Goal: Task Accomplishment & Management: Manage account settings

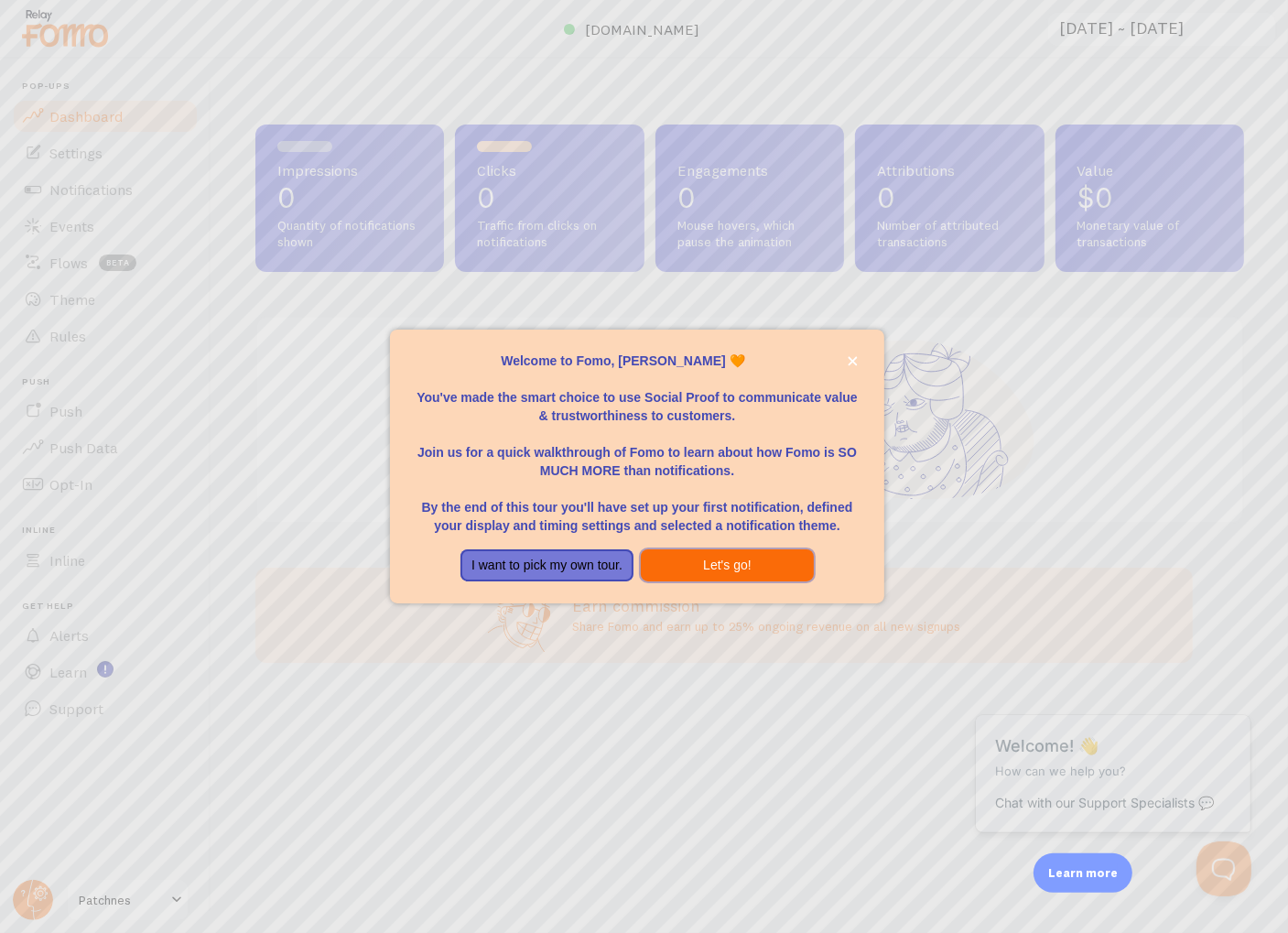
click at [728, 569] on button "Let's go!" at bounding box center [727, 566] width 173 height 33
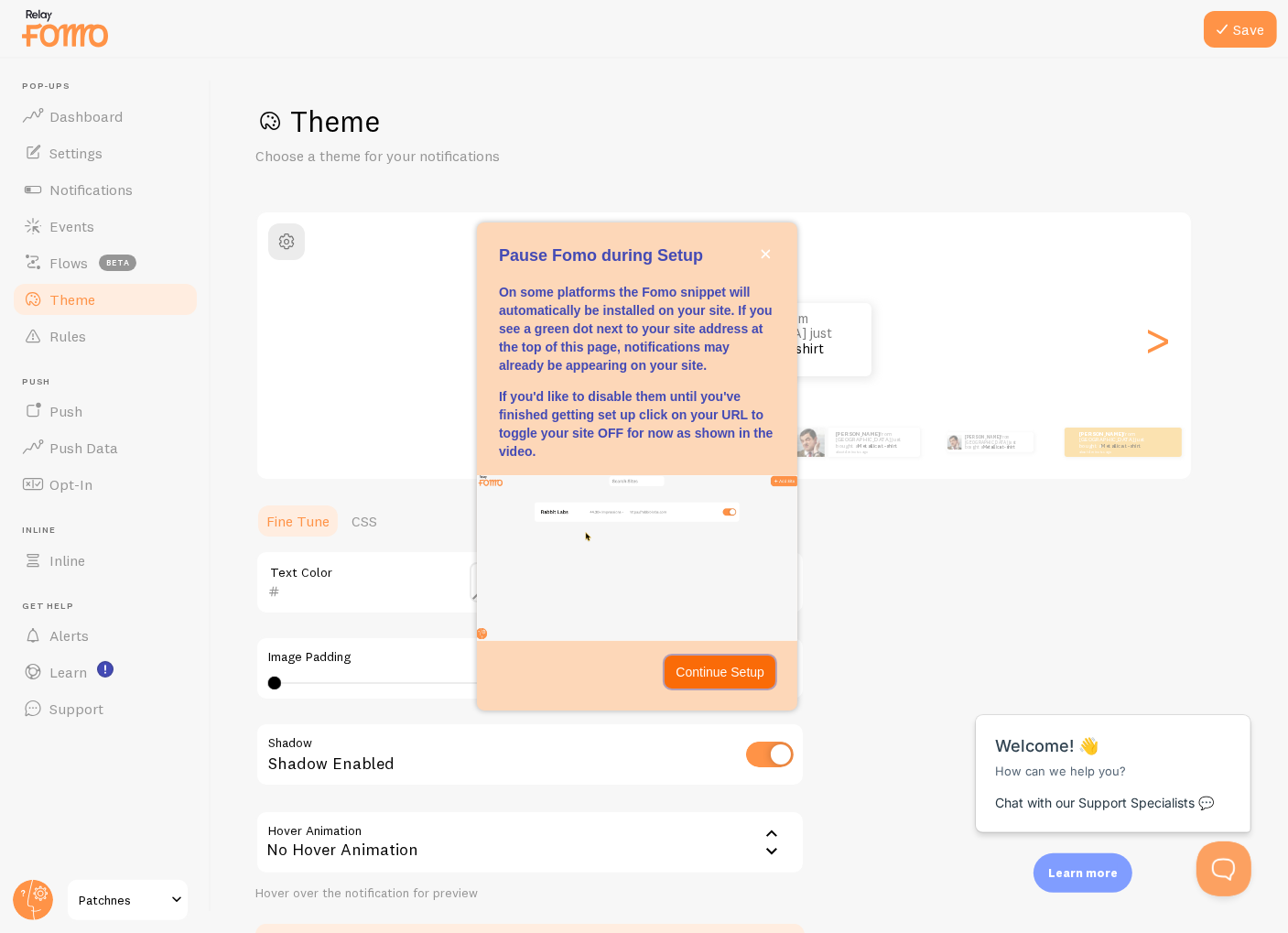
click at [714, 674] on p "Continue Setup" at bounding box center [719, 672] width 89 height 18
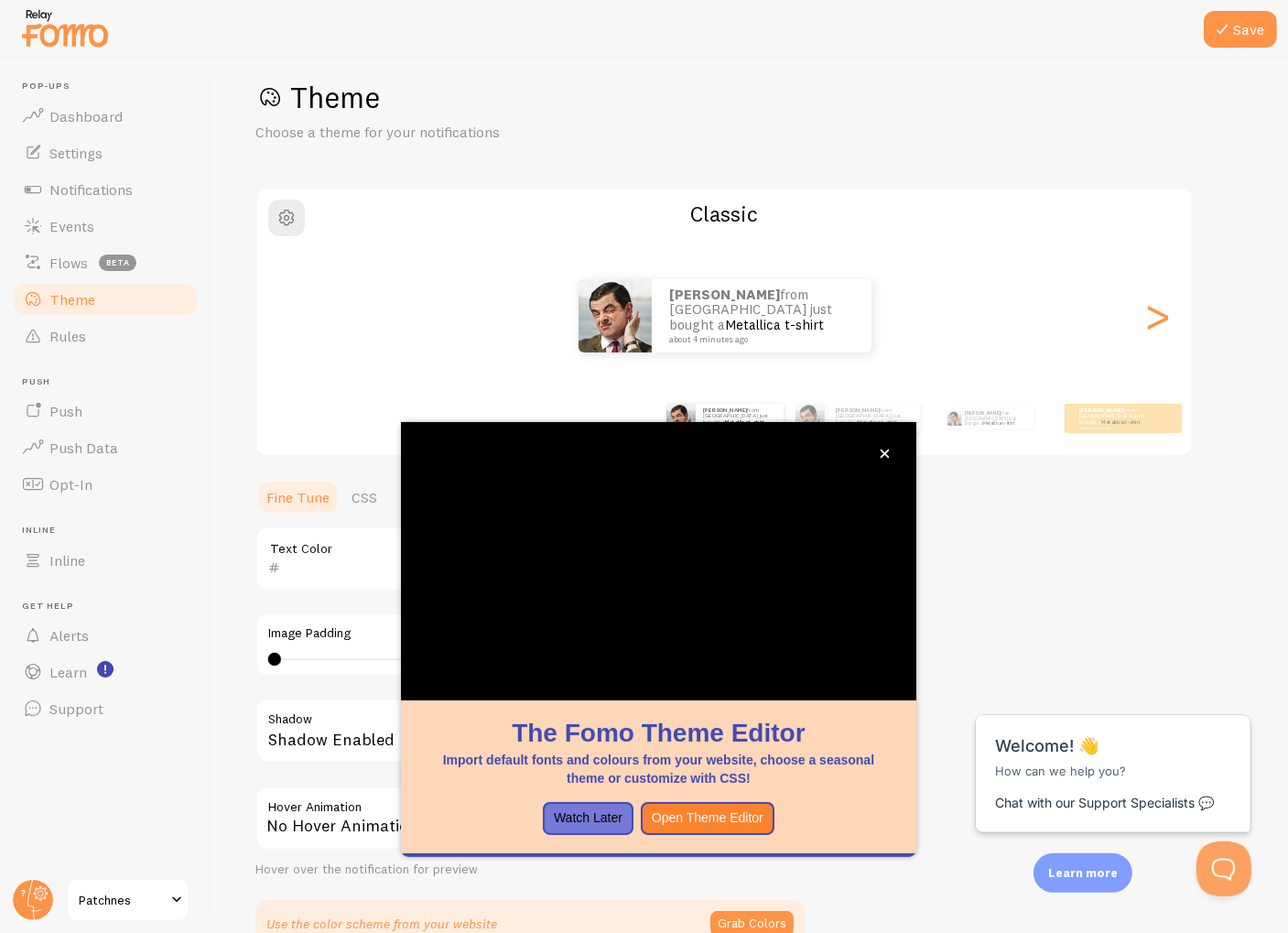
scroll to position [24, 0]
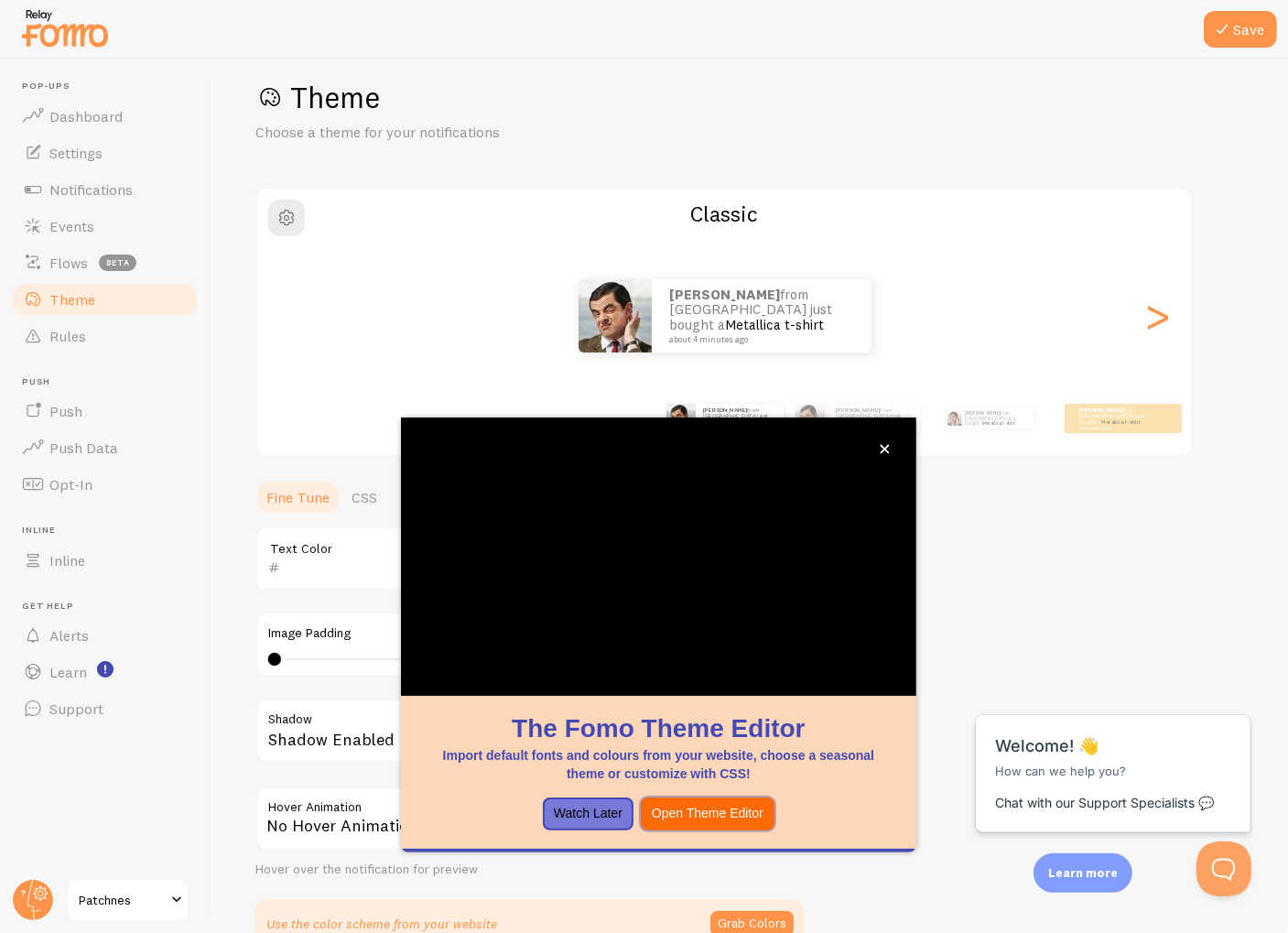
click at [716, 821] on button "Open Theme Editor" at bounding box center [707, 814] width 134 height 33
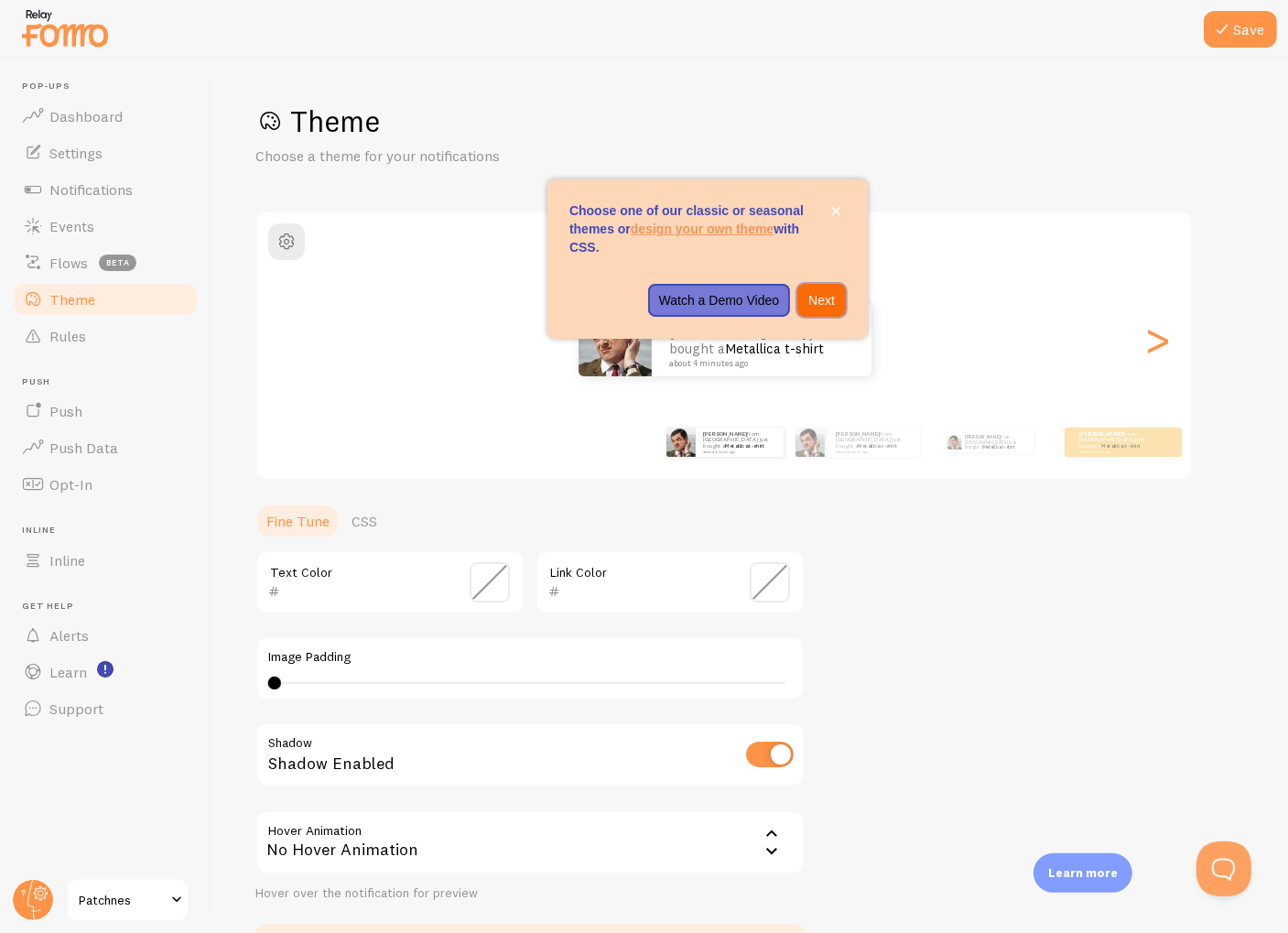
click at [820, 292] on p "Next" at bounding box center [821, 300] width 27 height 18
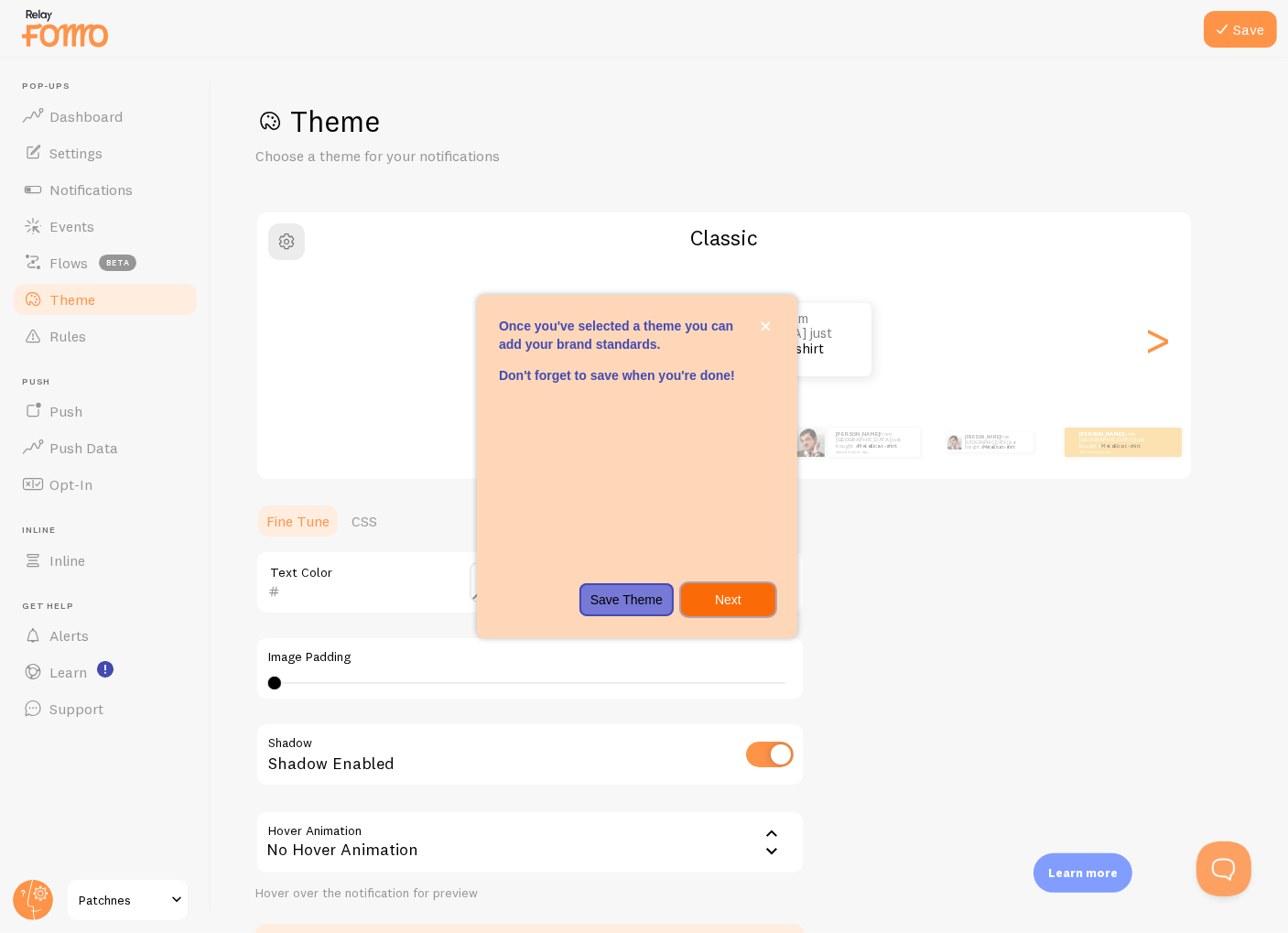
click at [730, 603] on p "Next" at bounding box center [727, 600] width 72 height 18
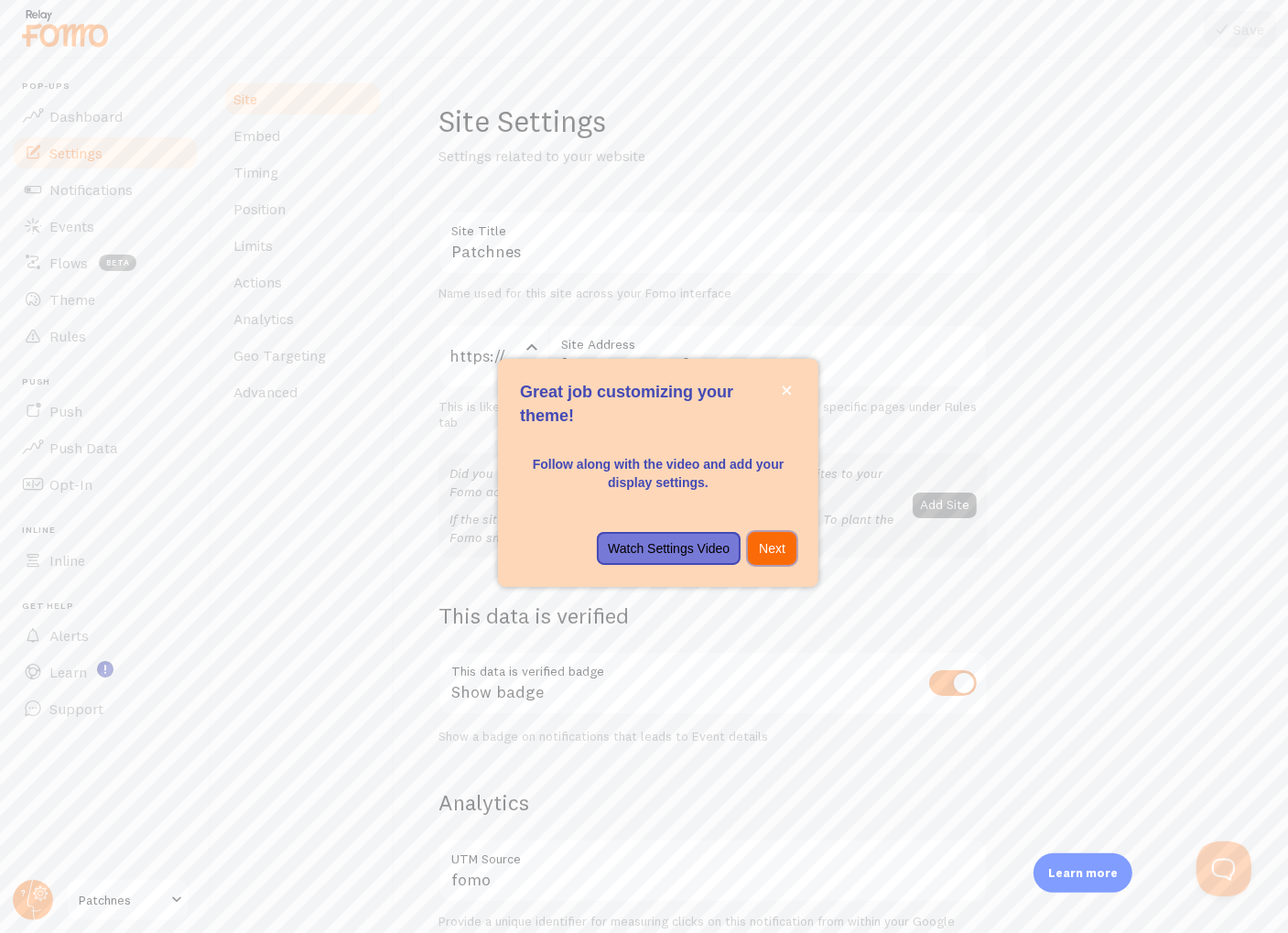
click at [774, 555] on p "Next" at bounding box center [772, 549] width 27 height 18
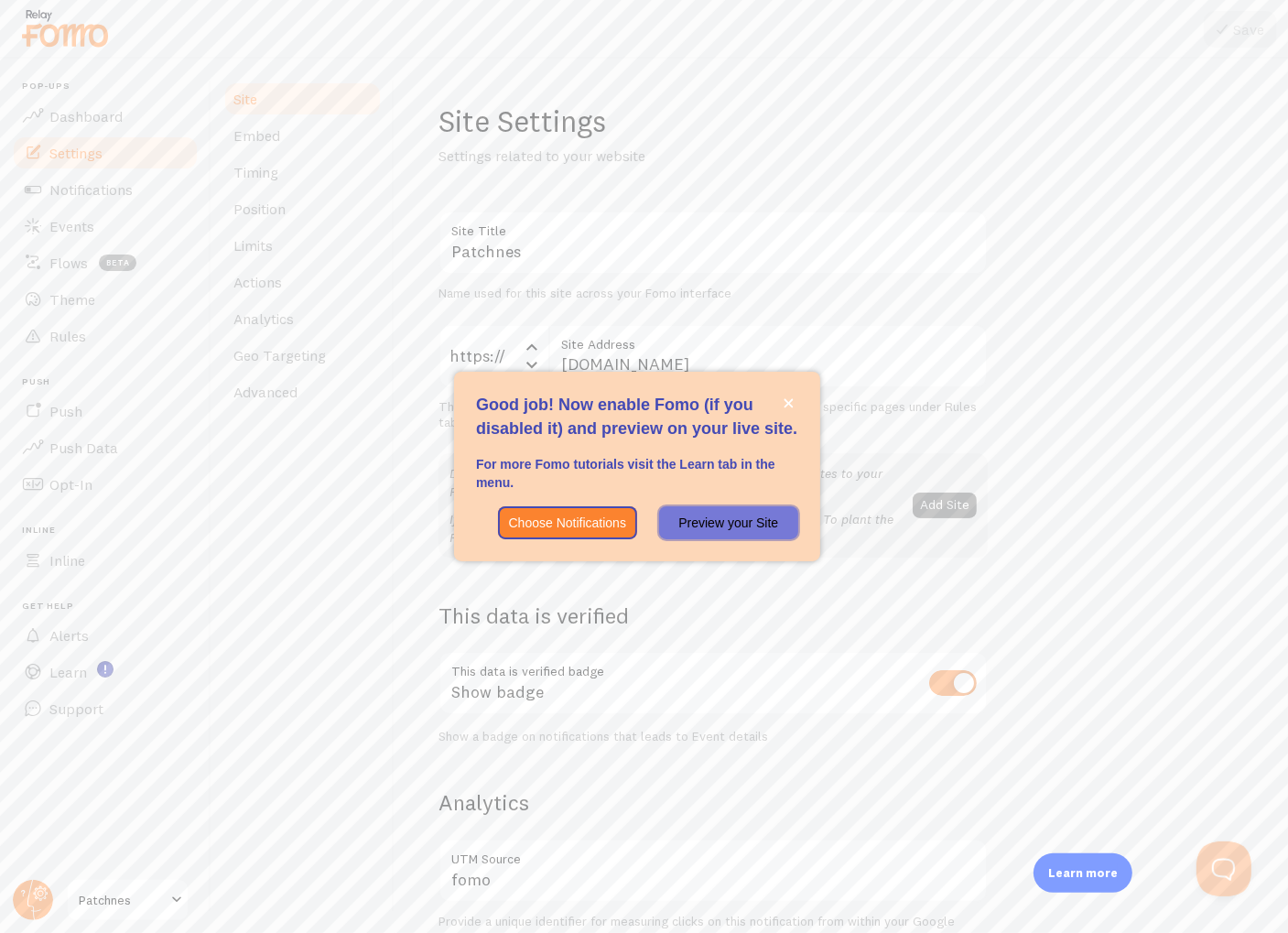
click at [727, 528] on p "Preview your Site" at bounding box center [728, 523] width 117 height 18
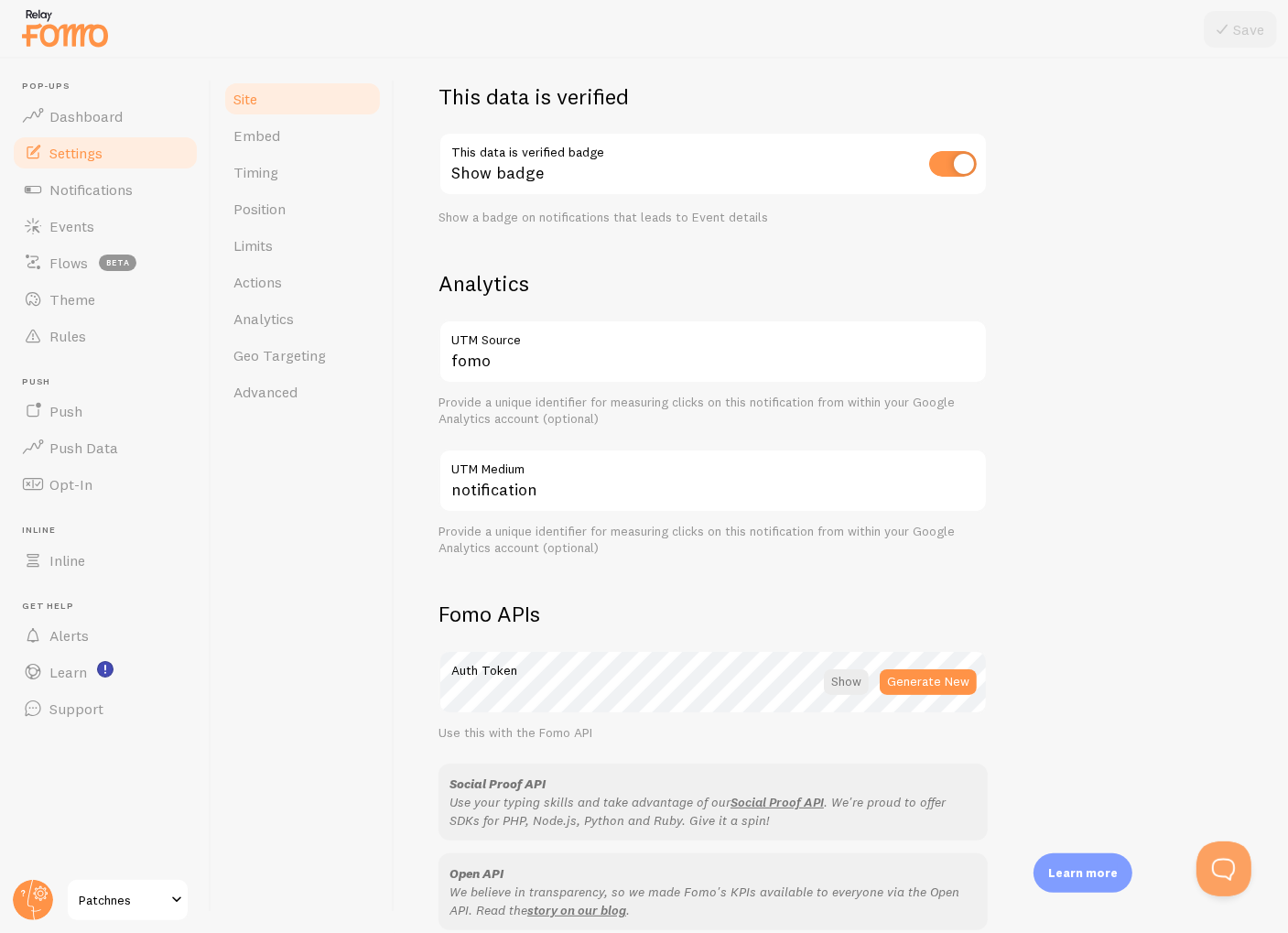
scroll to position [794, 0]
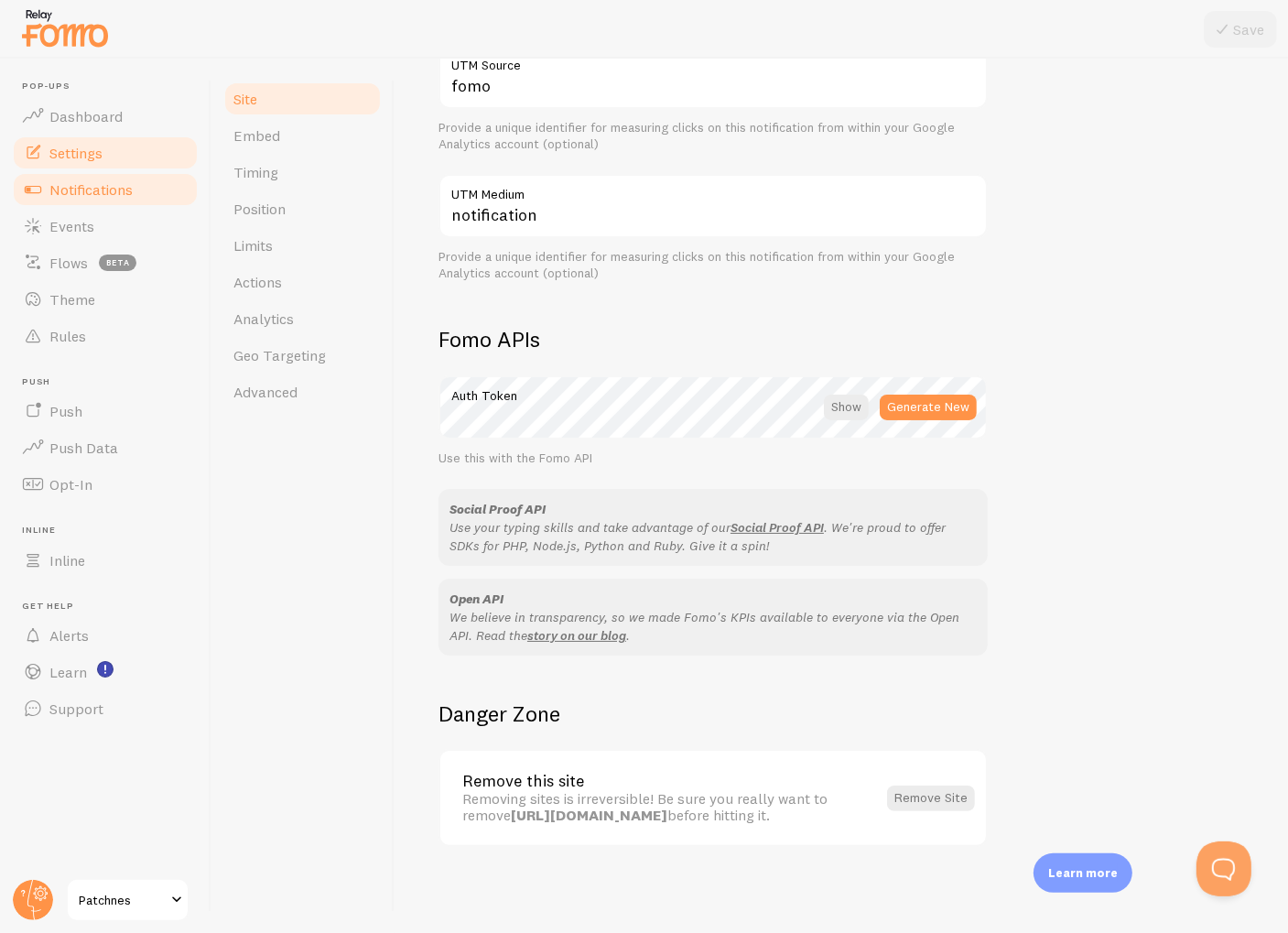
click at [79, 185] on span "Notifications" at bounding box center [91, 190] width 83 height 18
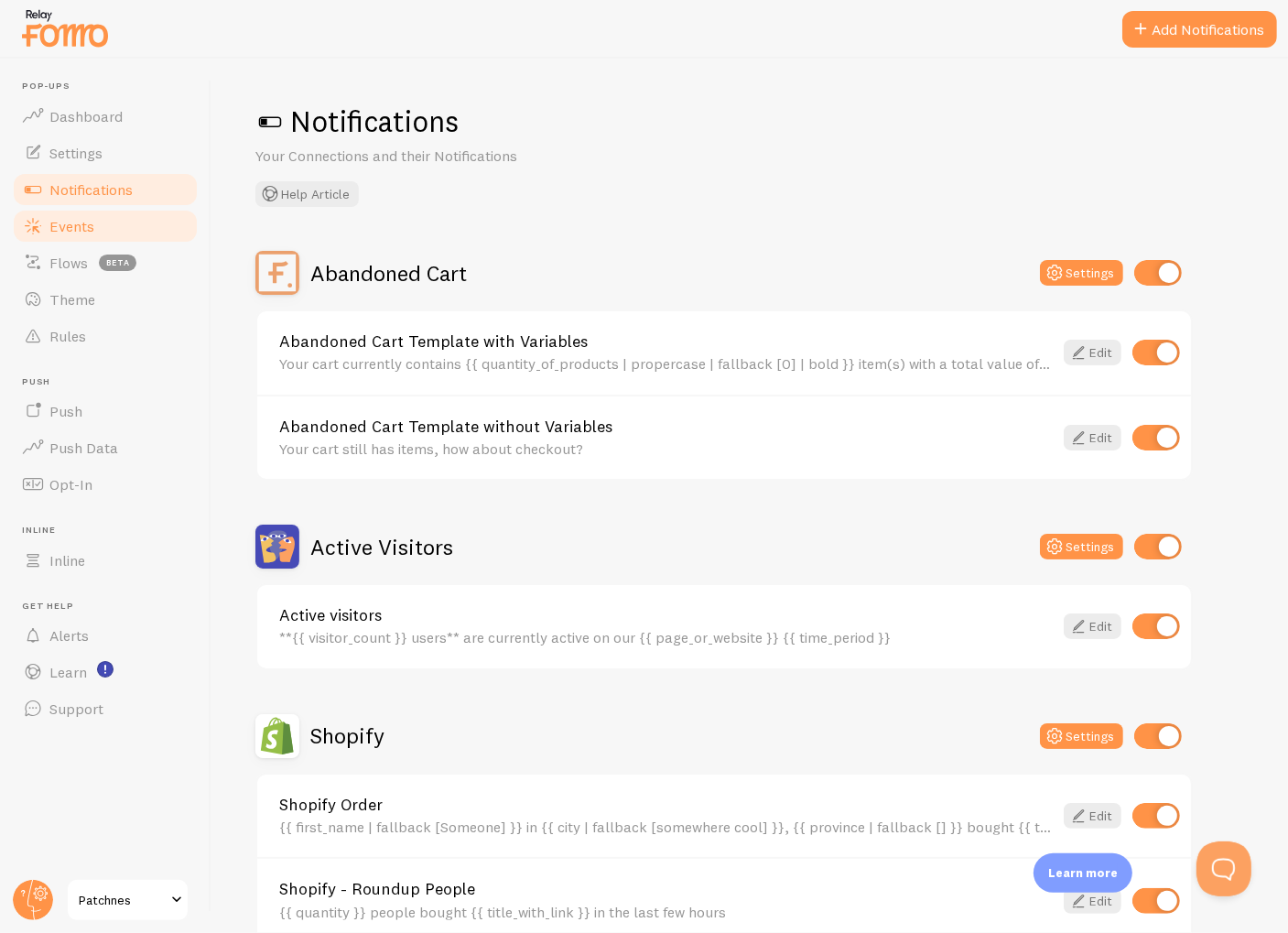
click at [128, 222] on link "Events" at bounding box center [105, 226] width 189 height 37
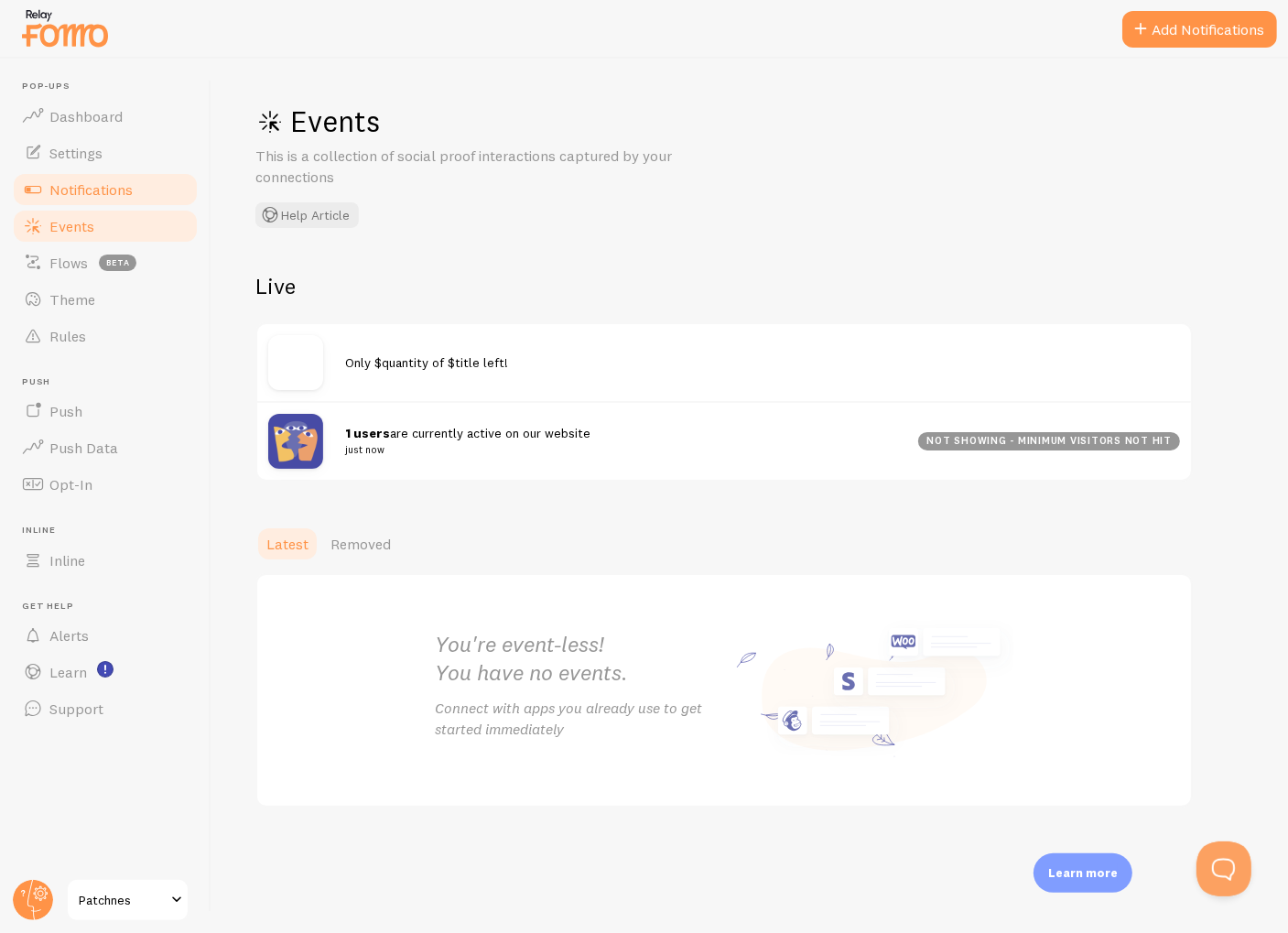
click at [117, 195] on span "Notifications" at bounding box center [91, 190] width 83 height 18
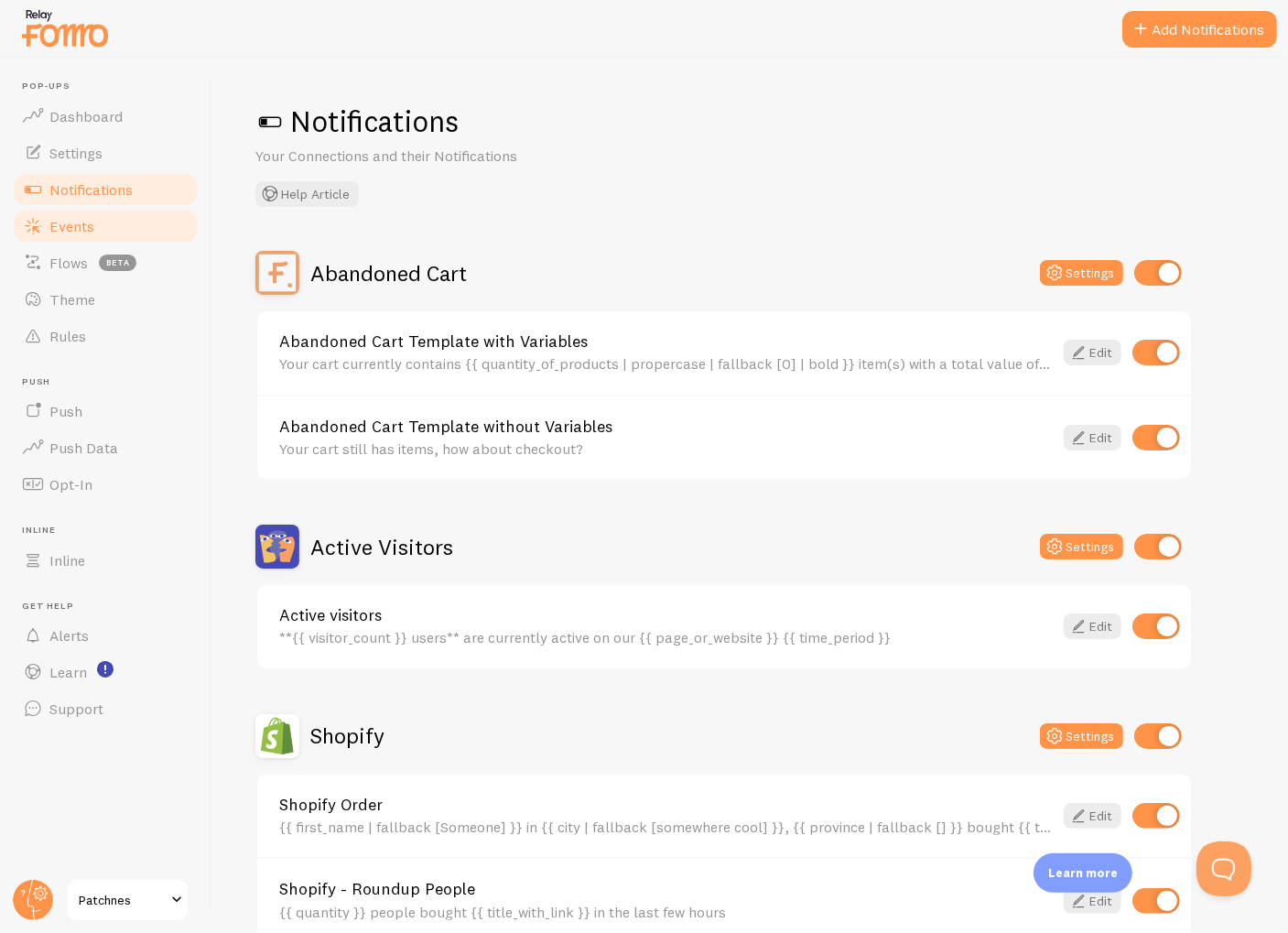
click at [85, 232] on span "Events" at bounding box center [72, 226] width 45 height 18
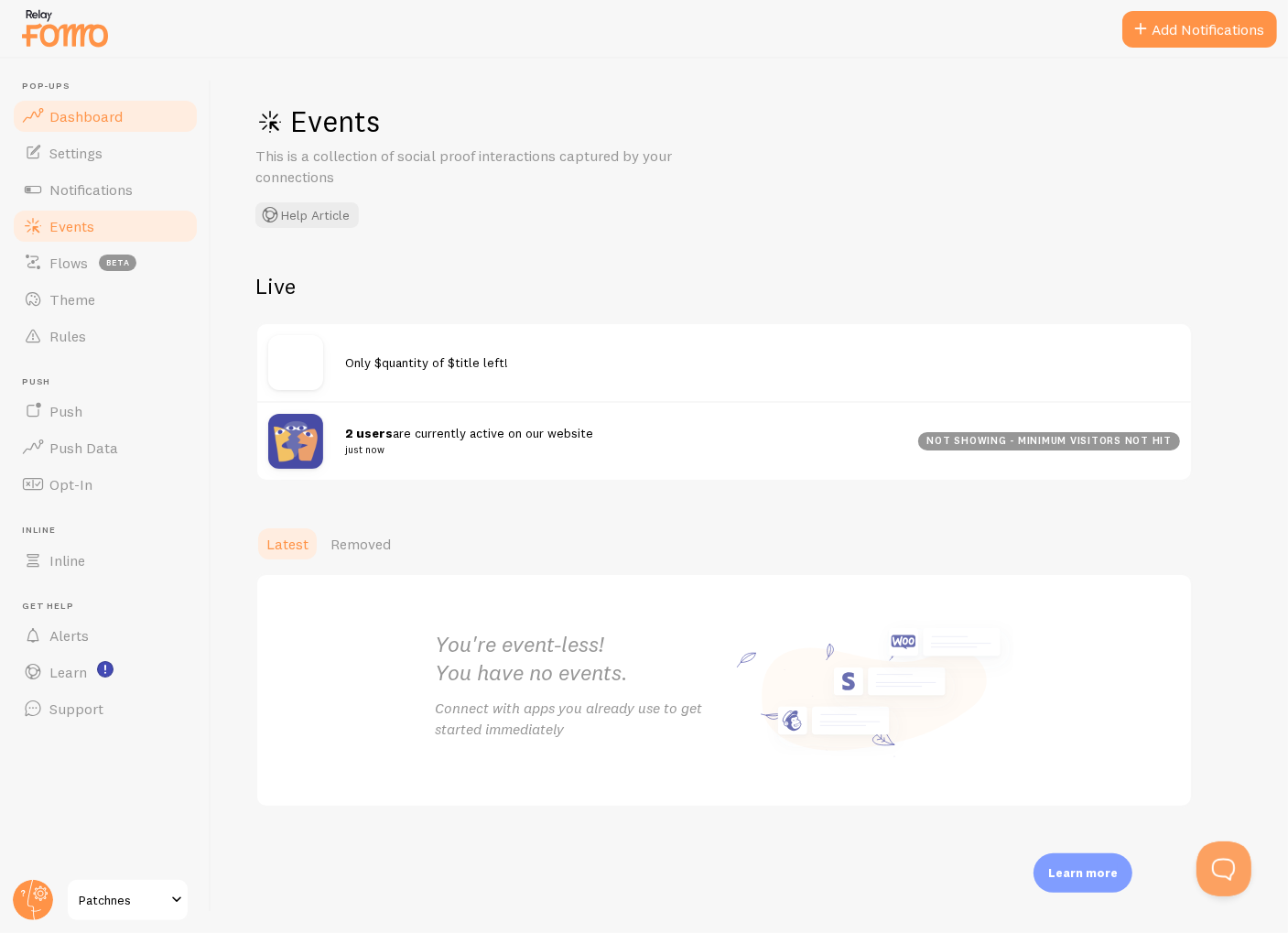
click at [137, 121] on link "Dashboard" at bounding box center [105, 117] width 189 height 37
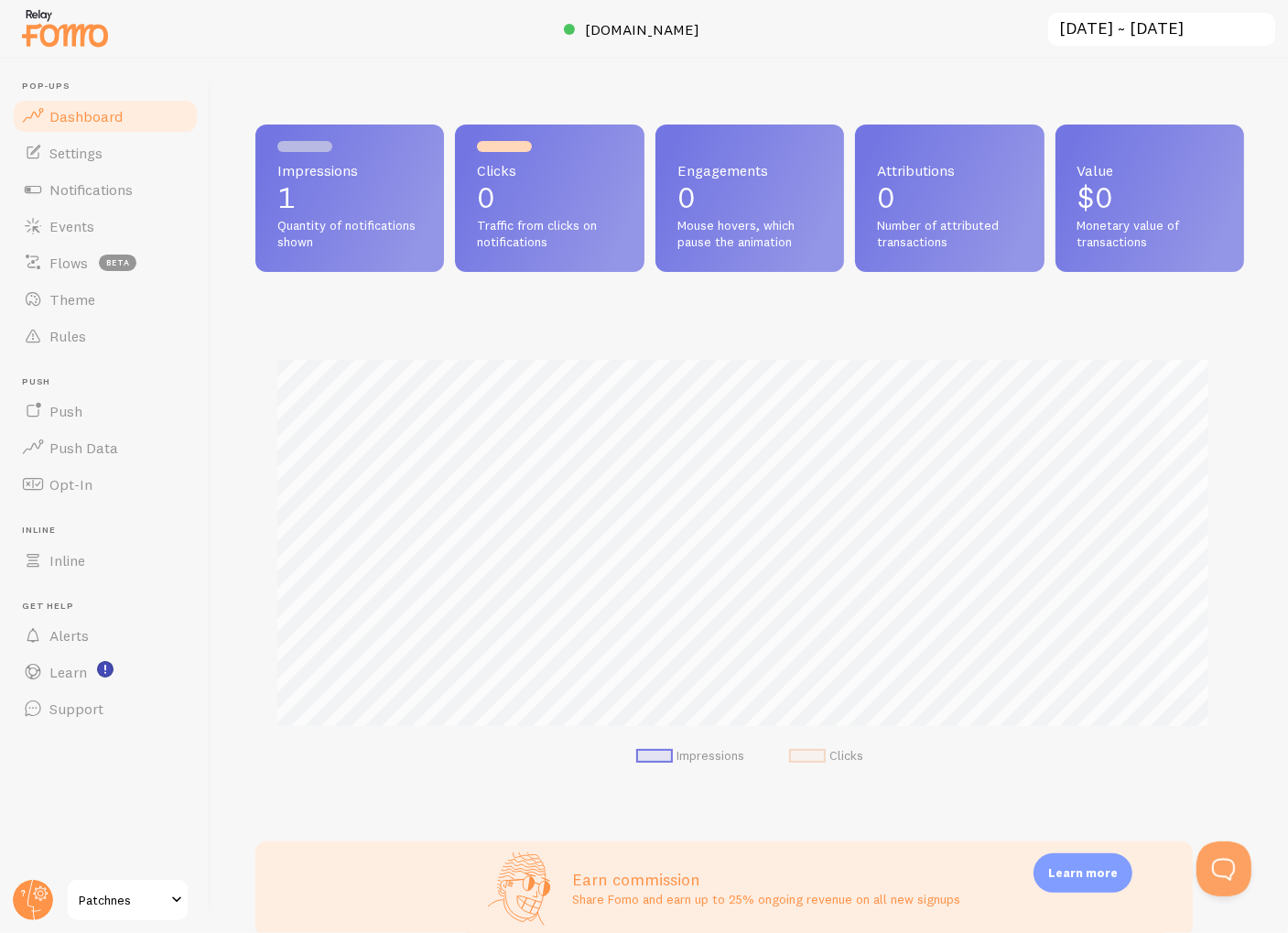
scroll to position [481, 974]
click at [79, 192] on span "Notifications" at bounding box center [91, 190] width 83 height 18
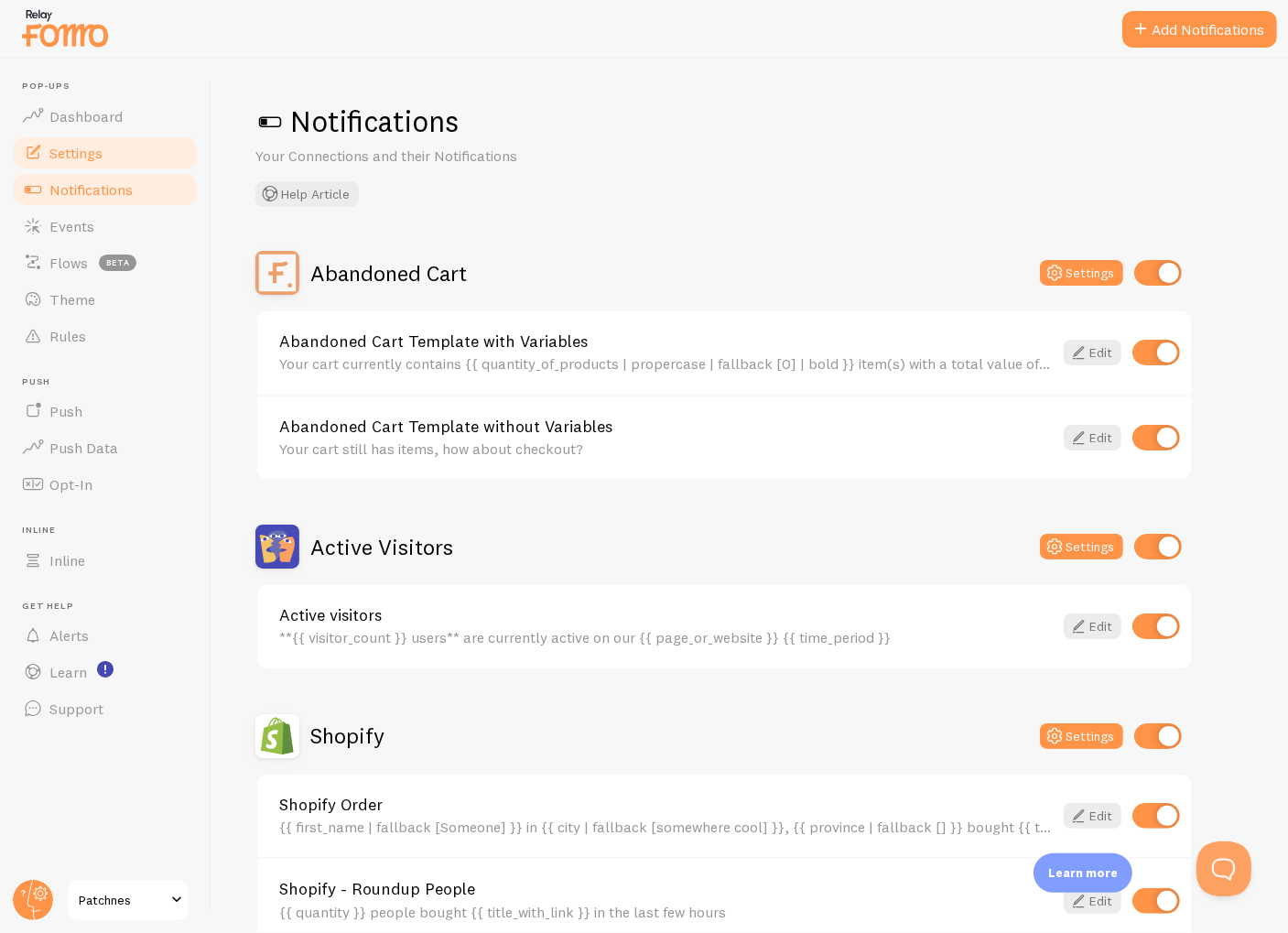
click at [91, 156] on span "Settings" at bounding box center [76, 153] width 53 height 18
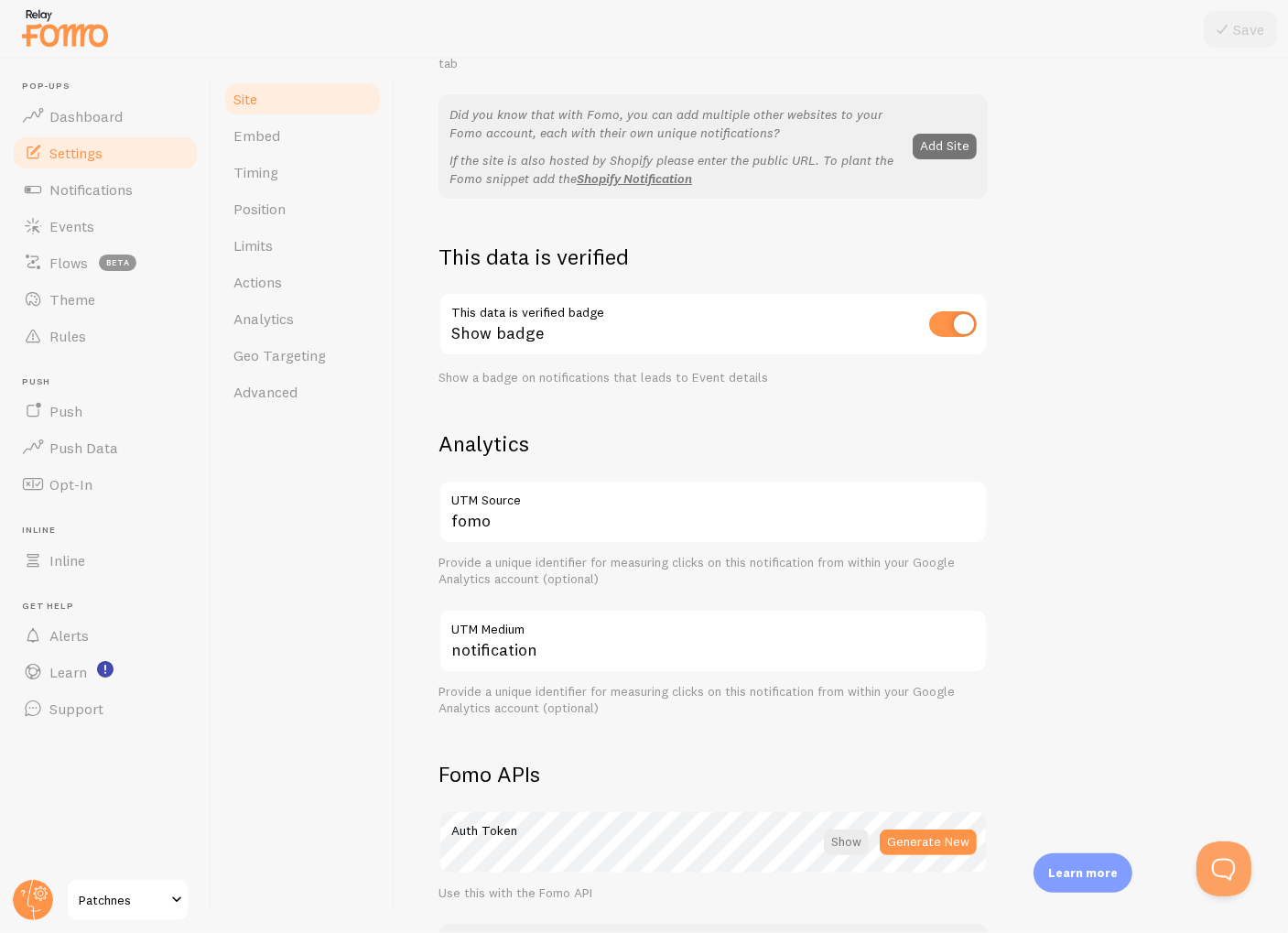
scroll to position [366, 0]
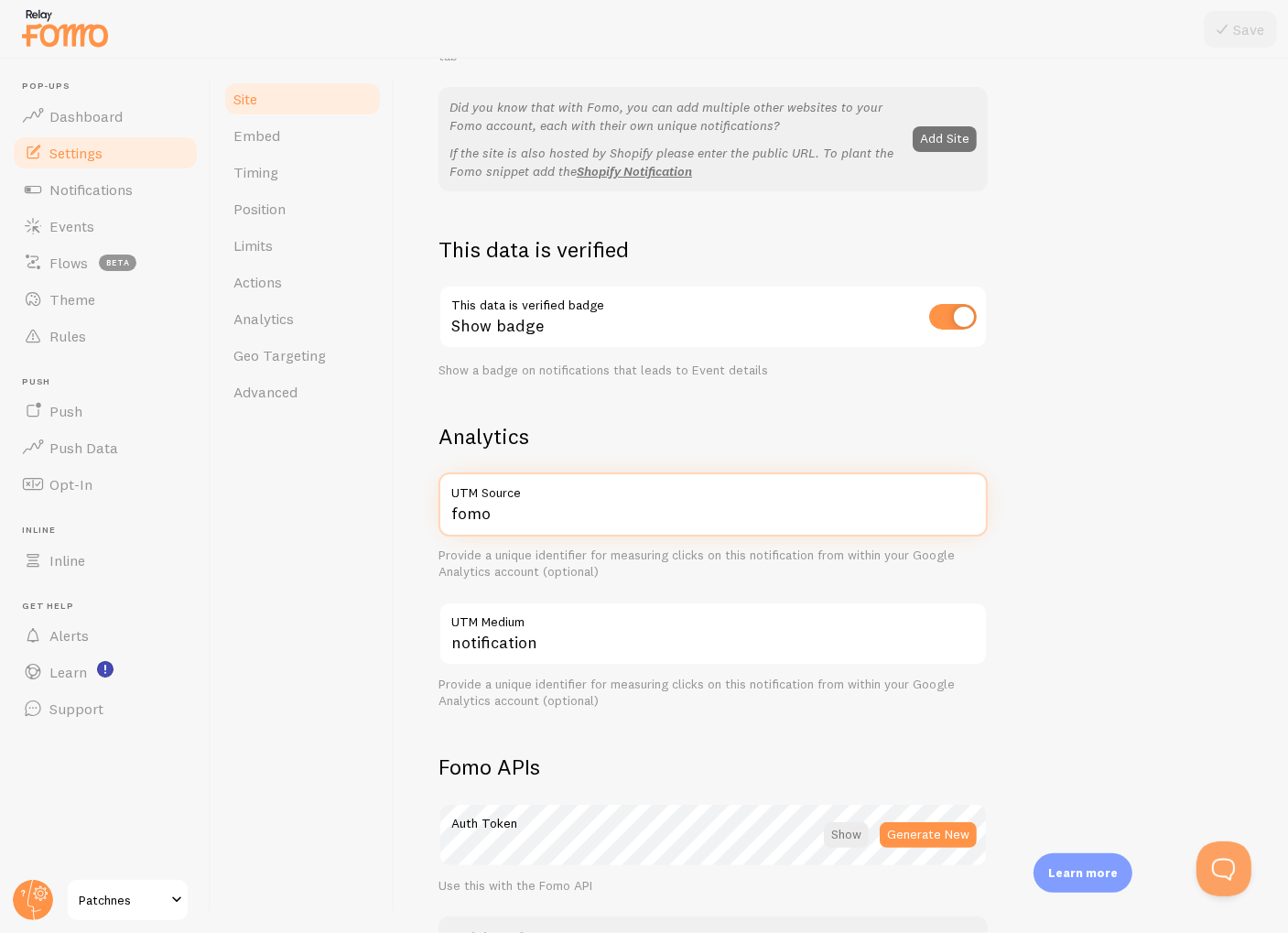
click at [551, 516] on input "fomo" at bounding box center [713, 505] width 550 height 64
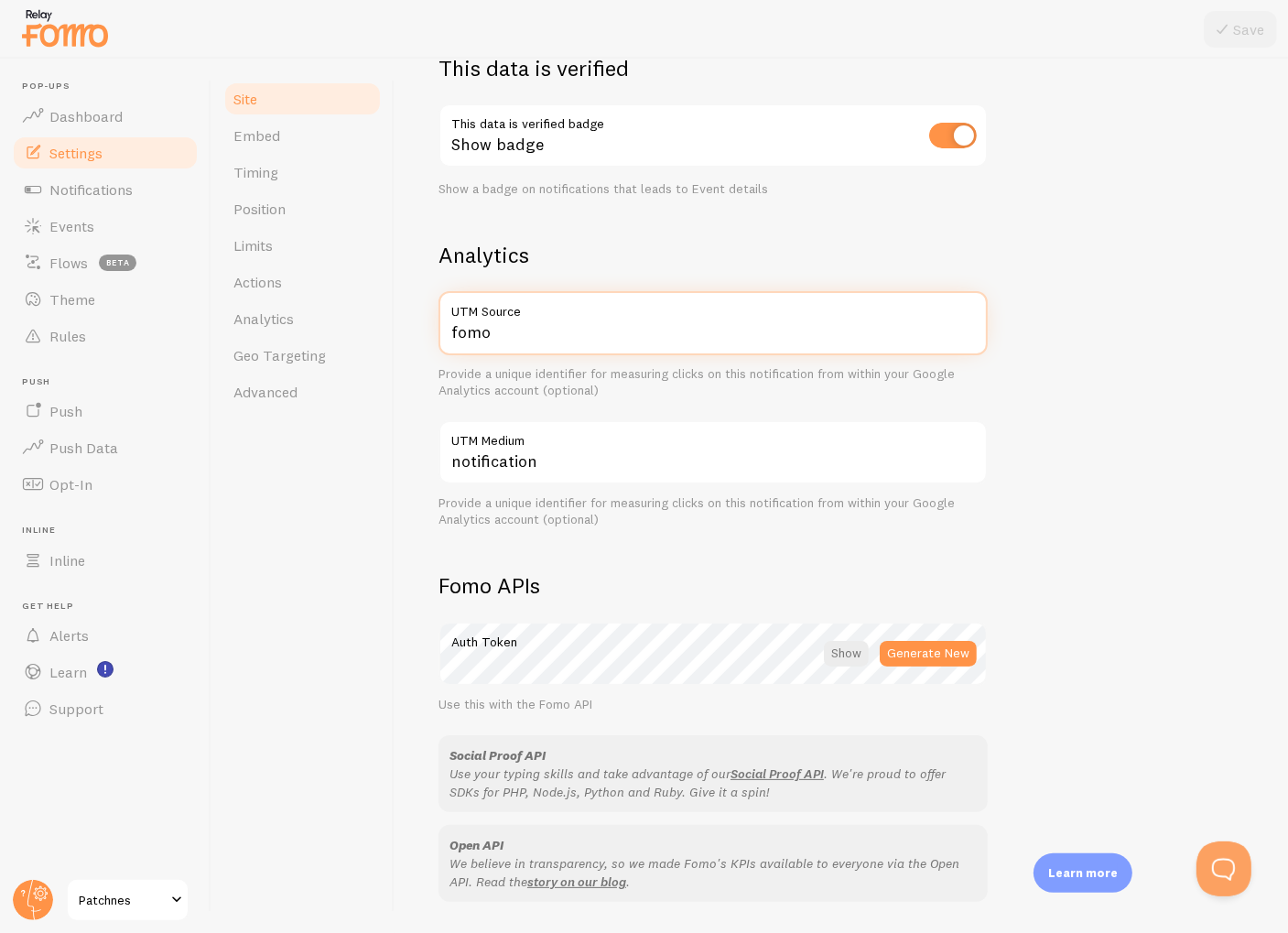
scroll to position [550, 0]
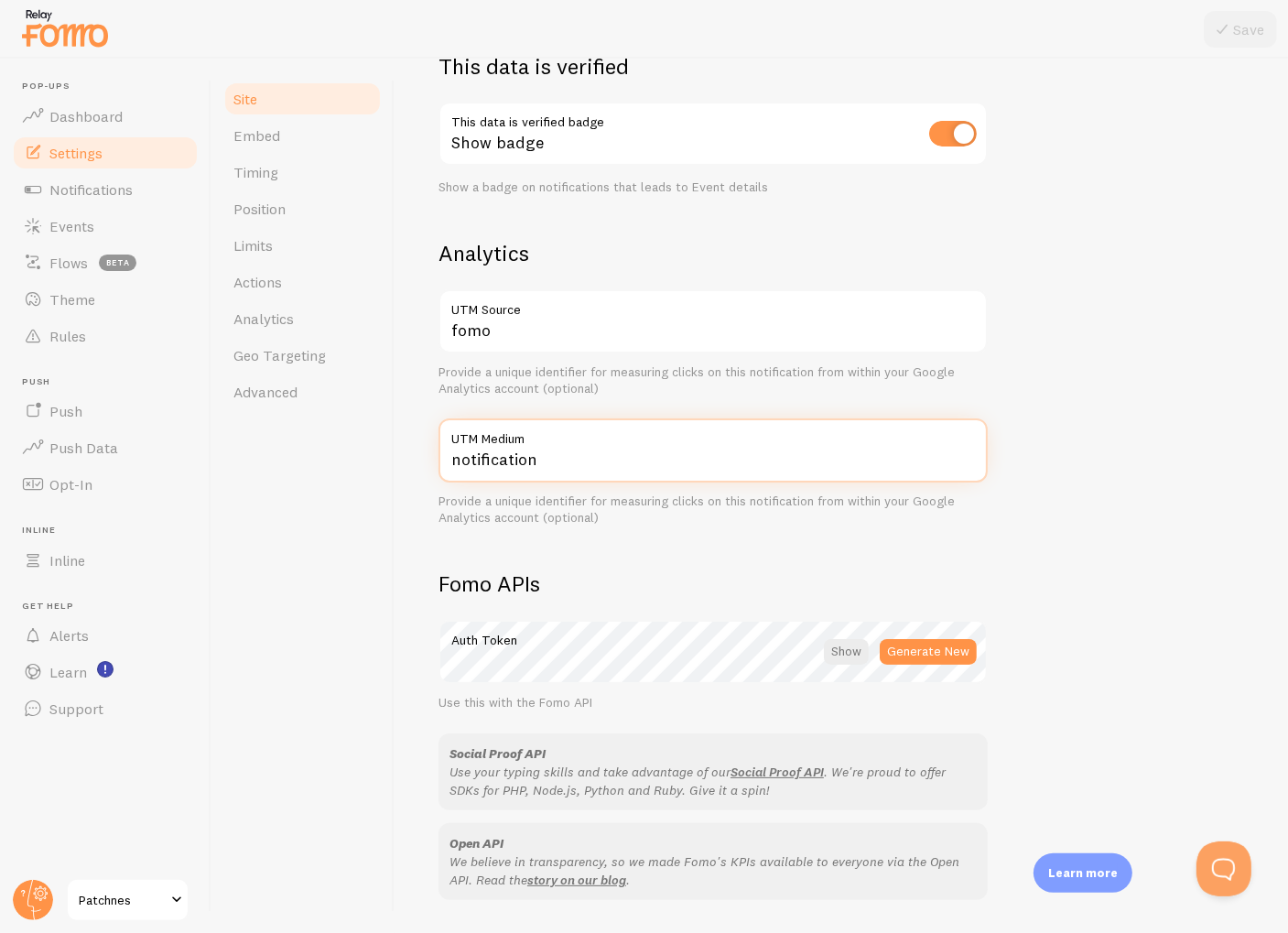
click at [567, 462] on input "notification" at bounding box center [713, 450] width 550 height 64
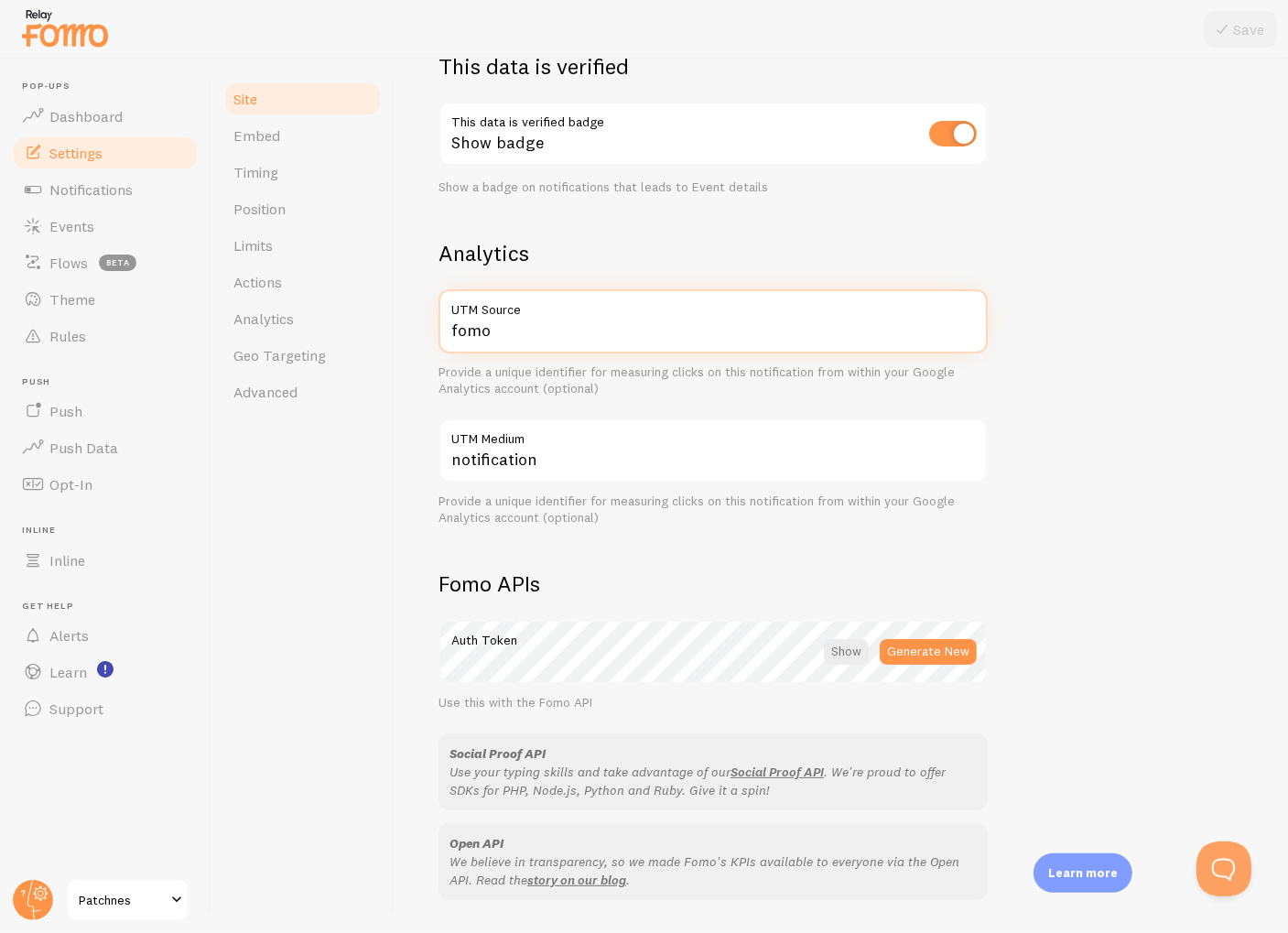
click at [571, 328] on input "fomo" at bounding box center [713, 321] width 550 height 64
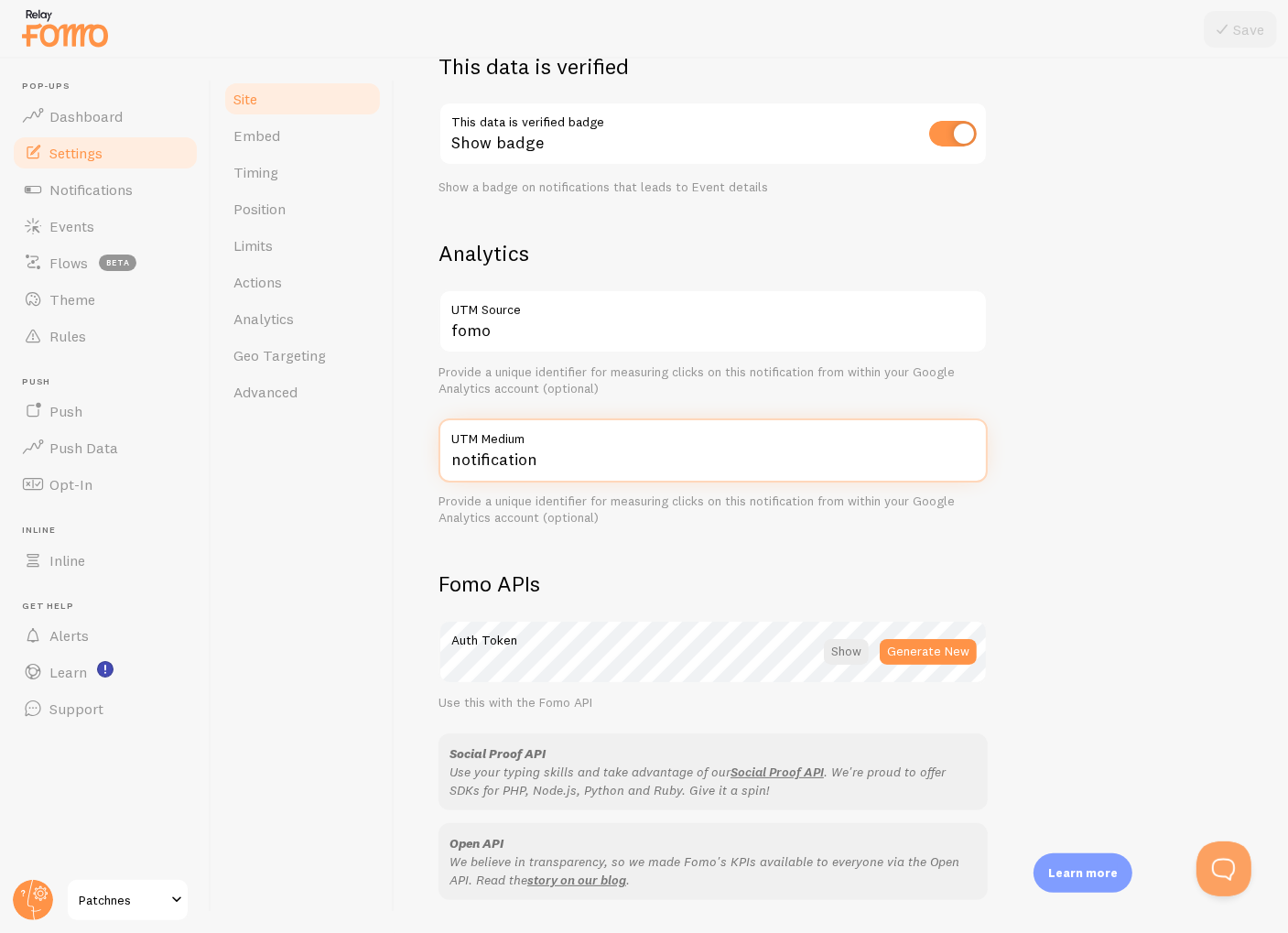
click at [597, 459] on input "notification" at bounding box center [713, 450] width 550 height 64
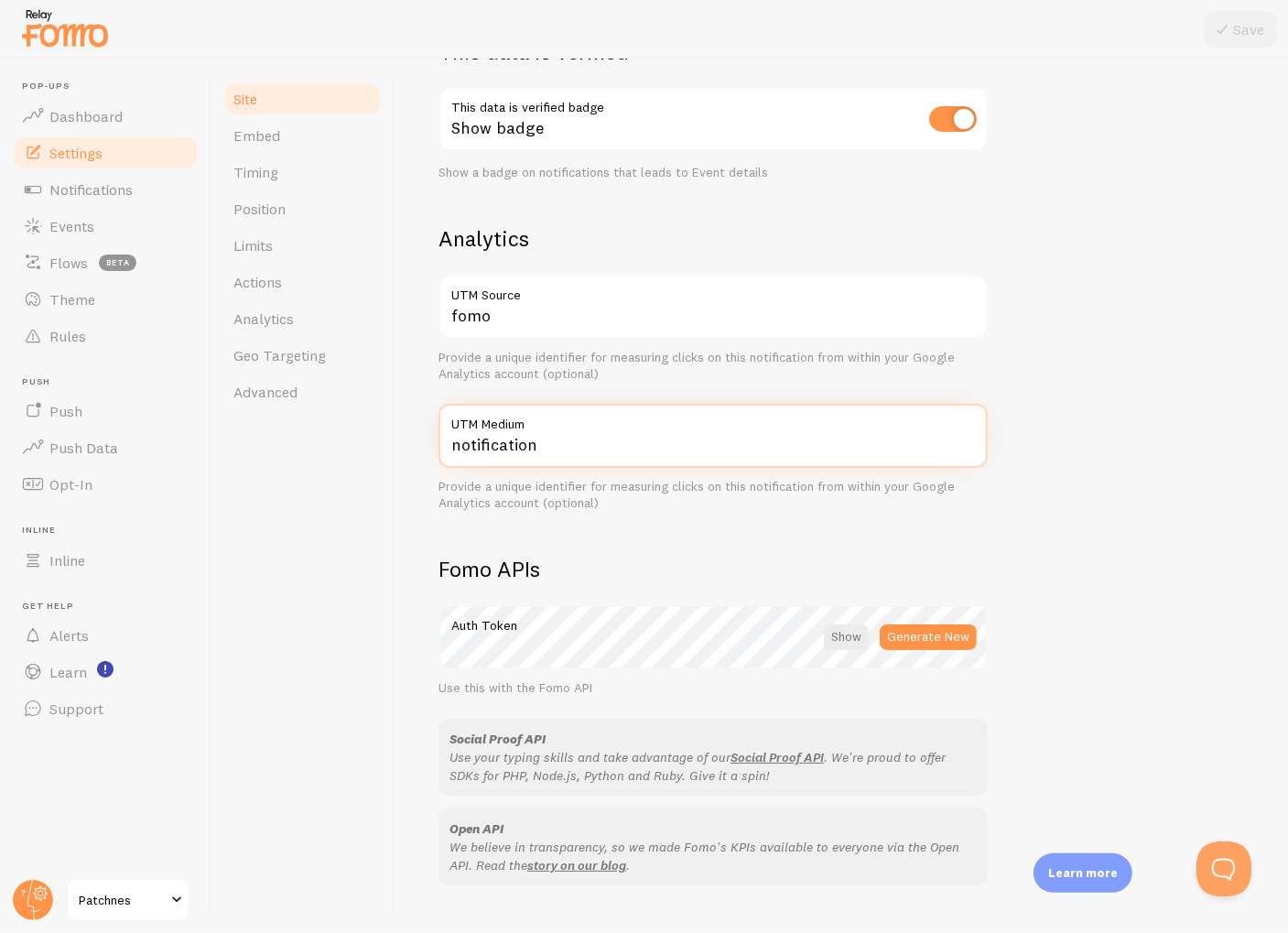
scroll to position [519, 0]
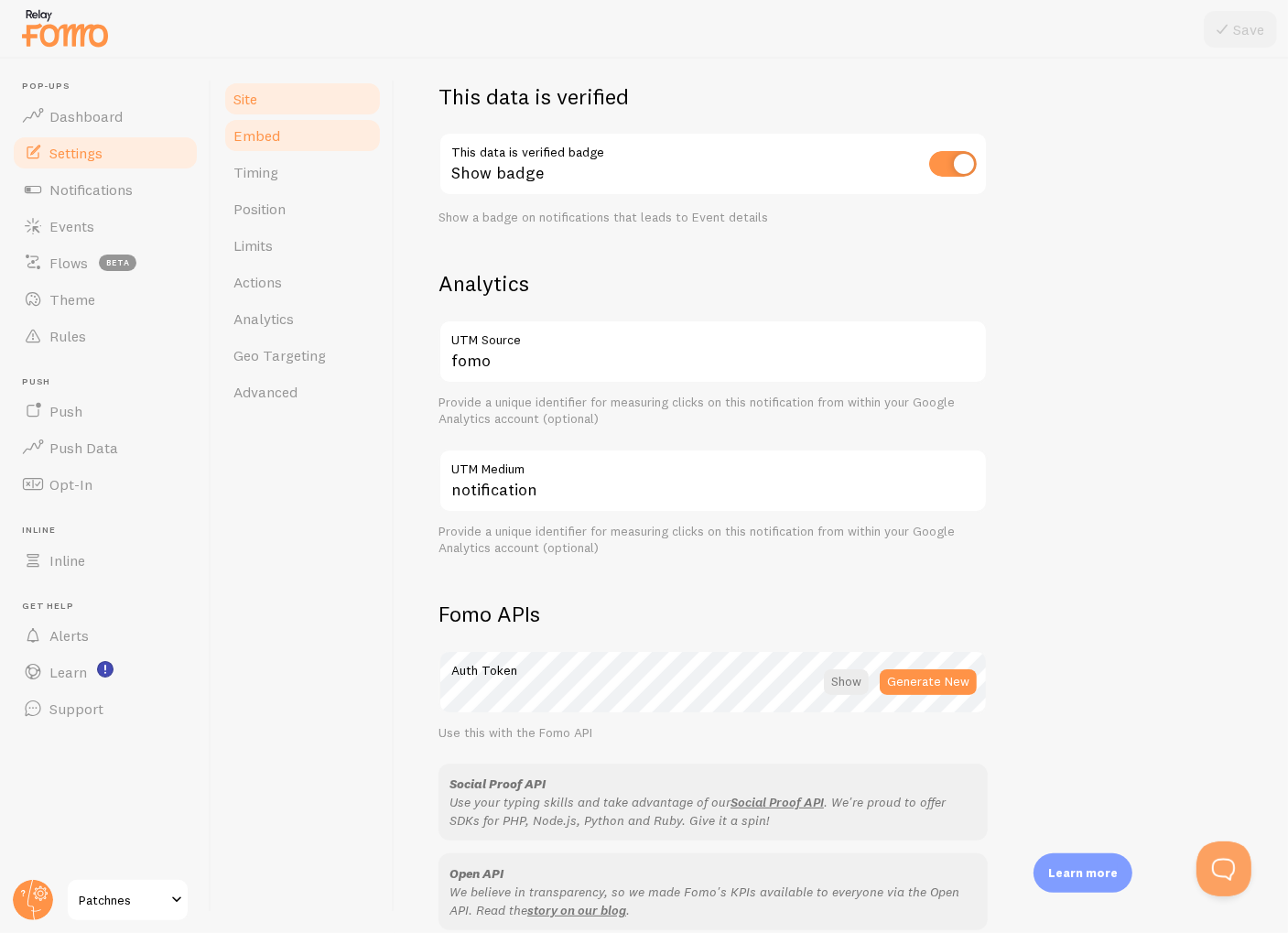
click at [276, 149] on link "Embed" at bounding box center [302, 136] width 161 height 37
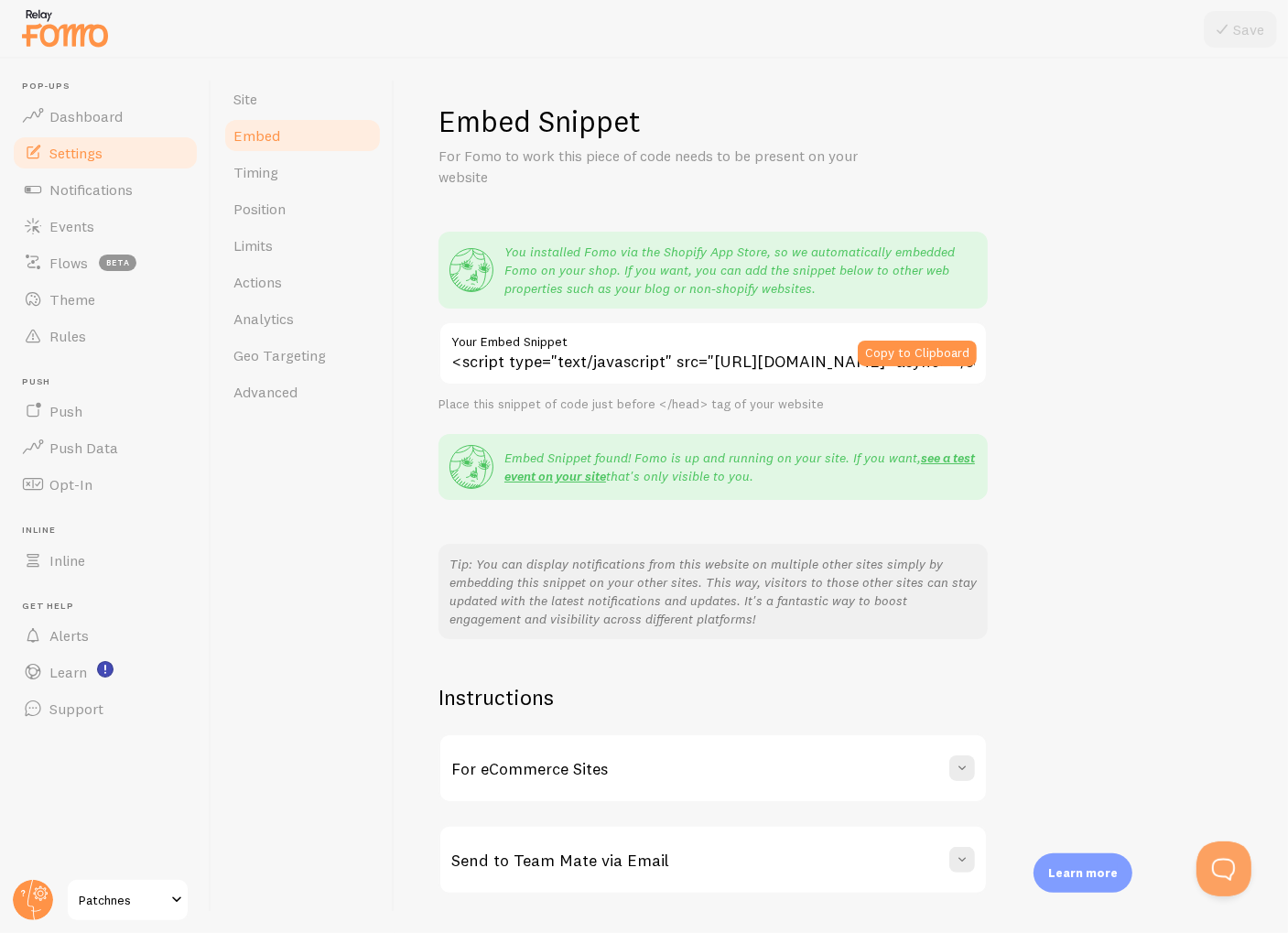
scroll to position [48, 0]
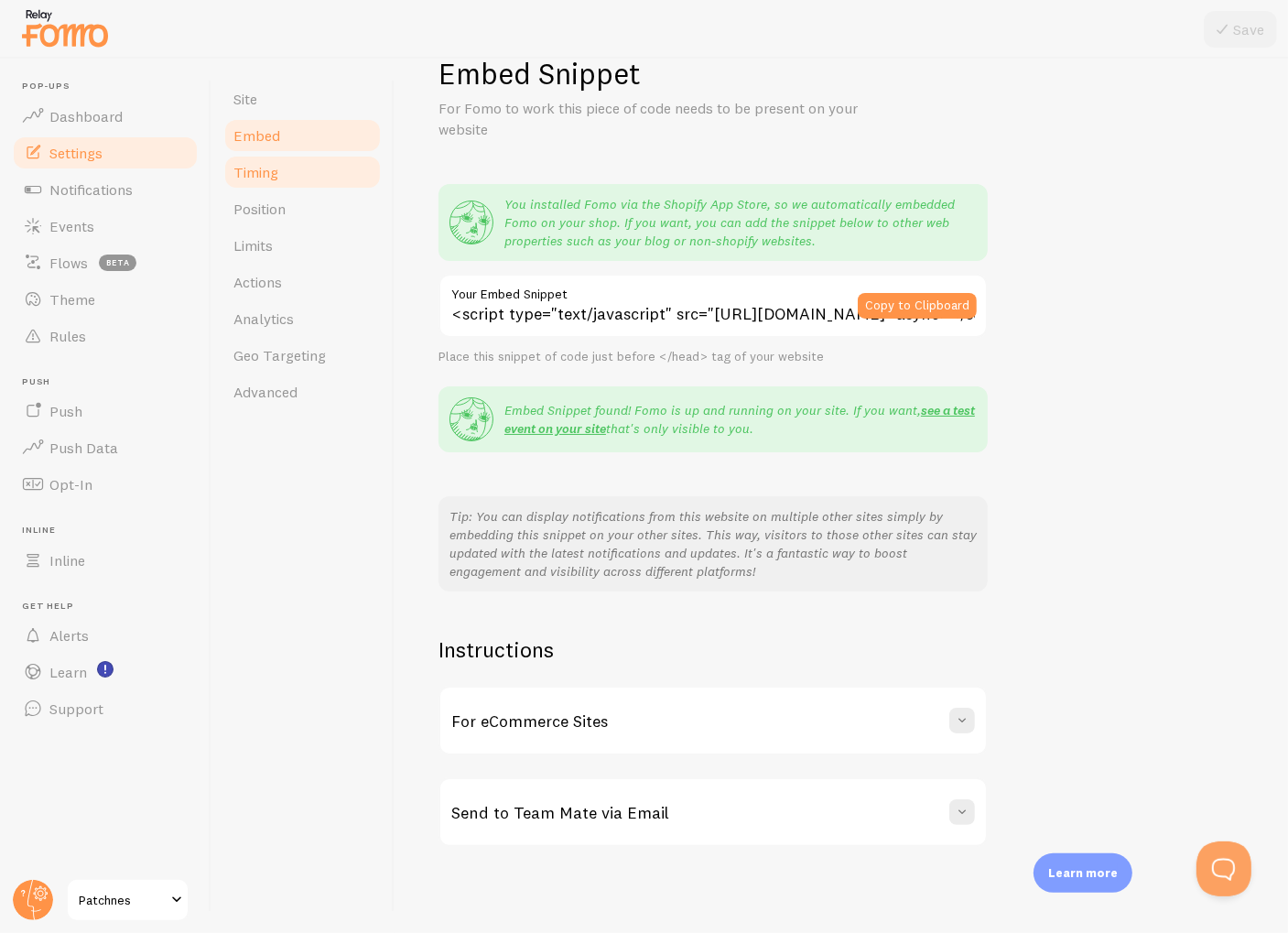
click at [291, 164] on link "Timing" at bounding box center [302, 172] width 161 height 37
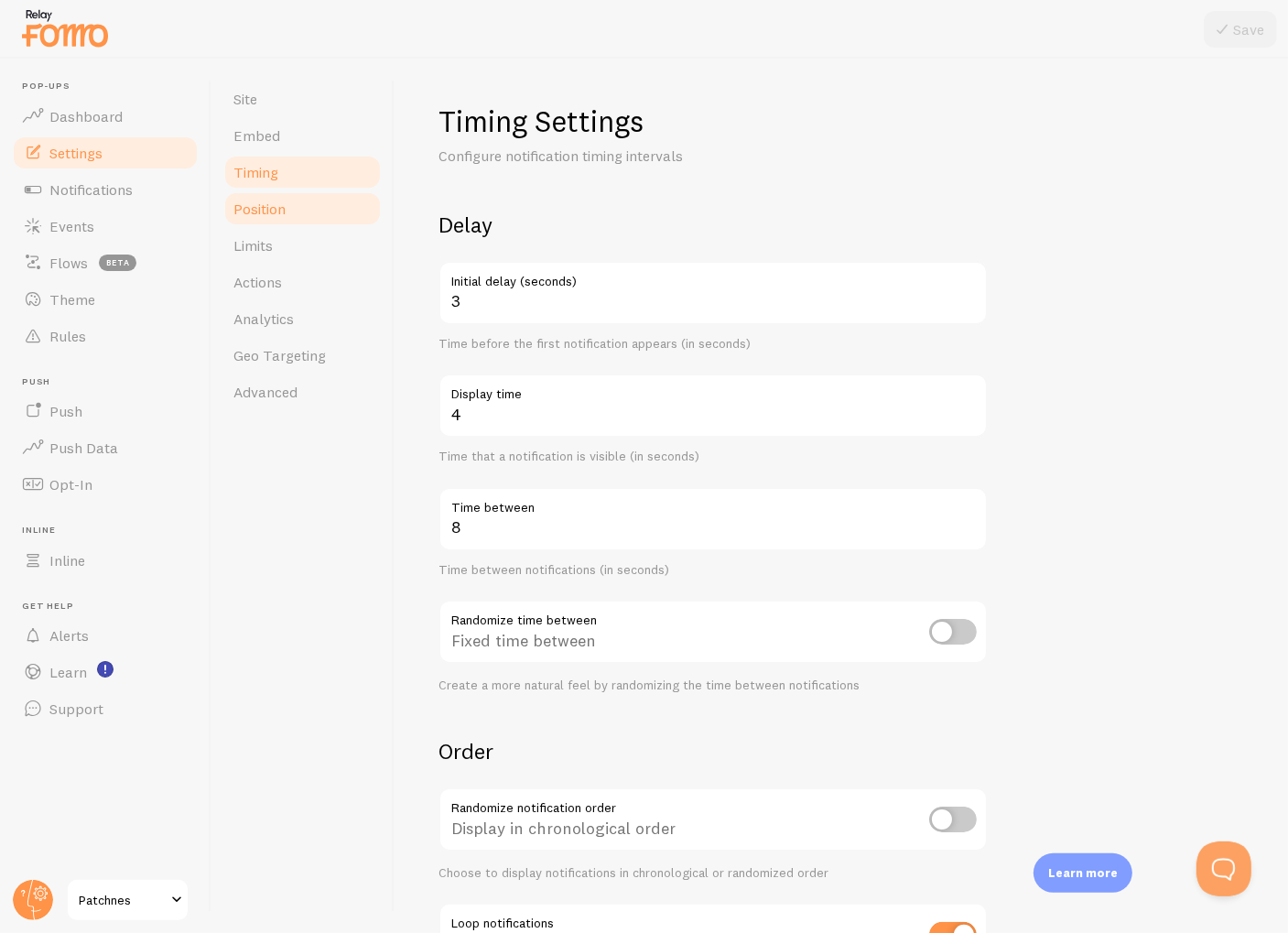
click at [273, 217] on link "Position" at bounding box center [302, 209] width 161 height 37
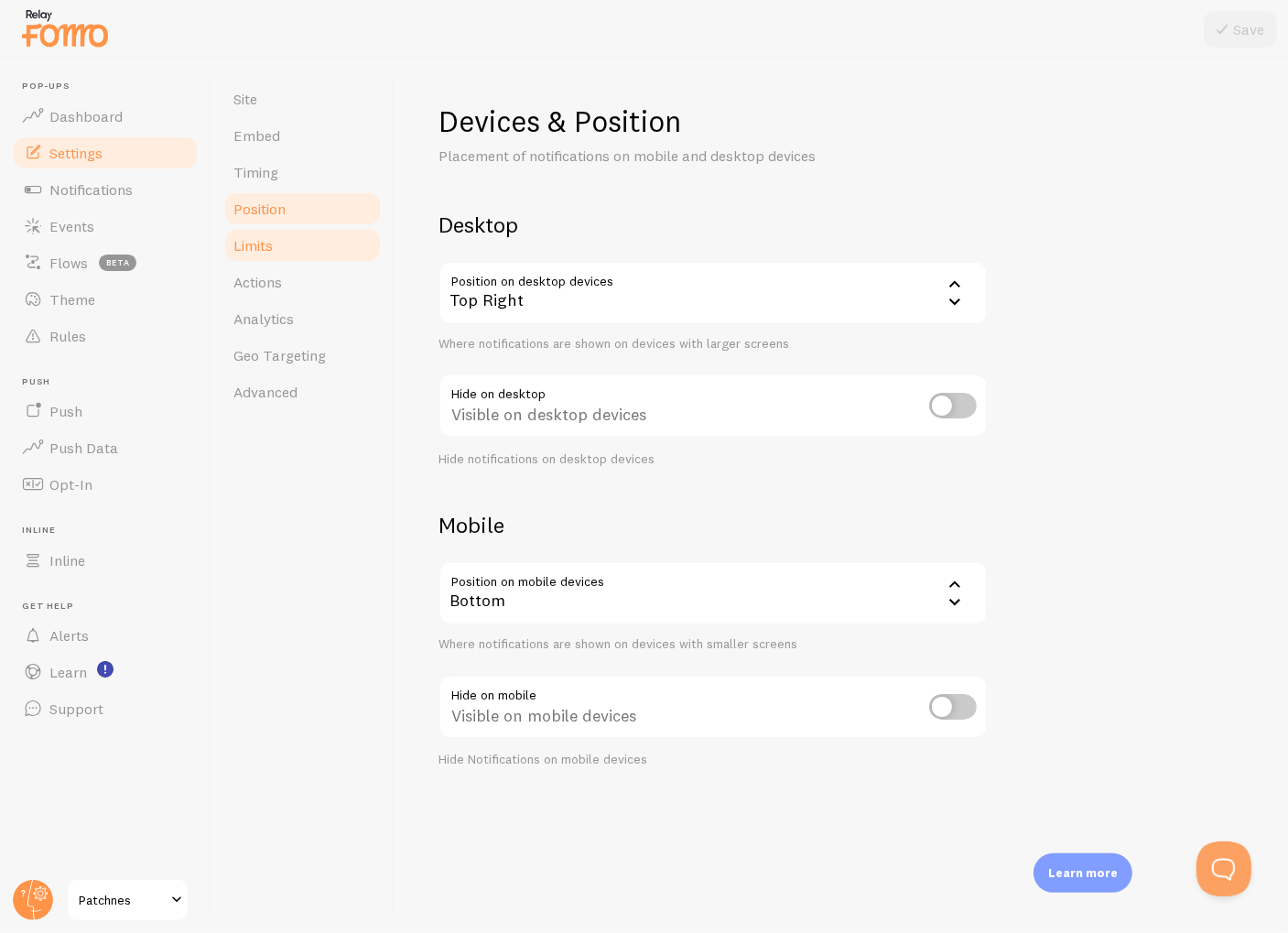
click at [283, 251] on link "Limits" at bounding box center [302, 245] width 161 height 37
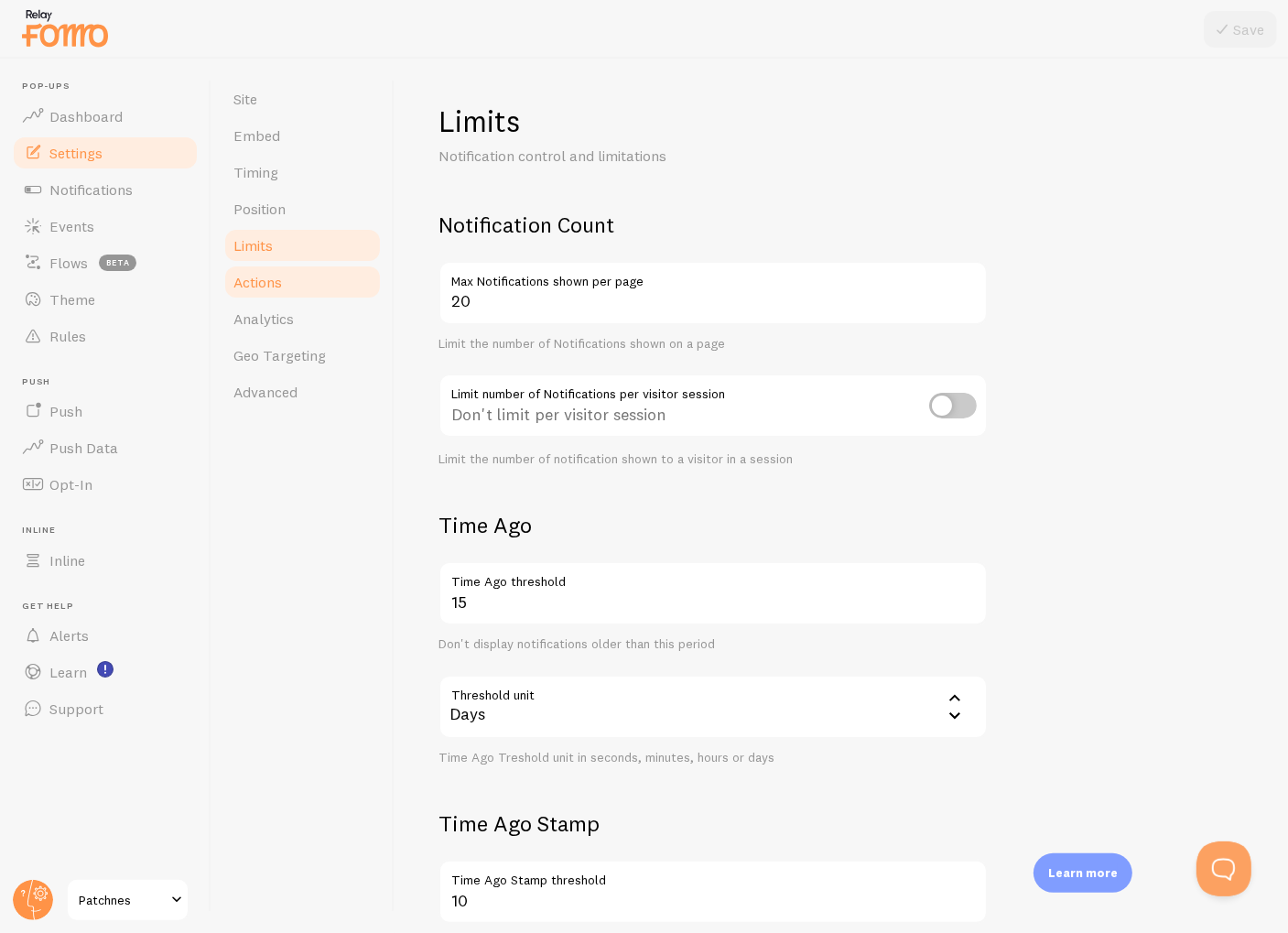
click at [270, 279] on span "Actions" at bounding box center [257, 282] width 49 height 18
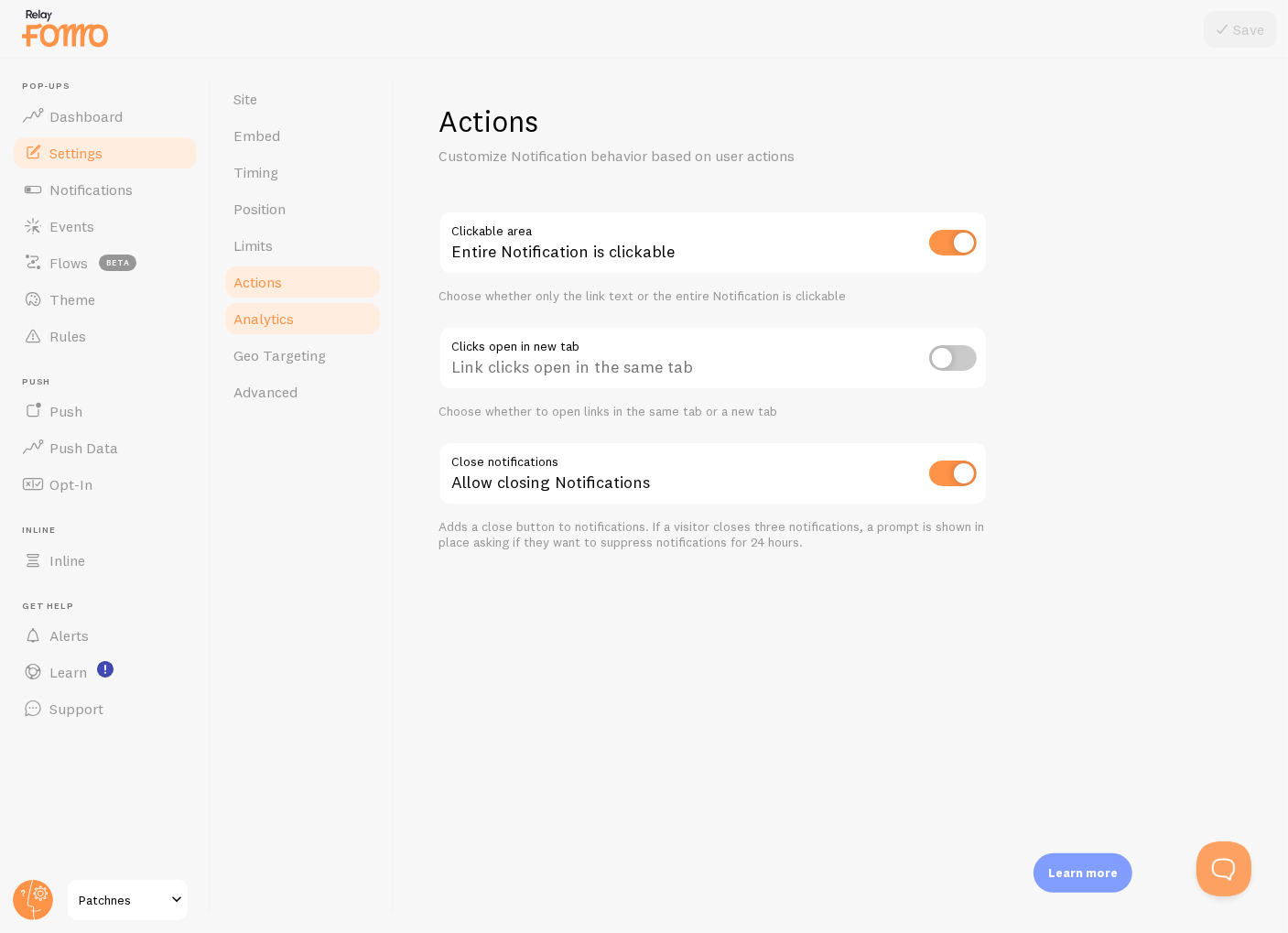
click at [285, 314] on span "Analytics" at bounding box center [263, 318] width 61 height 18
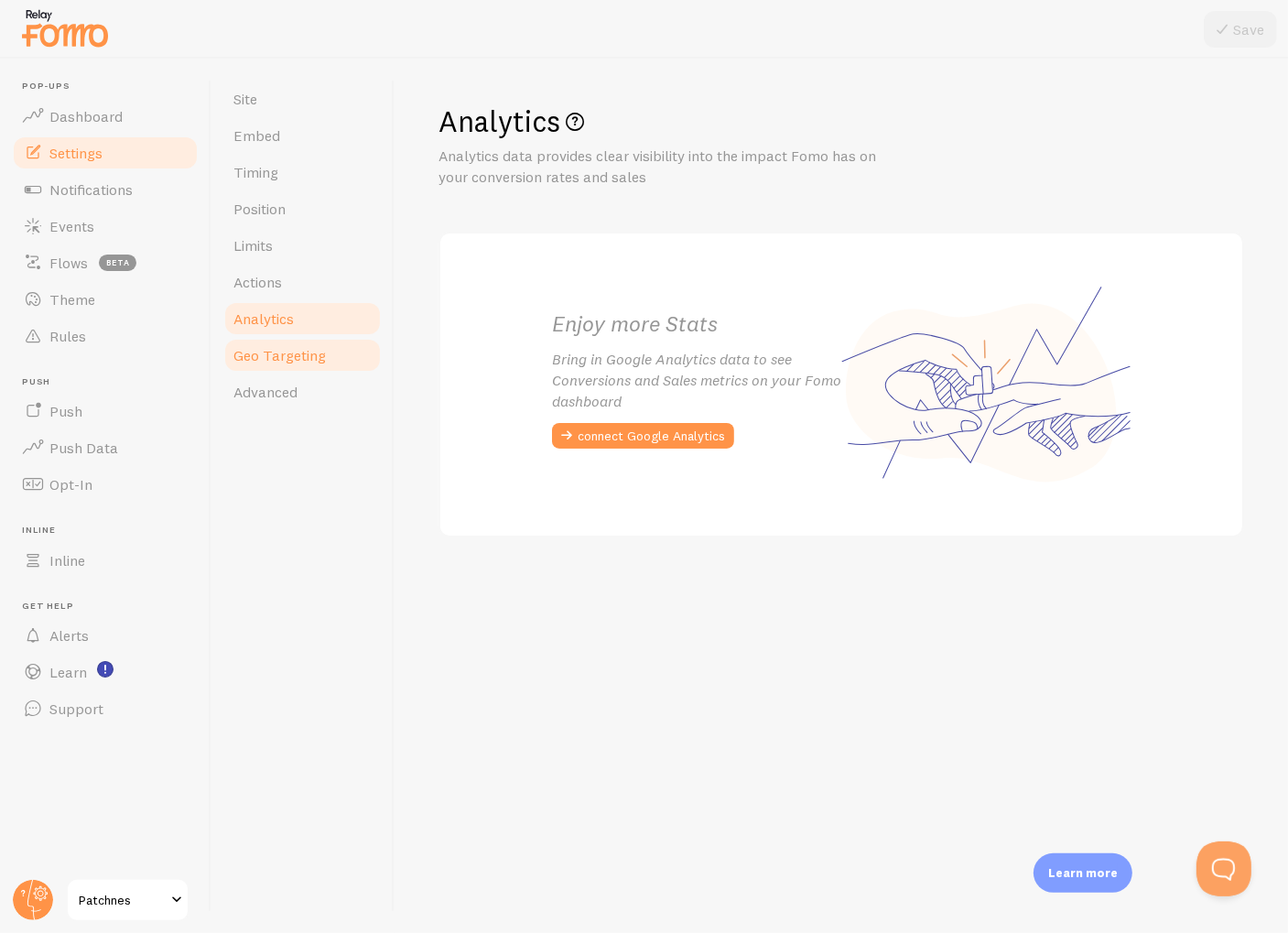
click at [290, 363] on span "Geo Targeting" at bounding box center [279, 355] width 93 height 18
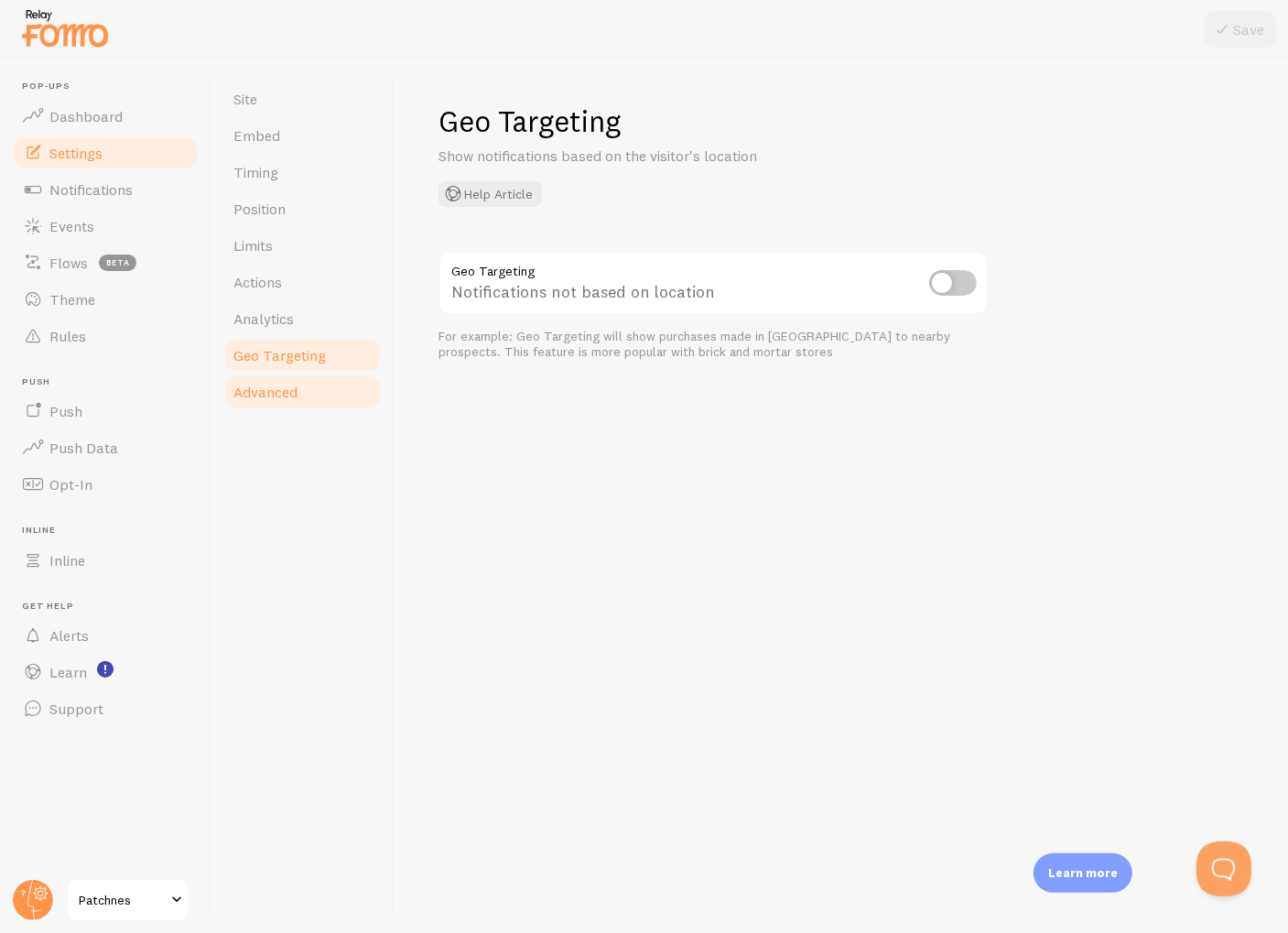
click at [294, 395] on span "Advanced" at bounding box center [265, 392] width 64 height 18
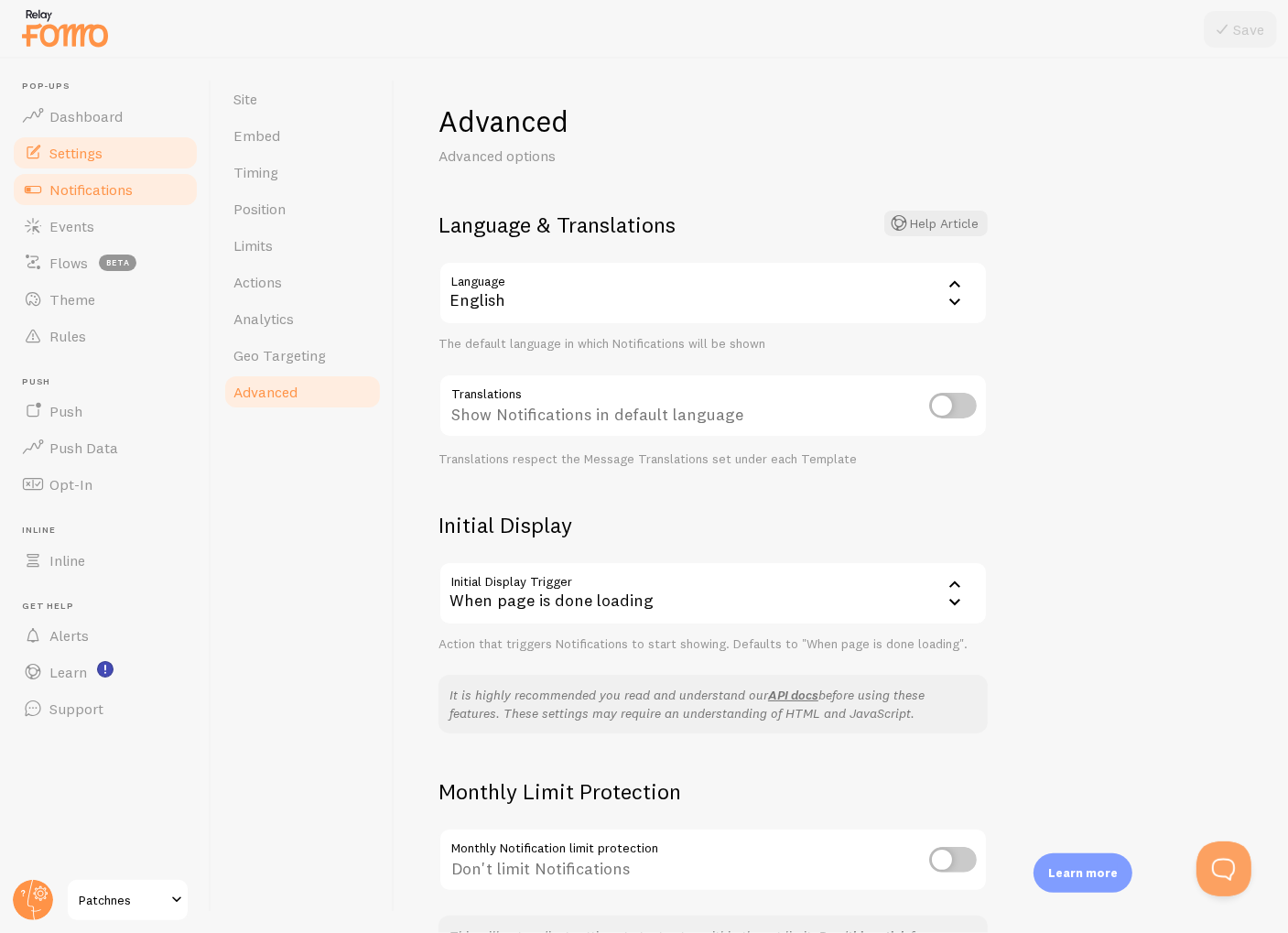
click at [129, 187] on span "Notifications" at bounding box center [91, 190] width 83 height 18
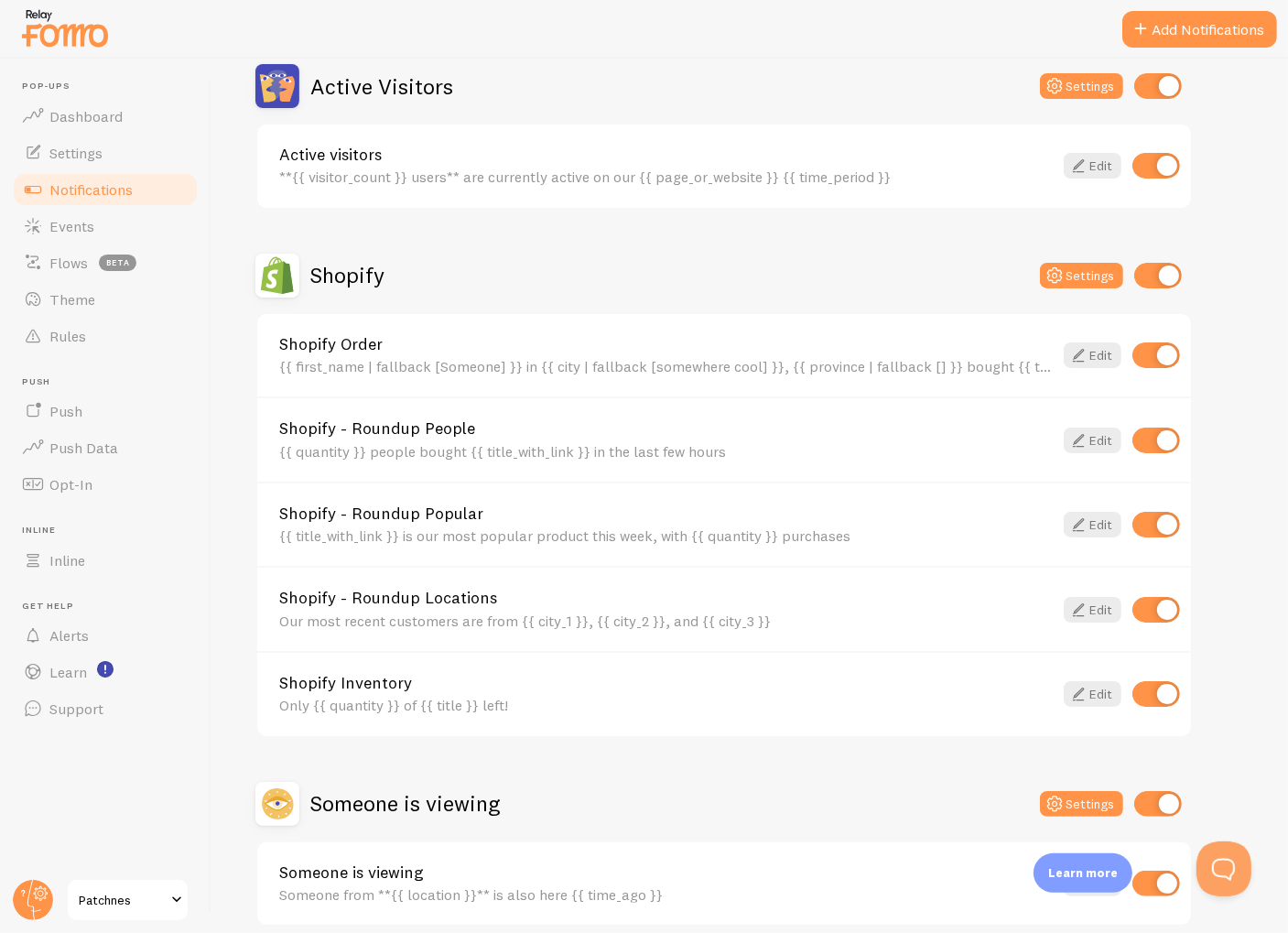
scroll to position [537, 0]
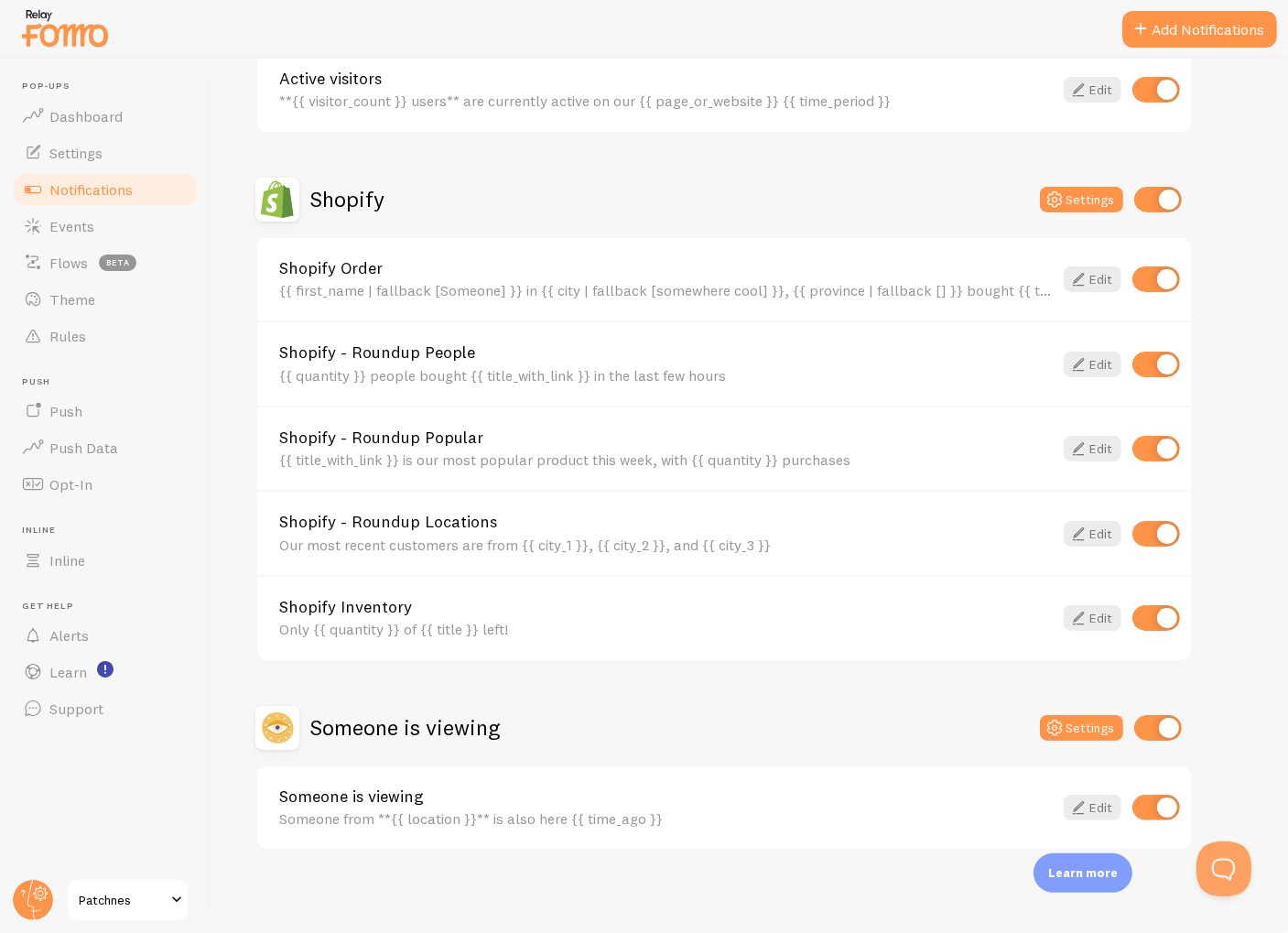
click at [284, 727] on img at bounding box center [277, 728] width 44 height 44
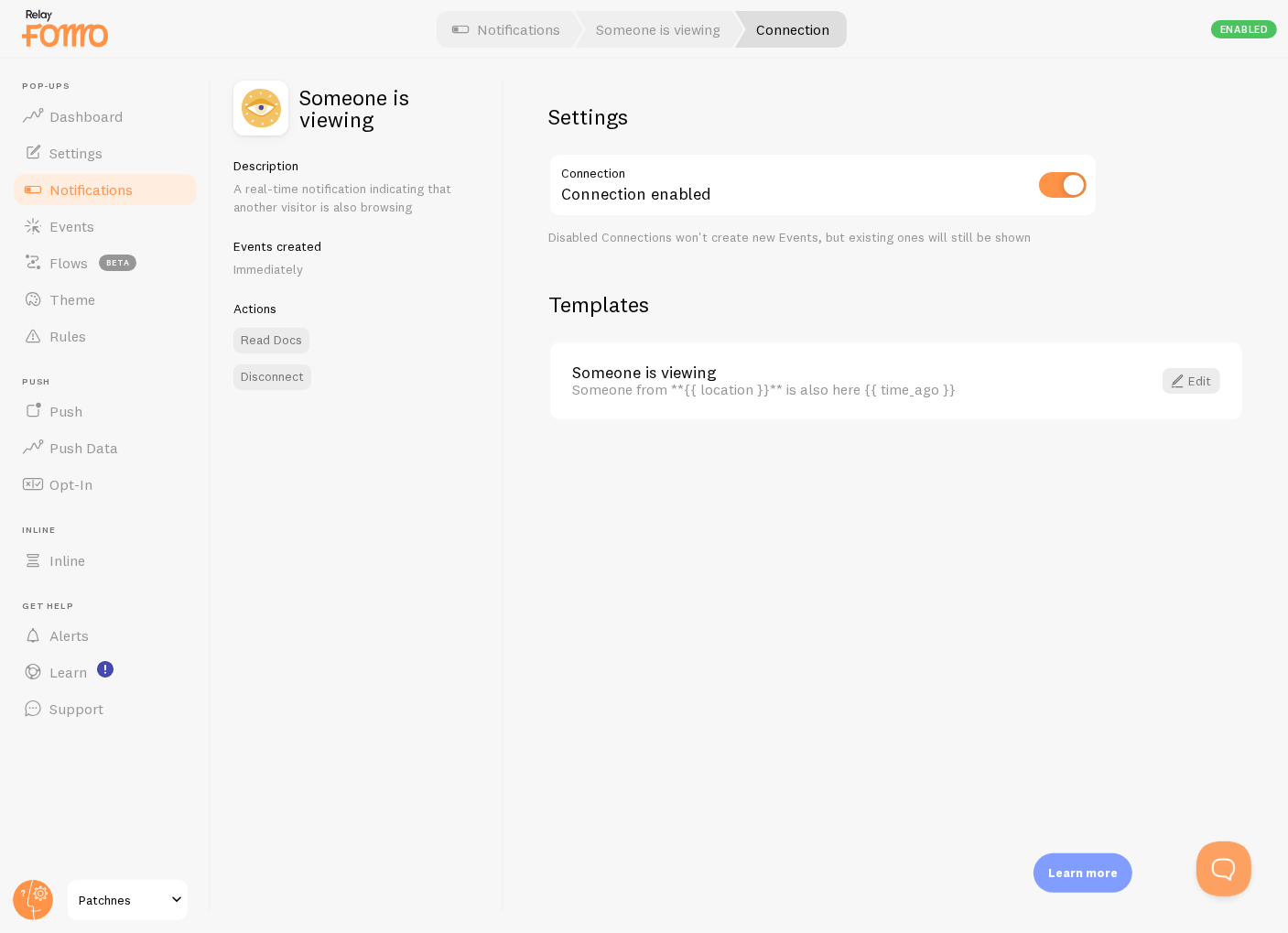
click at [266, 108] on img at bounding box center [261, 108] width 55 height 55
click at [1190, 378] on link "Edit" at bounding box center [1191, 381] width 58 height 26
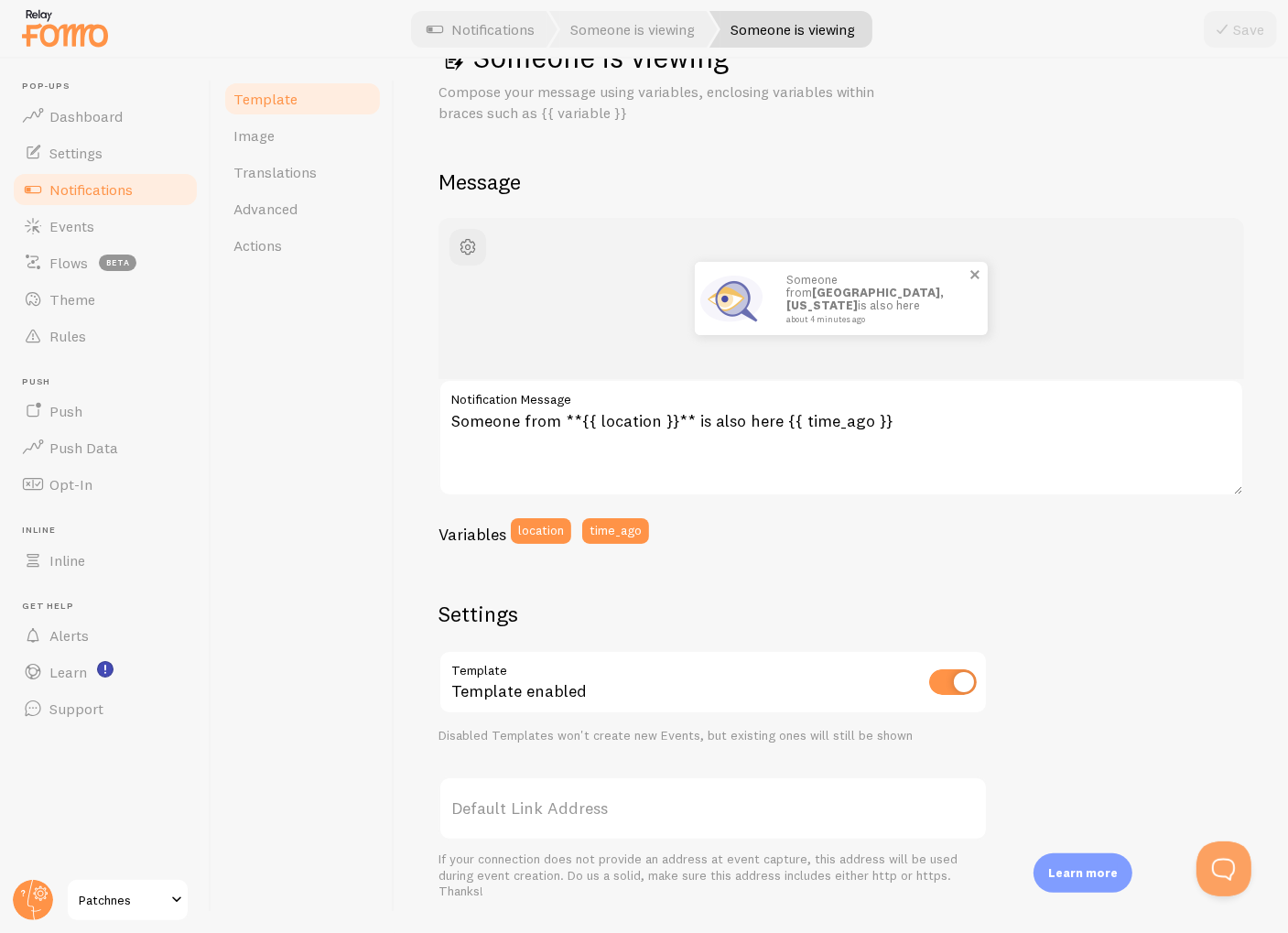
scroll to position [92, 0]
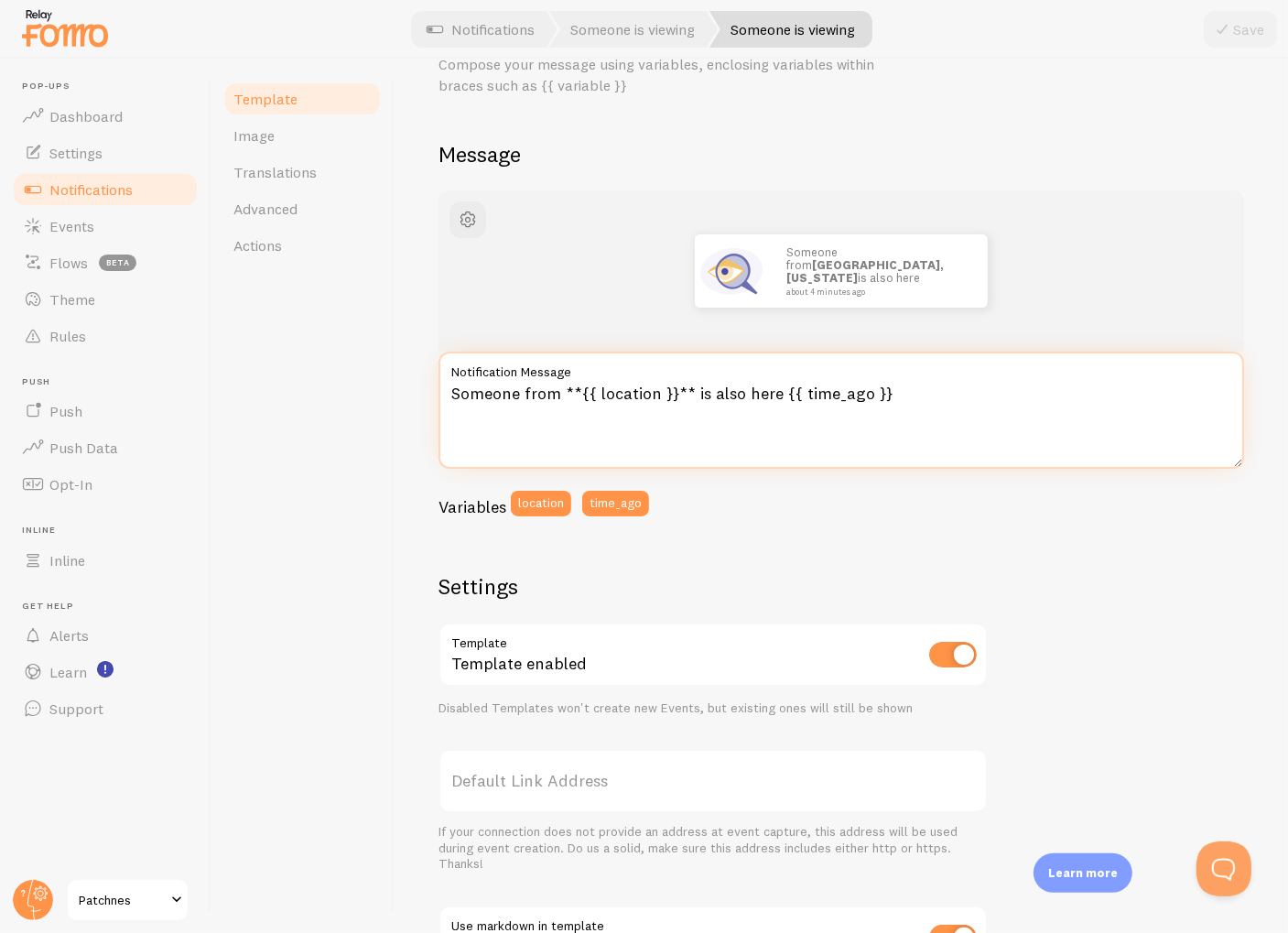
click at [618, 407] on textarea "Someone from **{{ location }}** is also here {{ time_ago }}" at bounding box center [841, 410] width 805 height 117
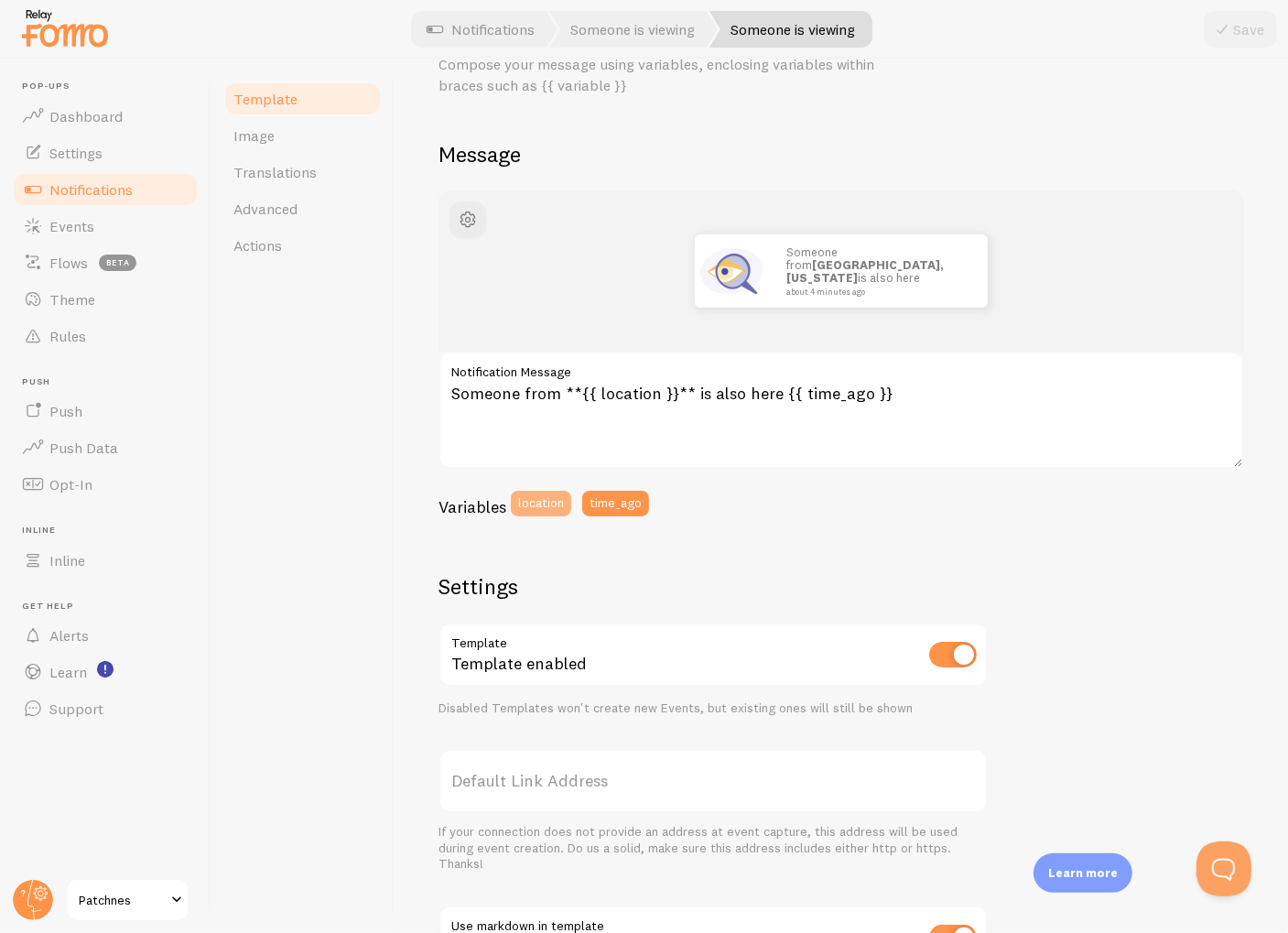
click at [531, 506] on button "location" at bounding box center [541, 504] width 61 height 26
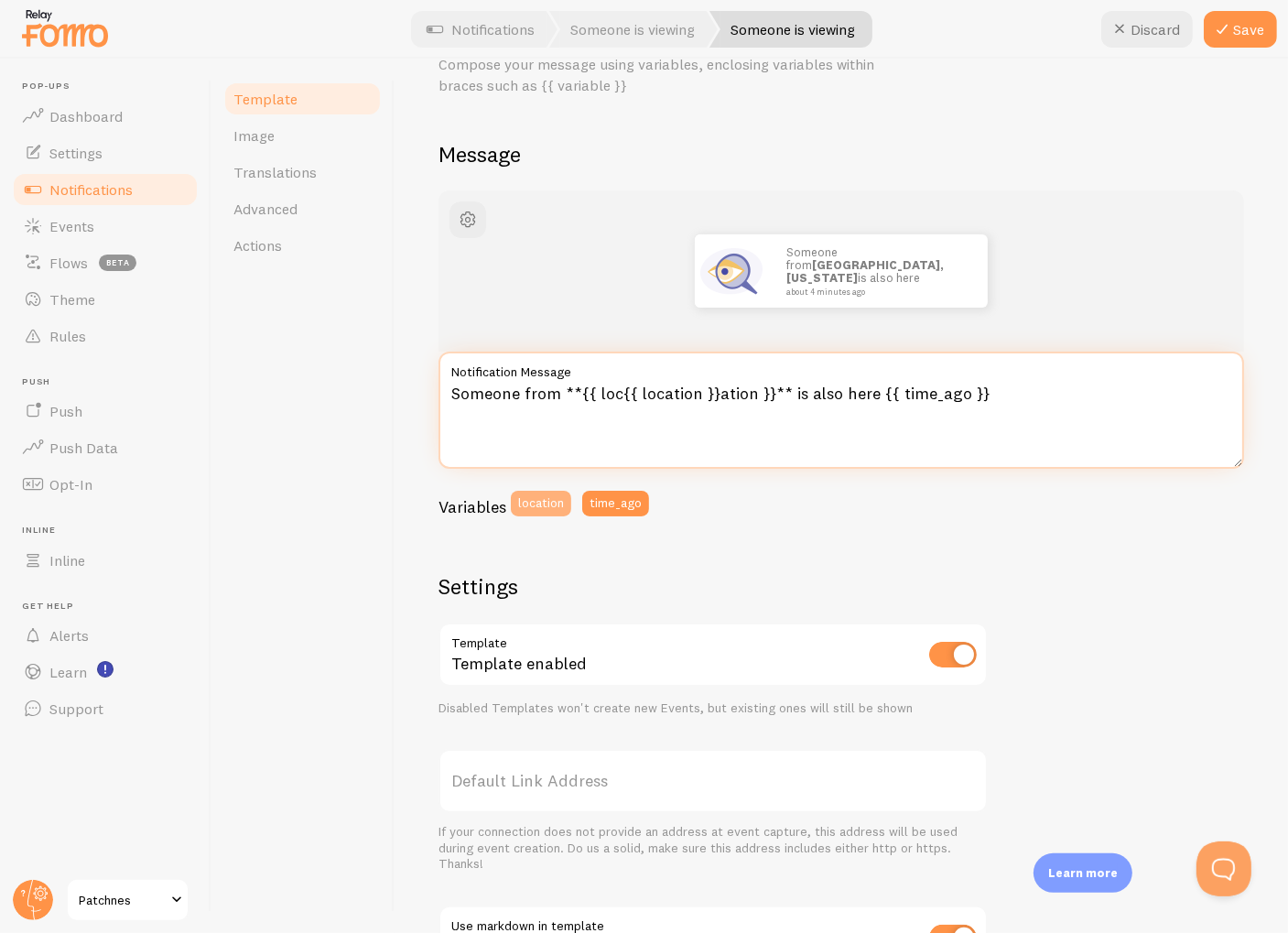
type textarea "Someone from **{{ loc{{ location }}{{ location }}ation }}** is also here {{ tim…"
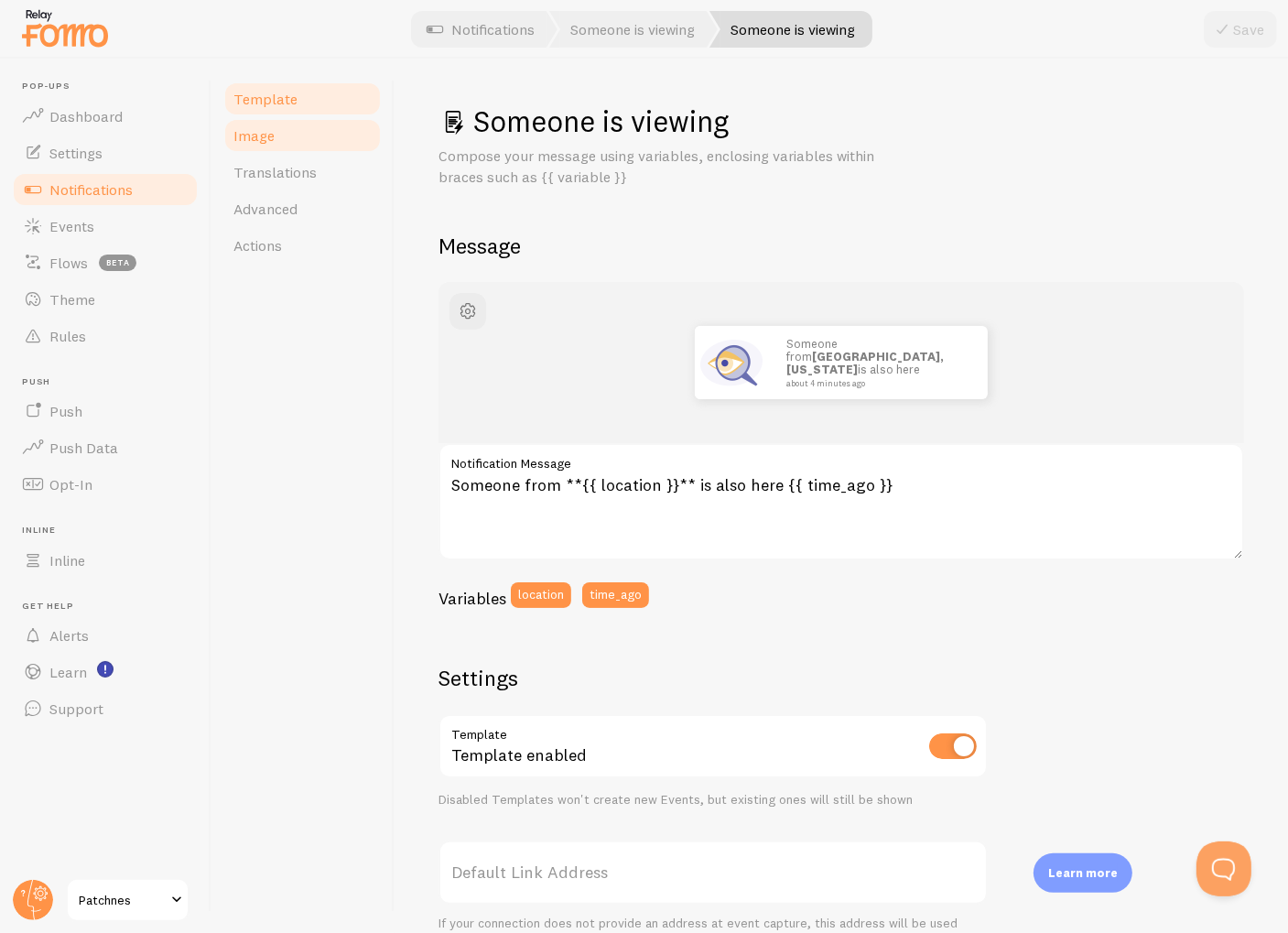
click at [282, 133] on link "Image" at bounding box center [302, 136] width 161 height 37
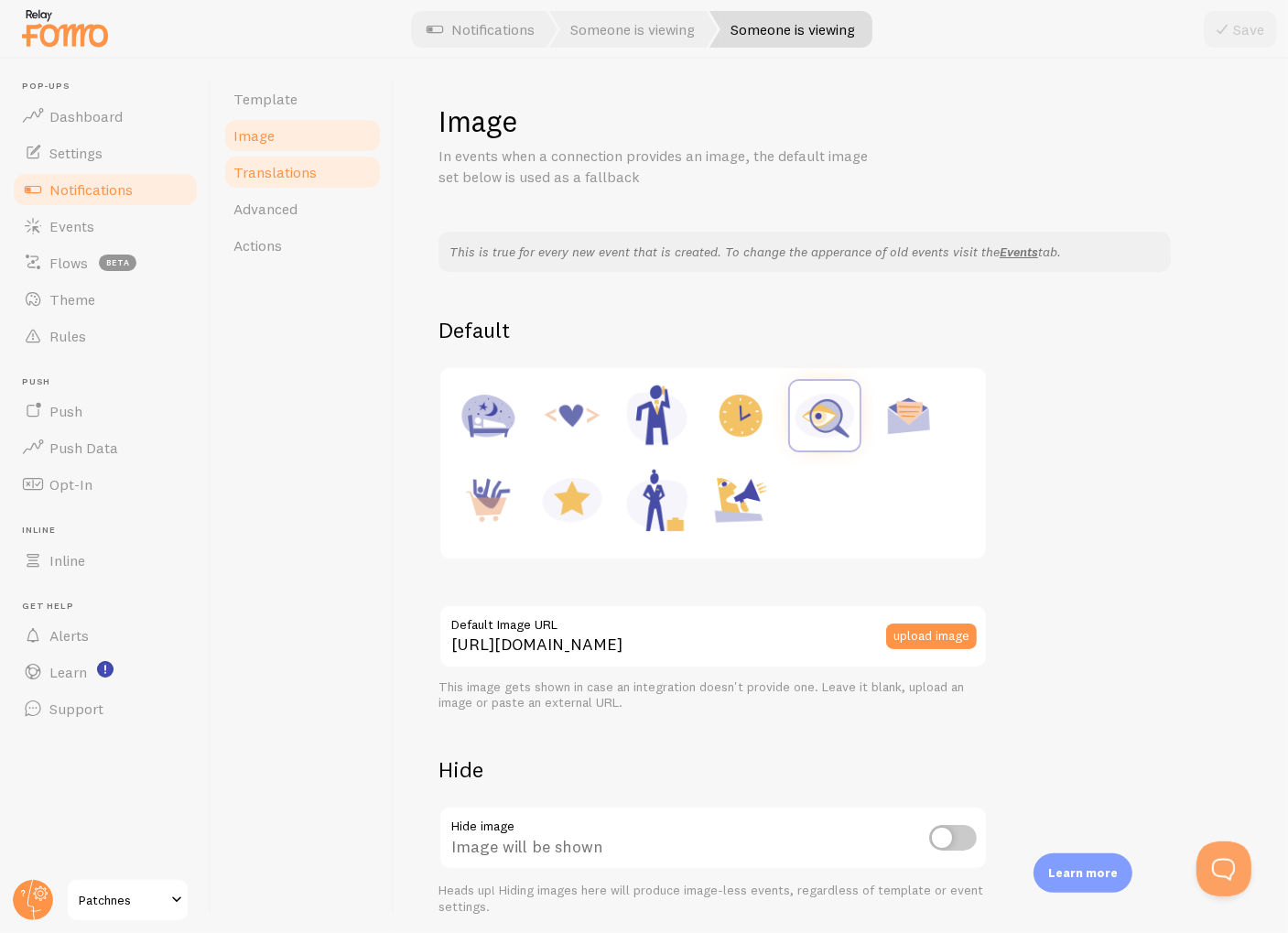
click at [306, 181] on span "Translations" at bounding box center [274, 172] width 83 height 18
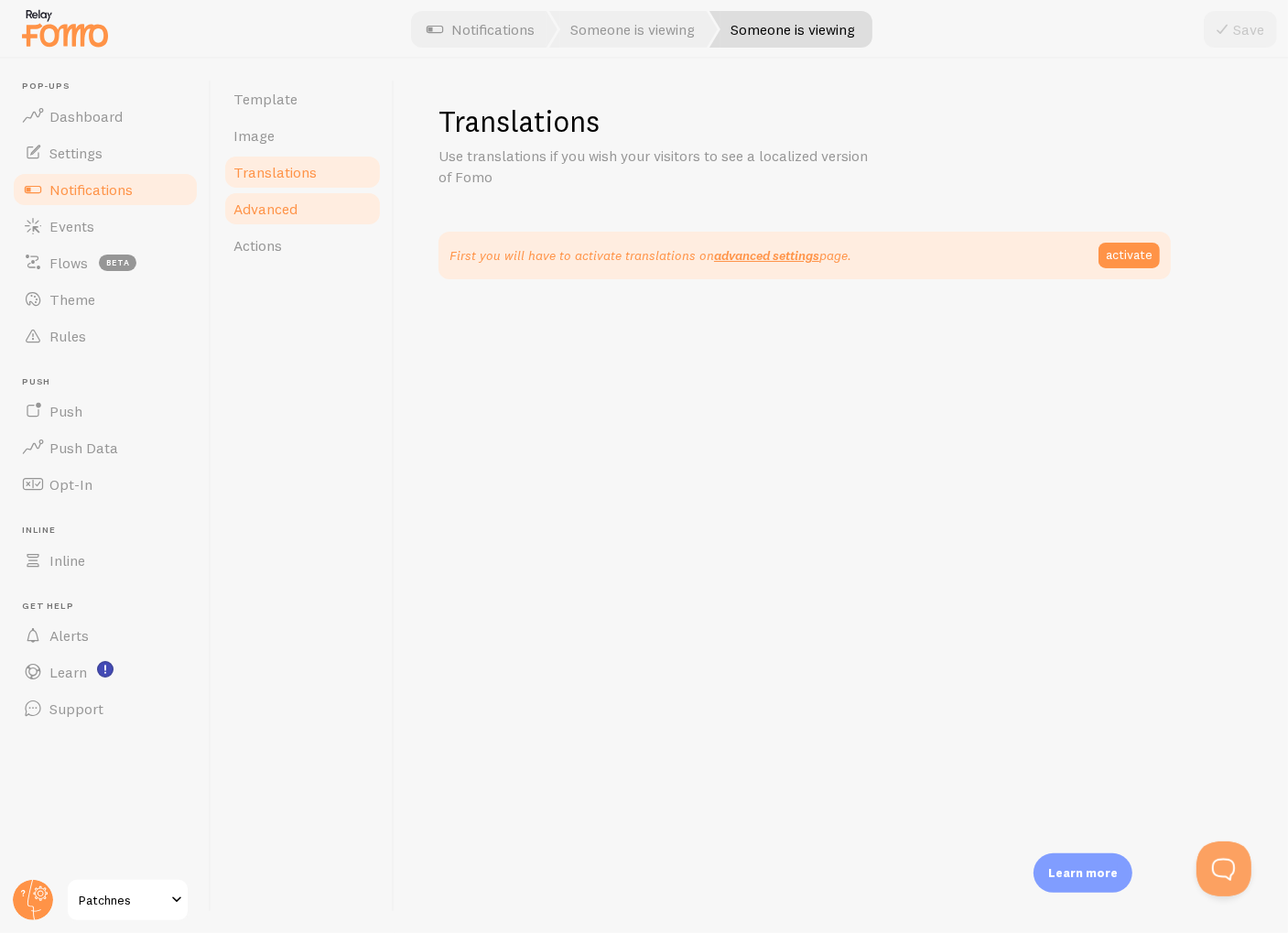
click at [294, 207] on span "Advanced" at bounding box center [265, 209] width 64 height 18
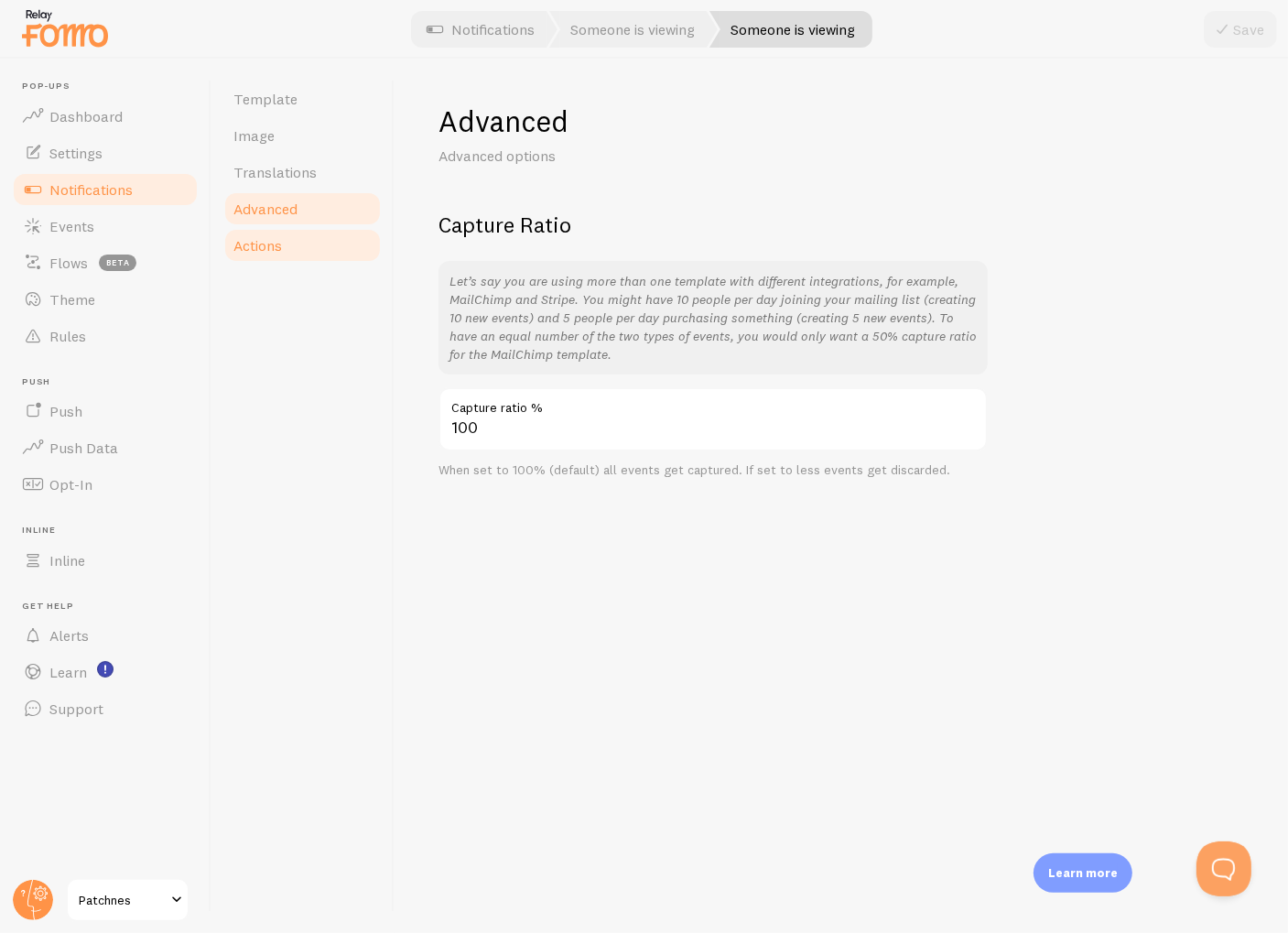
click at [282, 246] on link "Actions" at bounding box center [302, 245] width 161 height 37
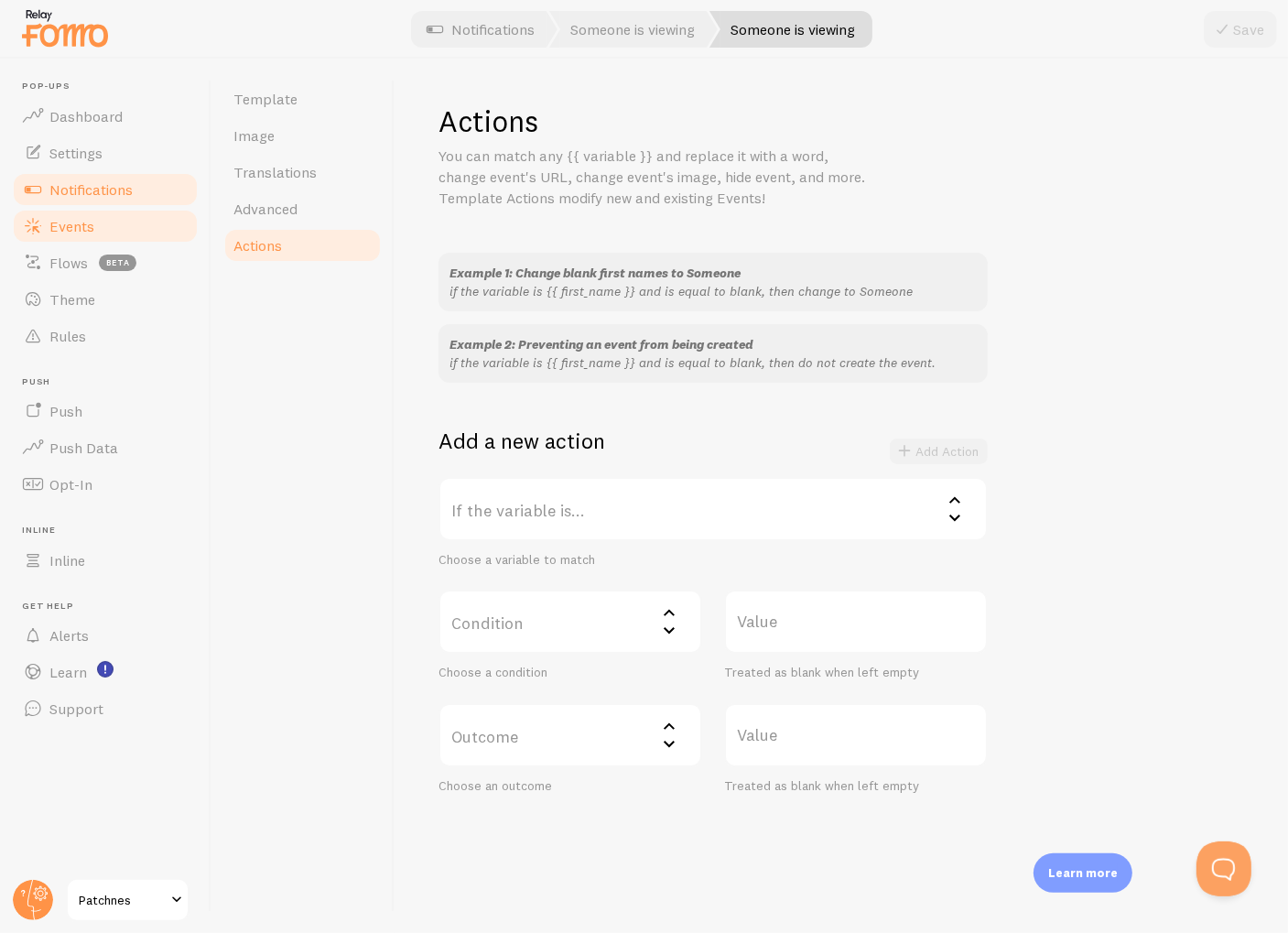
click at [143, 228] on link "Events" at bounding box center [105, 226] width 189 height 37
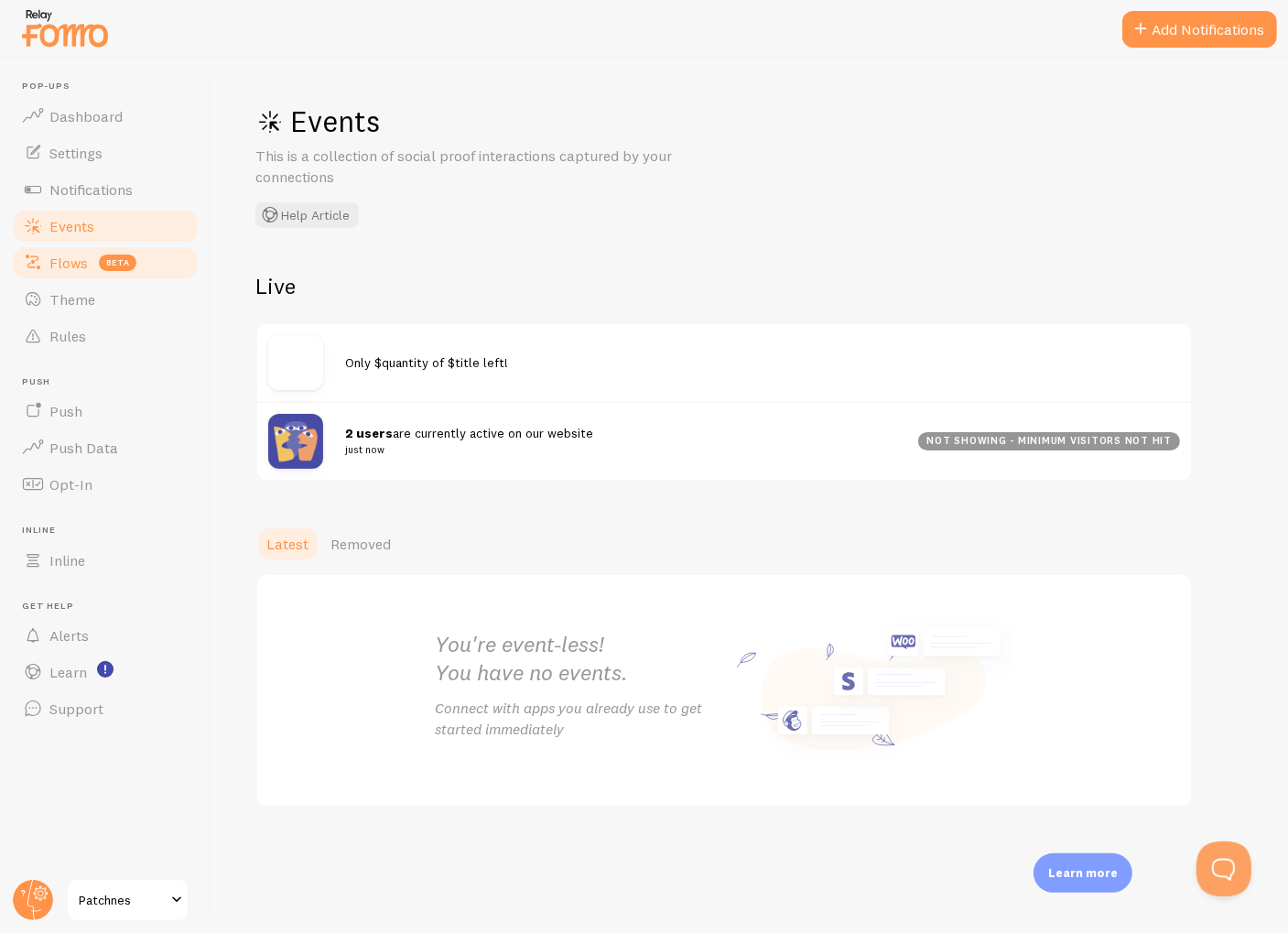
click at [143, 268] on link "Flows beta" at bounding box center [105, 262] width 189 height 37
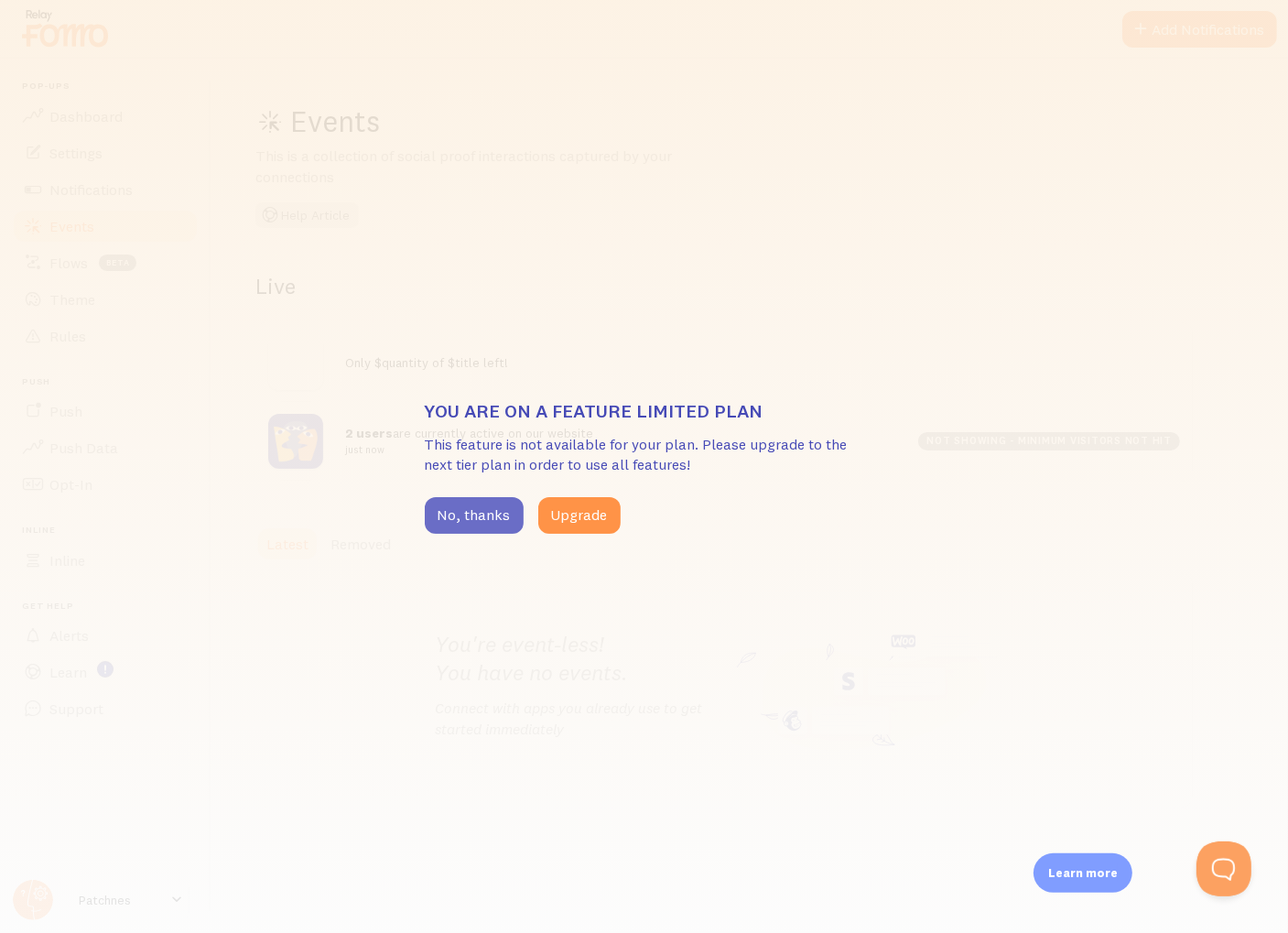
click at [454, 510] on button "No, thanks" at bounding box center [474, 516] width 99 height 37
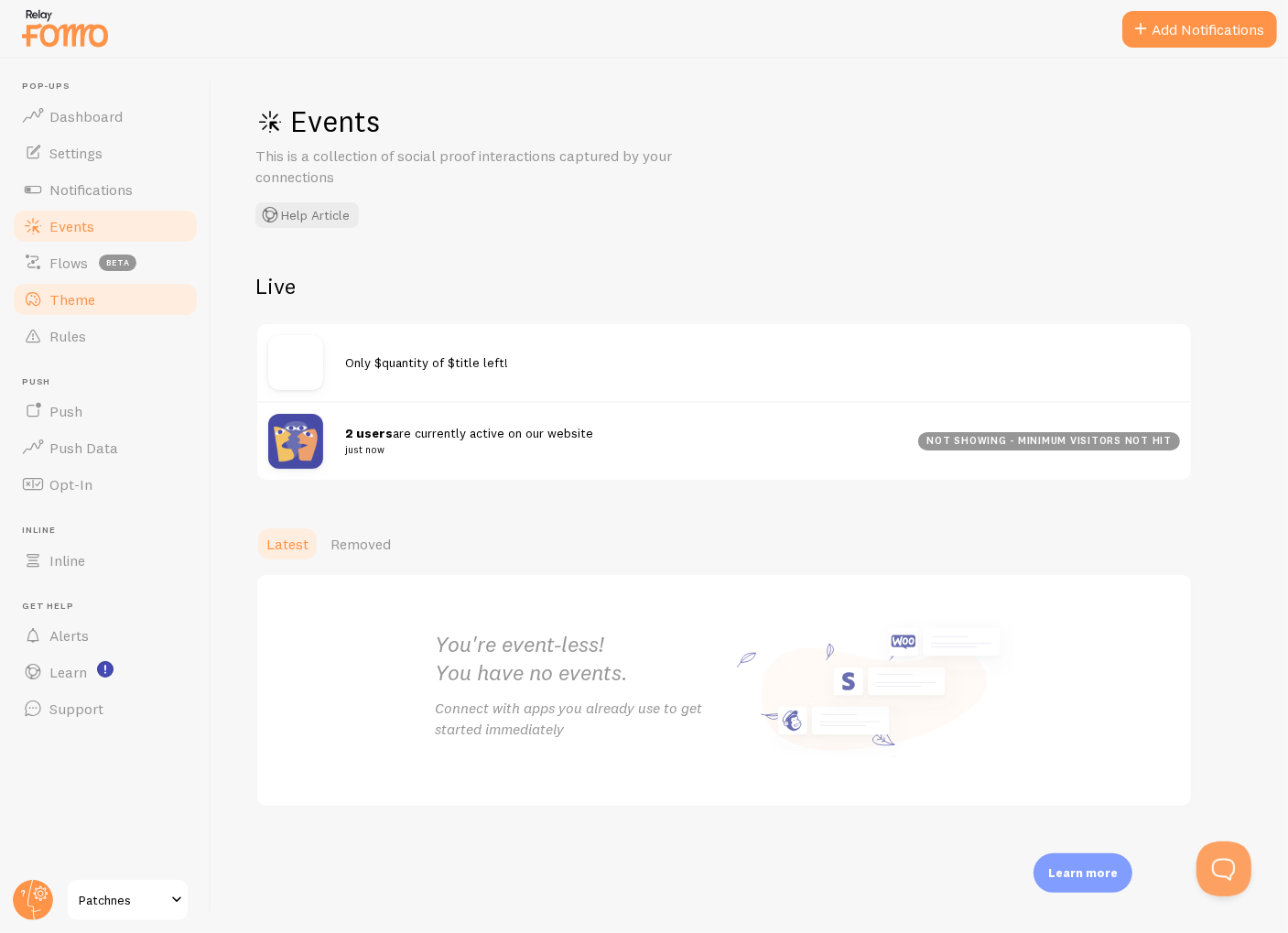
click at [131, 308] on link "Theme" at bounding box center [105, 299] width 189 height 37
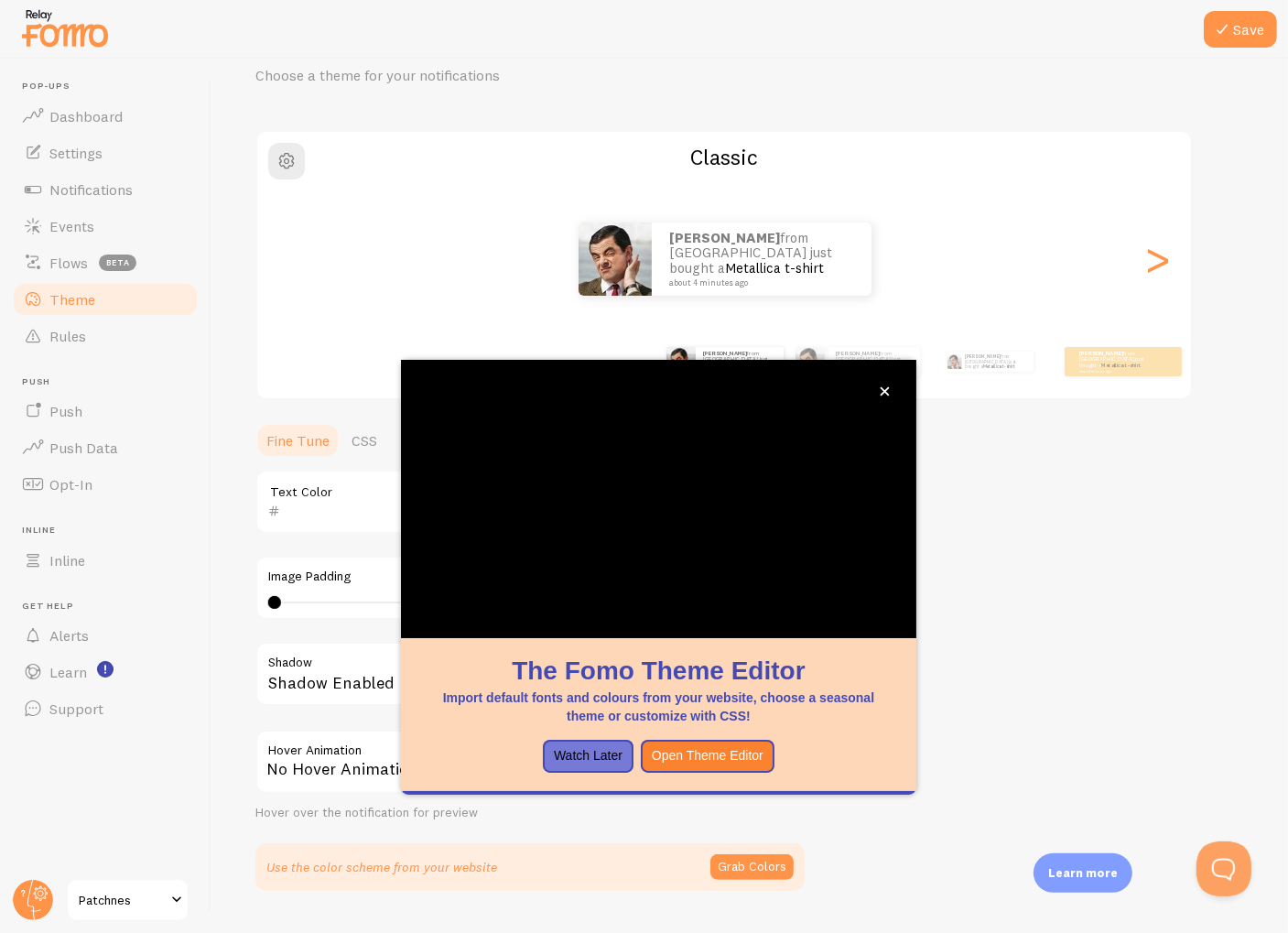
scroll to position [125, 0]
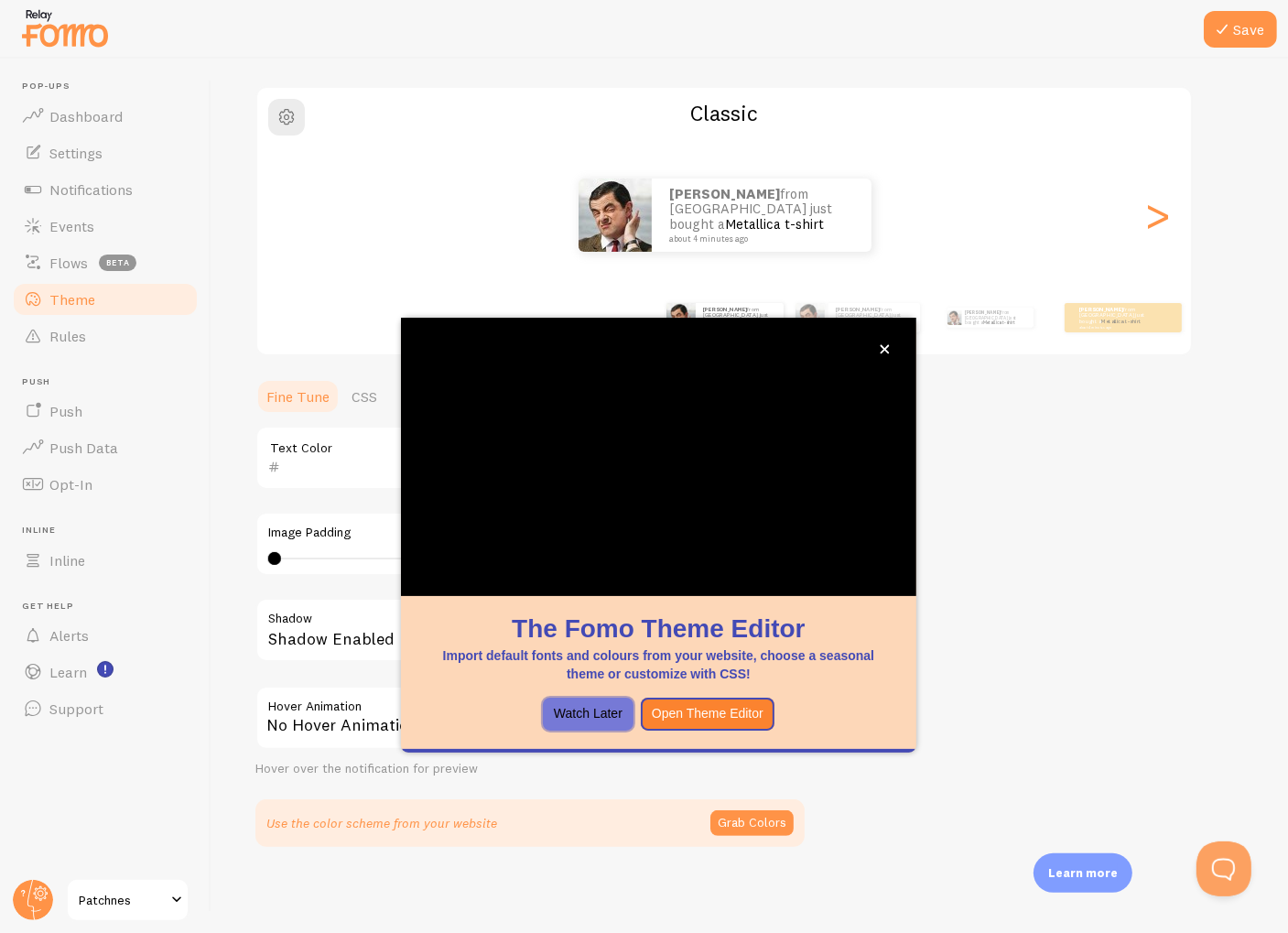
click at [572, 714] on button "Watch Later" at bounding box center [588, 714] width 91 height 33
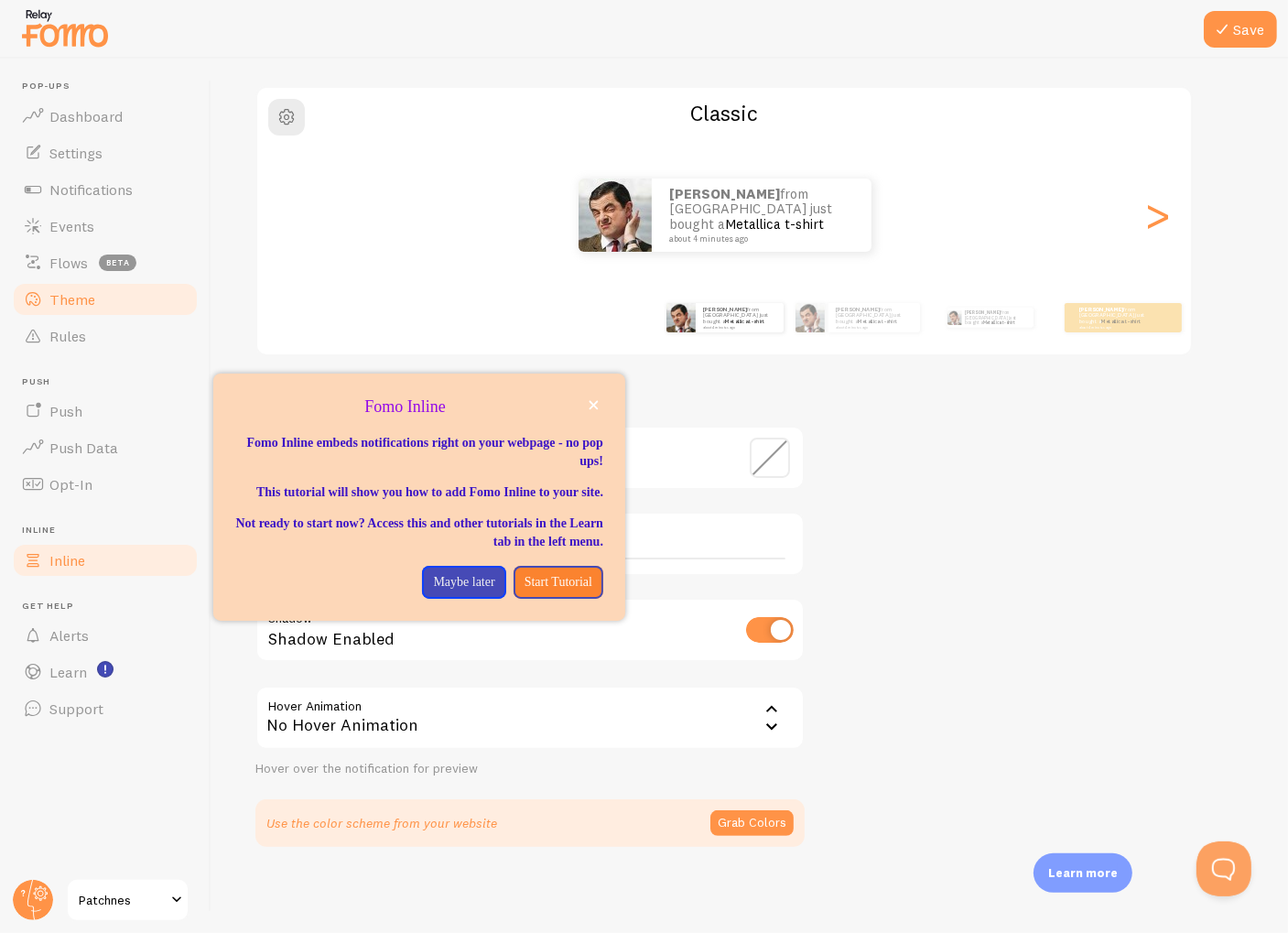
click at [86, 567] on link "Inline" at bounding box center [105, 561] width 189 height 37
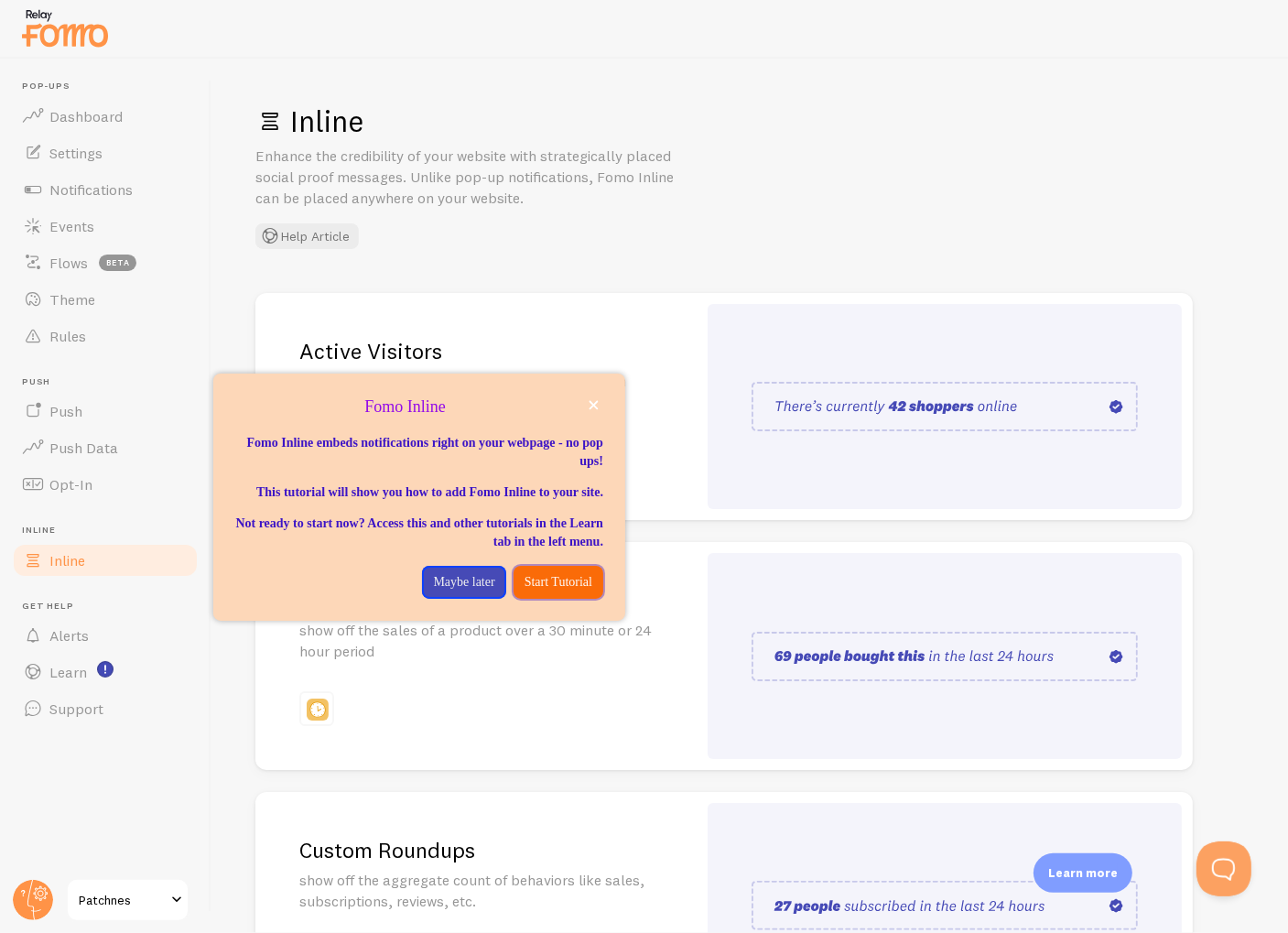
click at [556, 592] on p "Start Tutorial" at bounding box center [559, 583] width 68 height 18
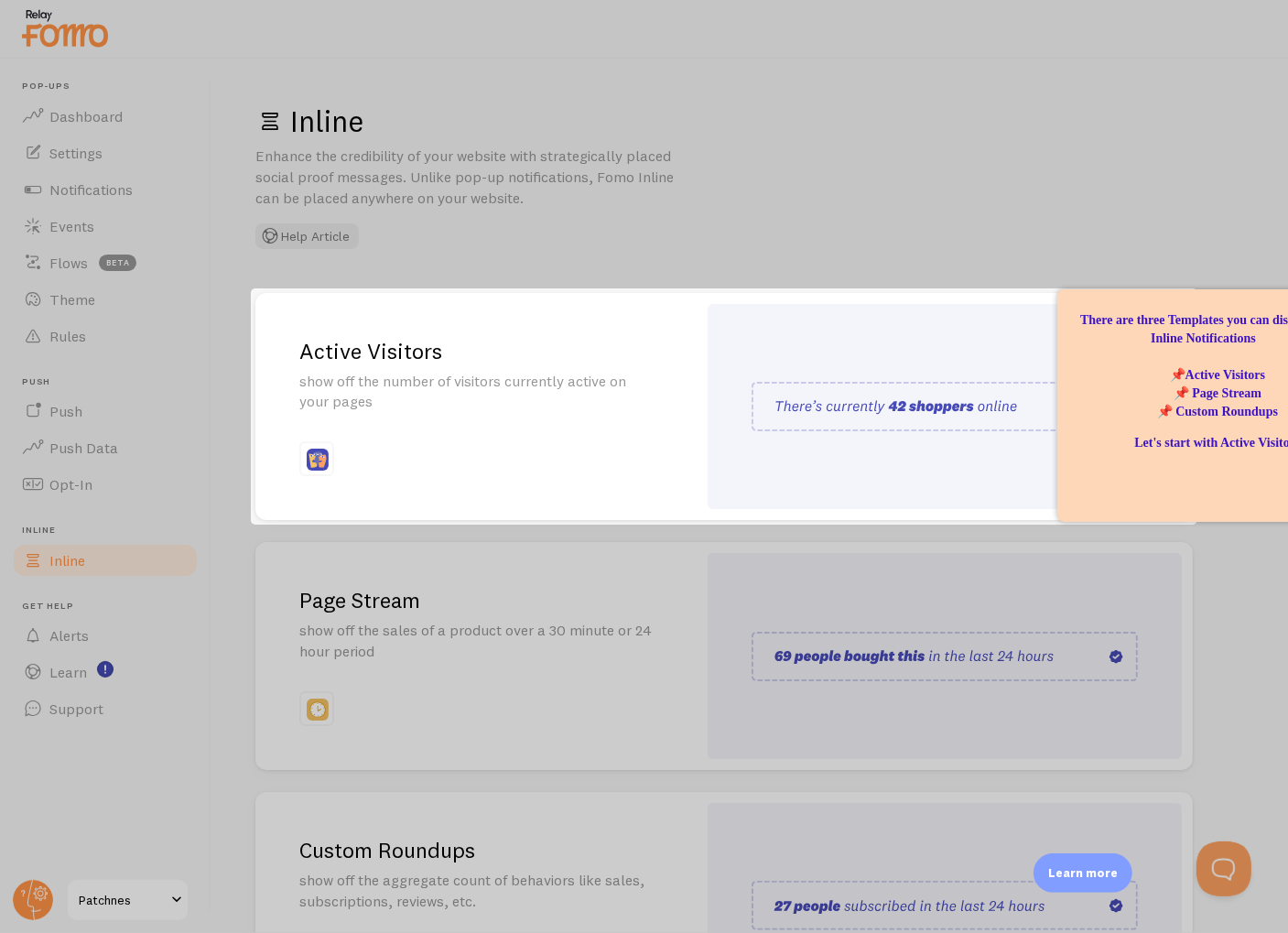
click at [731, 539] on div at bounding box center [644, 728] width 1288 height 408
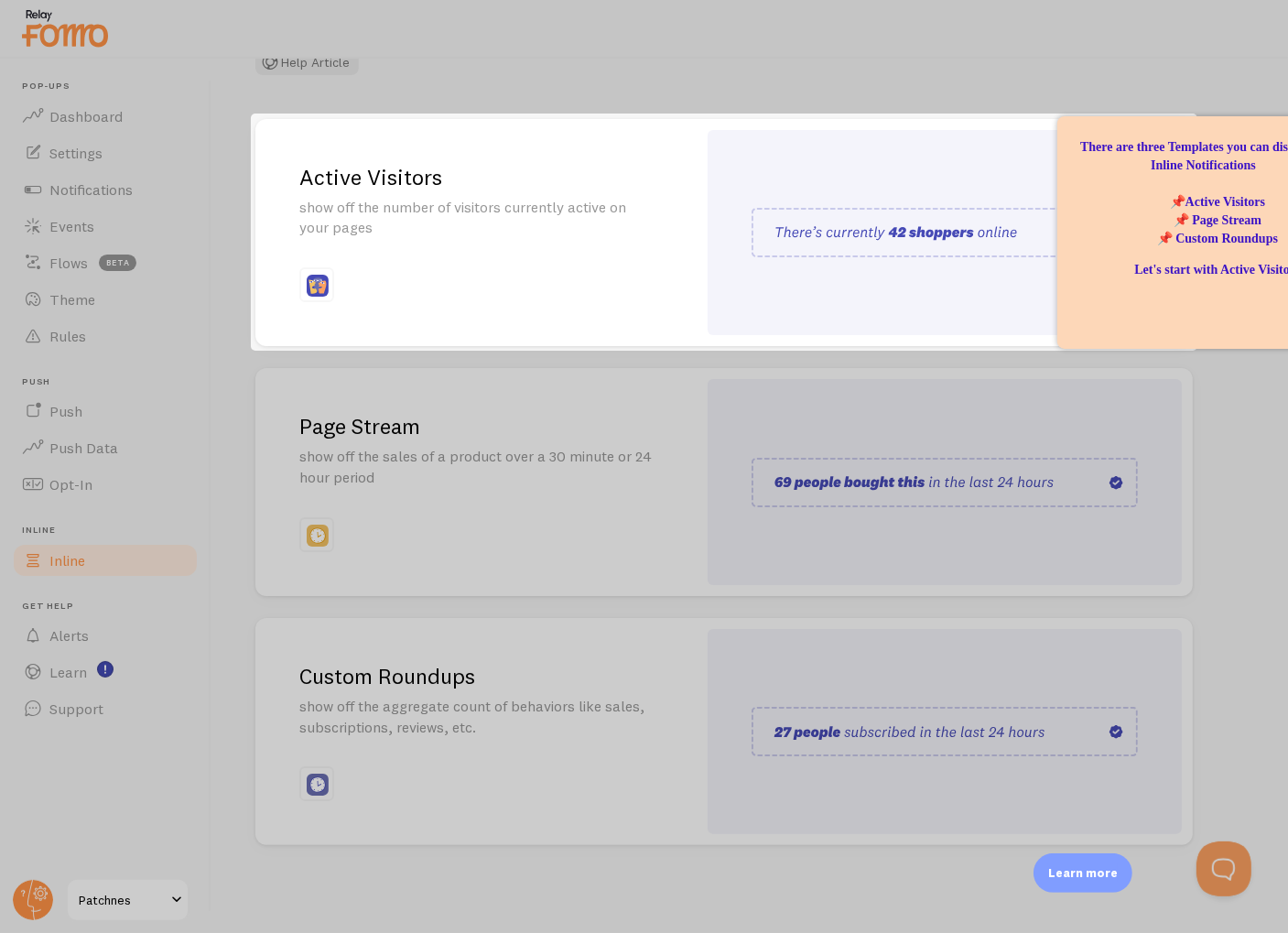
click at [659, 711] on div at bounding box center [644, 641] width 1288 height 583
click at [1135, 217] on p "There are three Templates you can display as Inline Notifications 📌Active Visit…" at bounding box center [1216, 194] width 276 height 110
click at [945, 428] on div at bounding box center [644, 641] width 1288 height 583
click at [487, 448] on div at bounding box center [644, 641] width 1288 height 583
click at [658, 567] on div at bounding box center [644, 641] width 1288 height 583
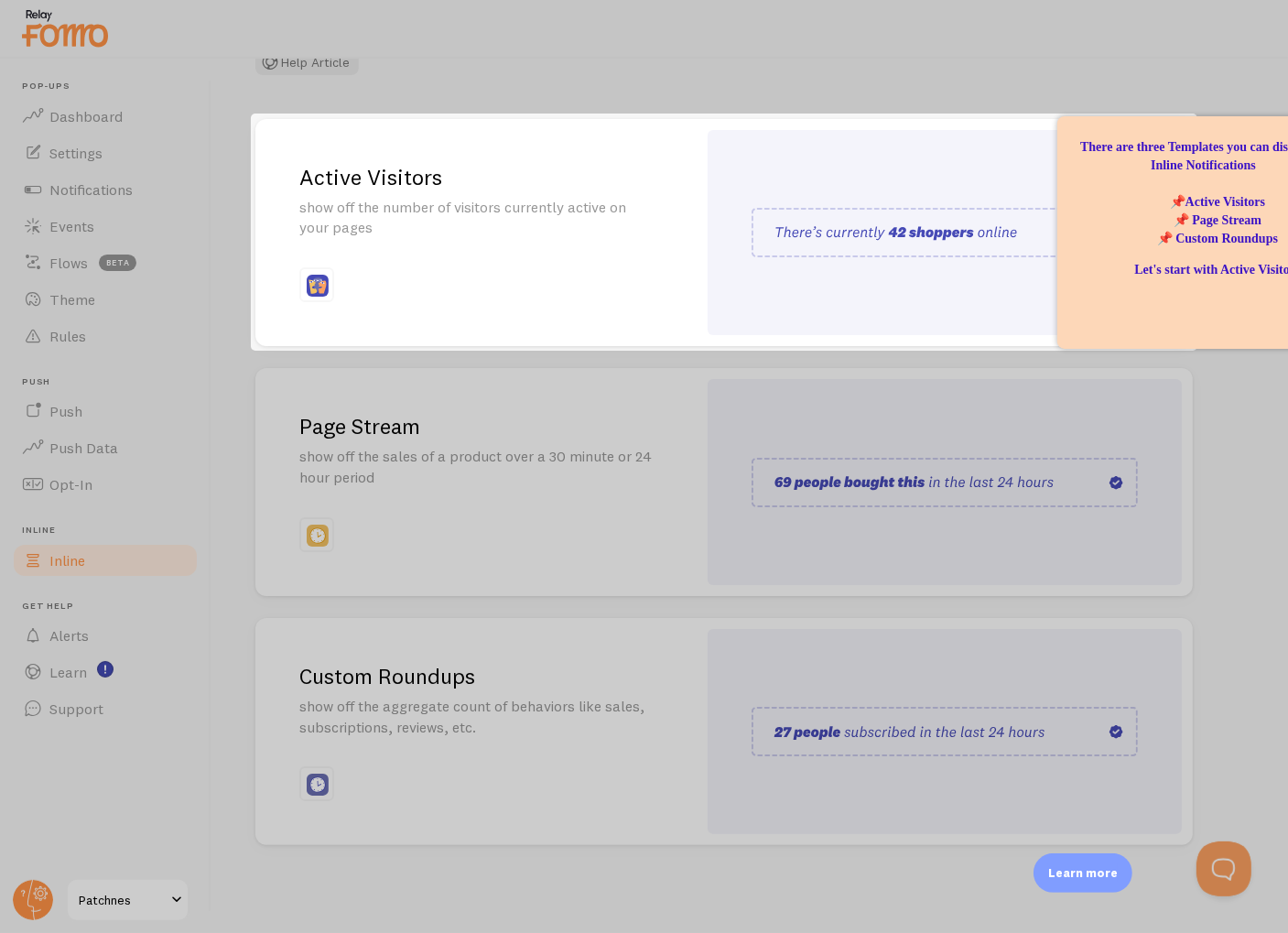
scroll to position [0, 0]
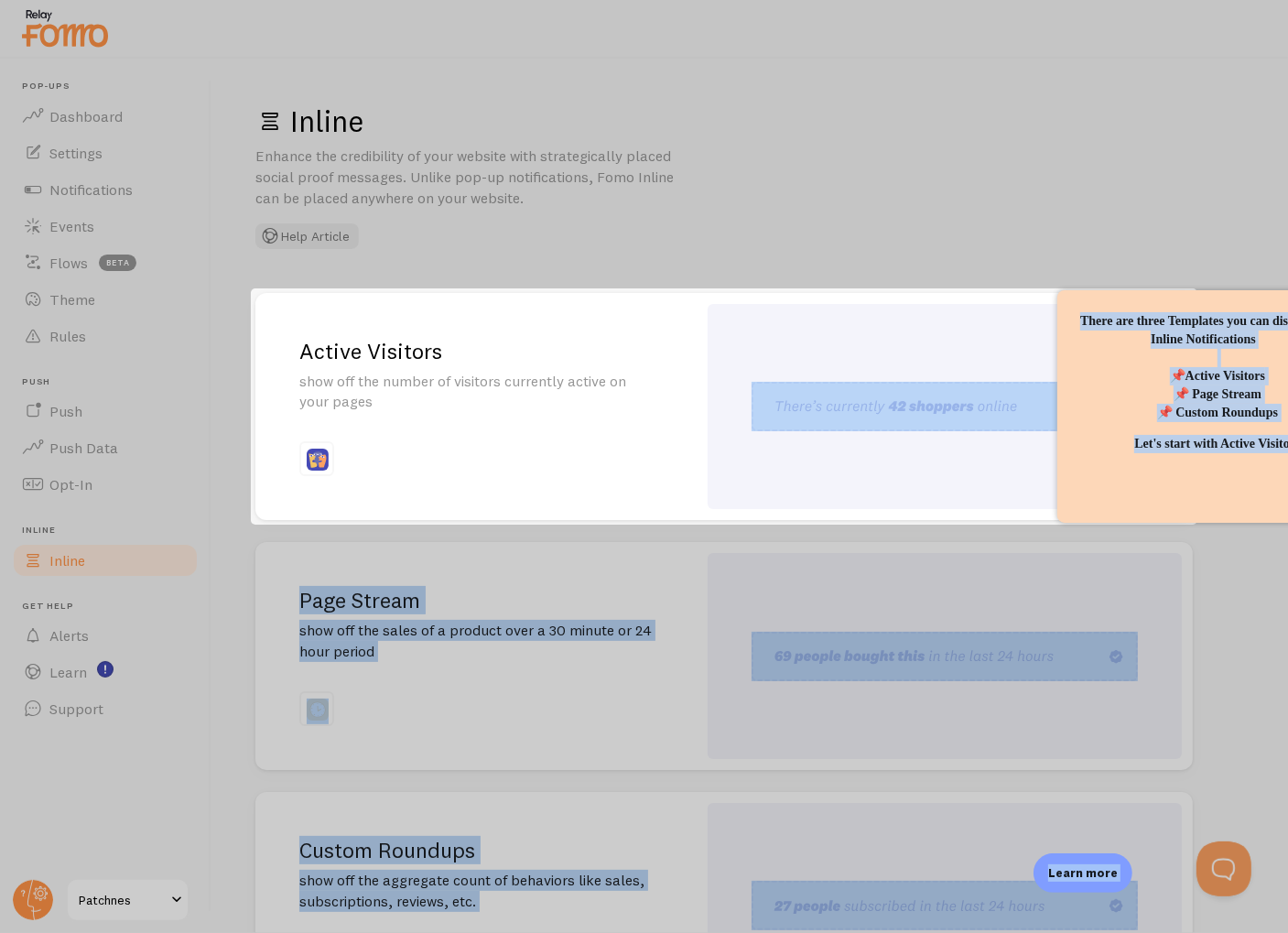
drag, startPoint x: 1107, startPoint y: 481, endPoint x: 825, endPoint y: 459, distance: 282.9
click at [825, 459] on body "Pop-ups Dashboard Settings Notifications Events Flows beta Theme Rules Push Pus…" at bounding box center [644, 466] width 1288 height 933
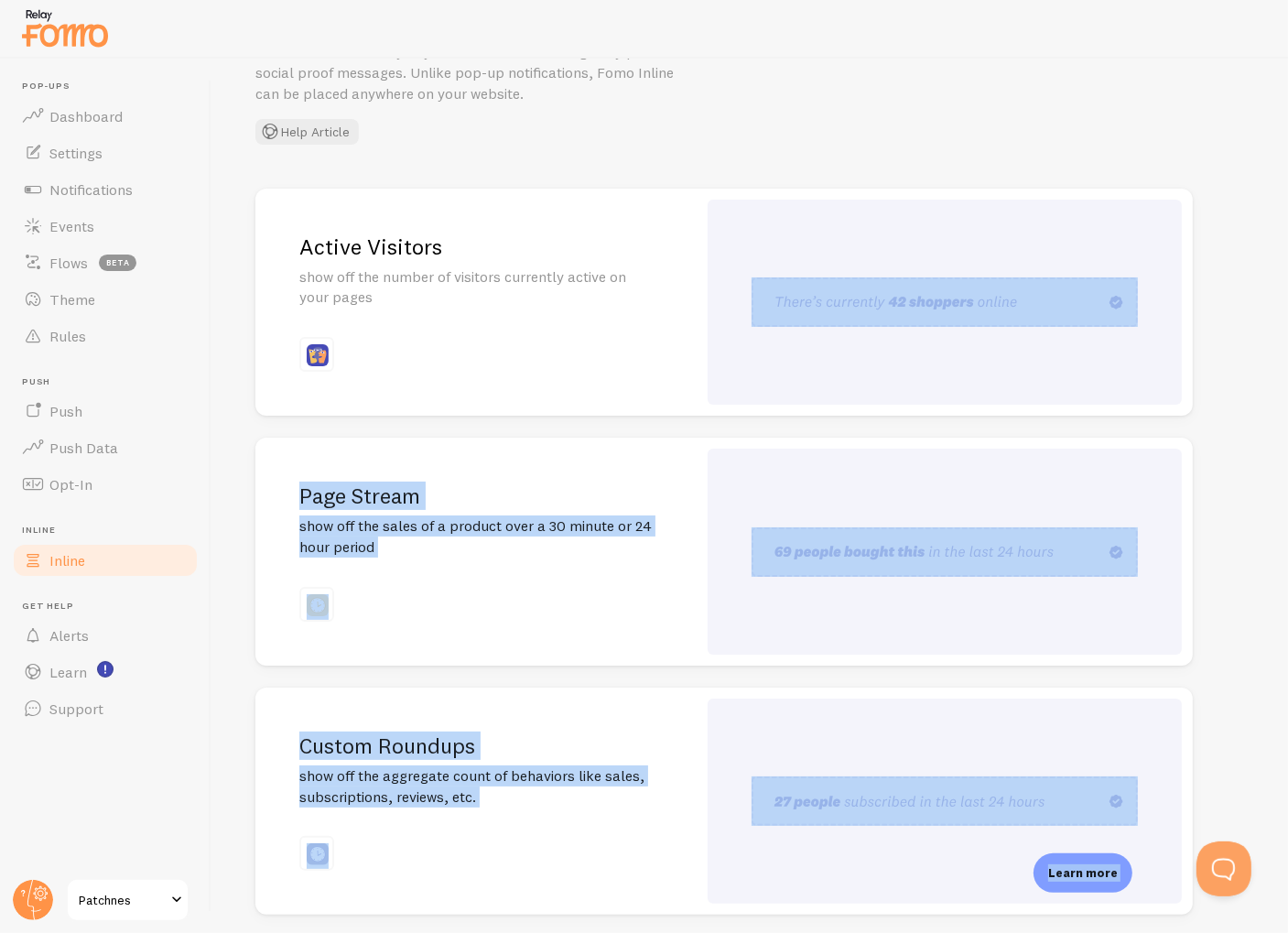
scroll to position [174, 0]
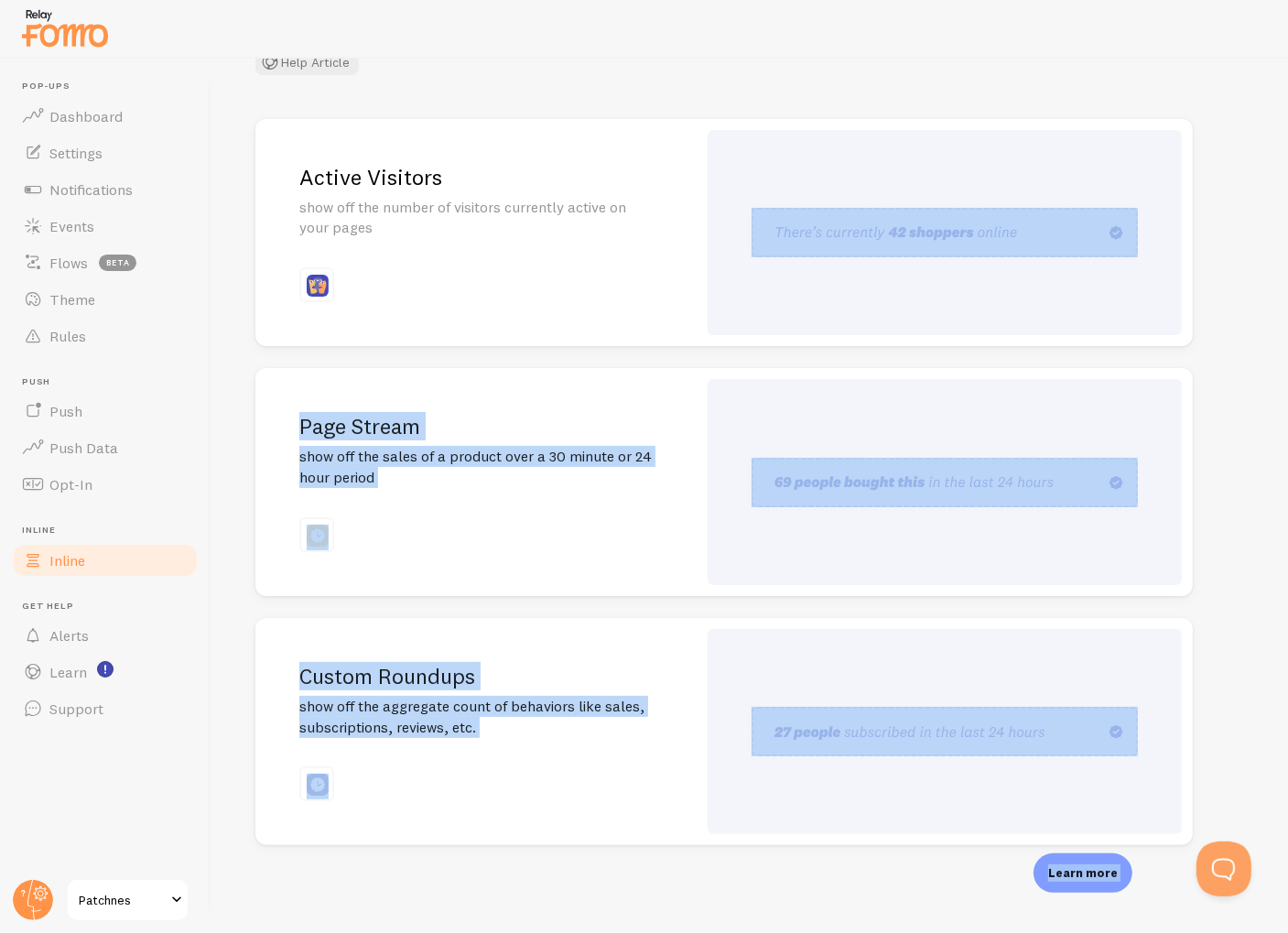
click at [934, 579] on div at bounding box center [944, 482] width 474 height 206
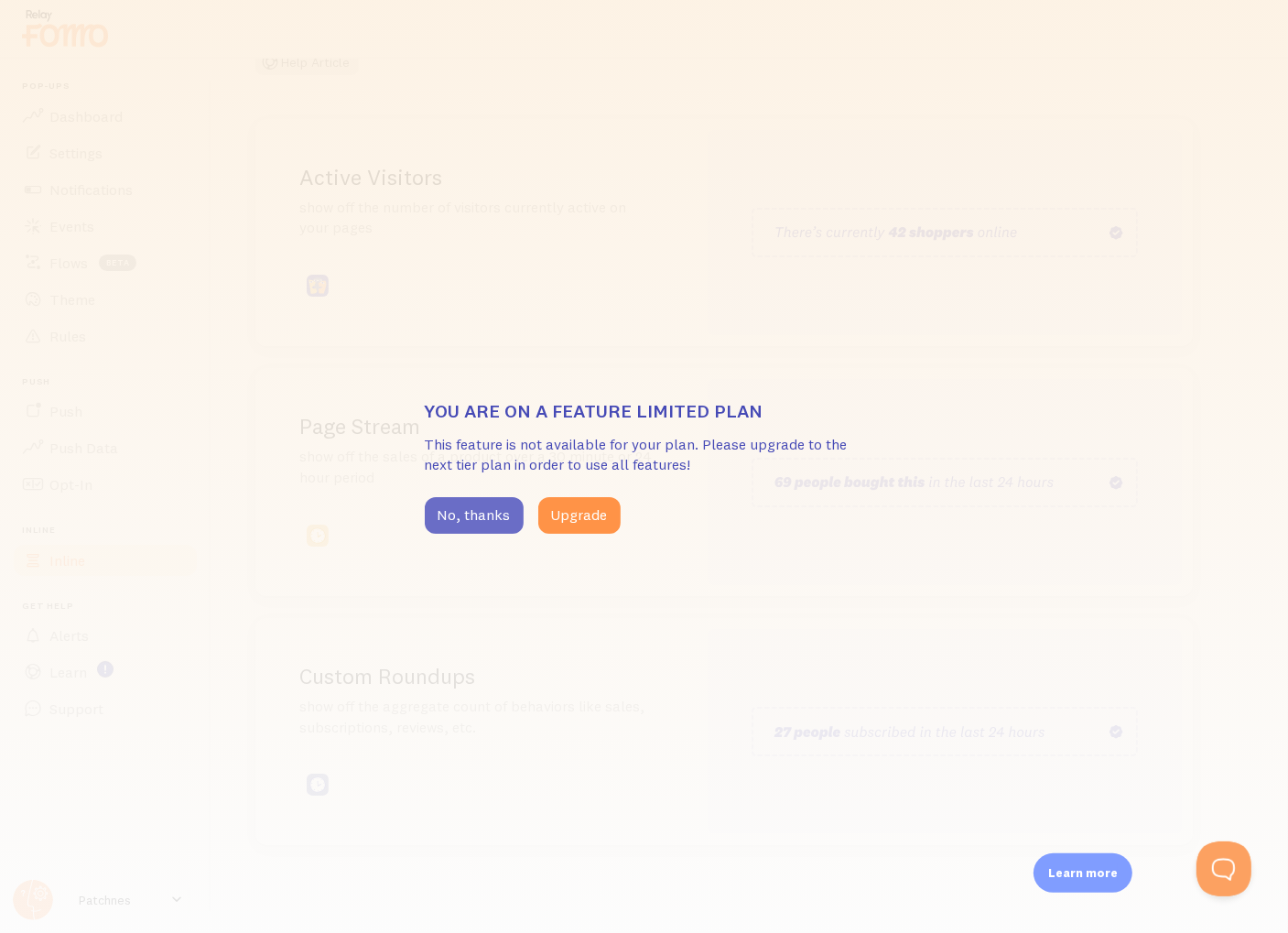
click at [465, 511] on button "No, thanks" at bounding box center [474, 516] width 99 height 37
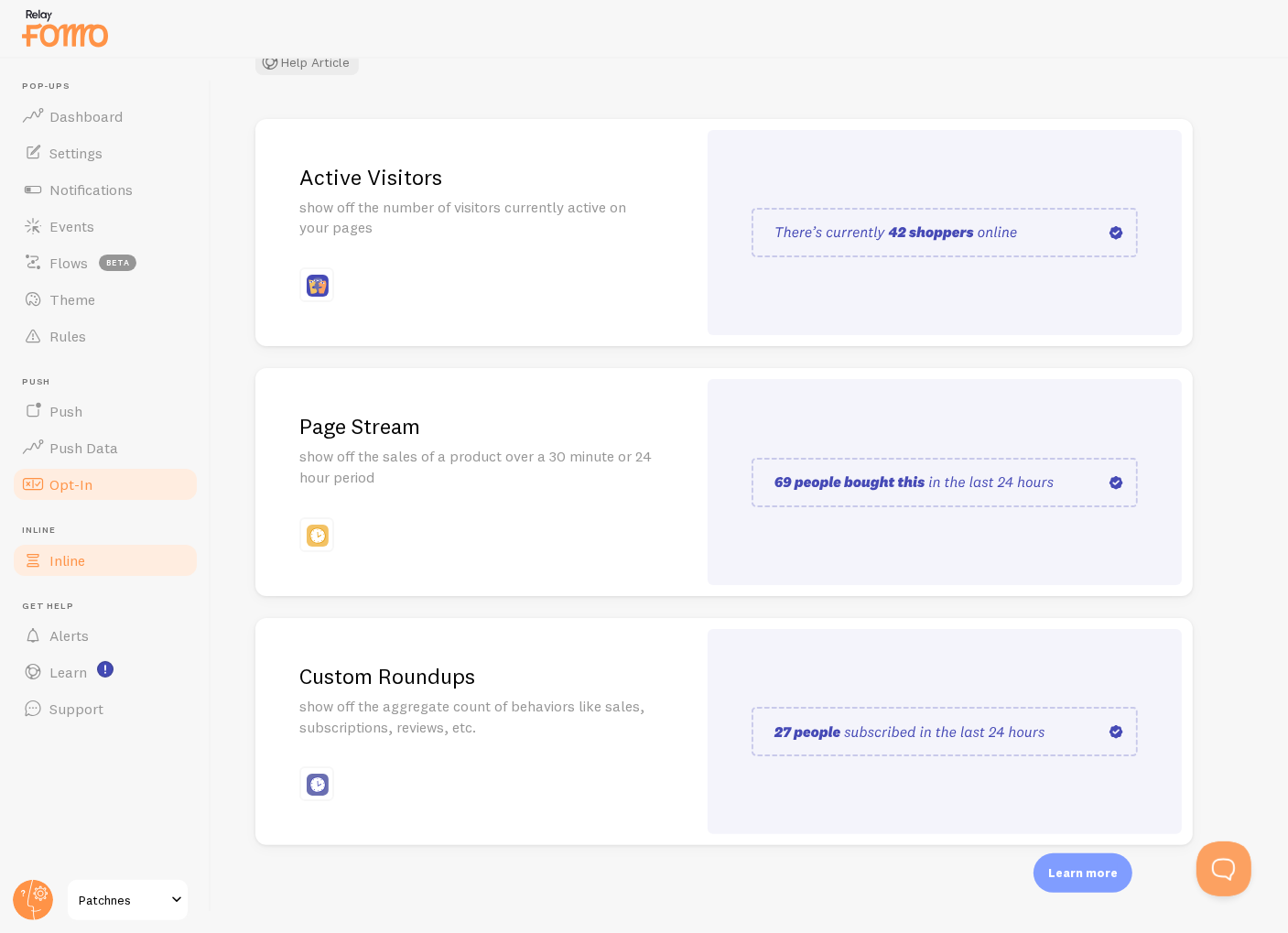
click at [90, 488] on span "Opt-In" at bounding box center [71, 484] width 43 height 18
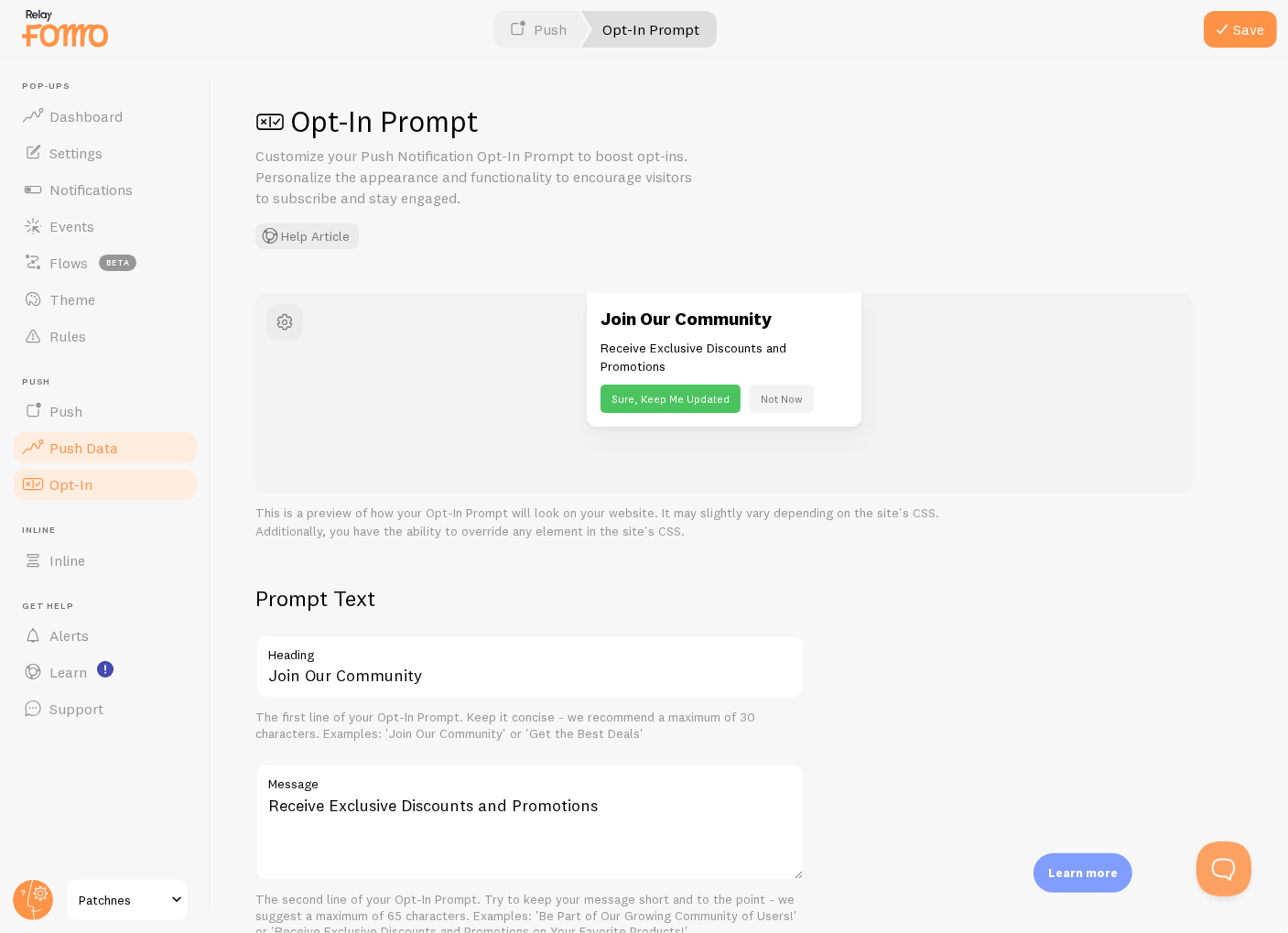
click at [112, 443] on span "Push Data" at bounding box center [83, 448] width 69 height 18
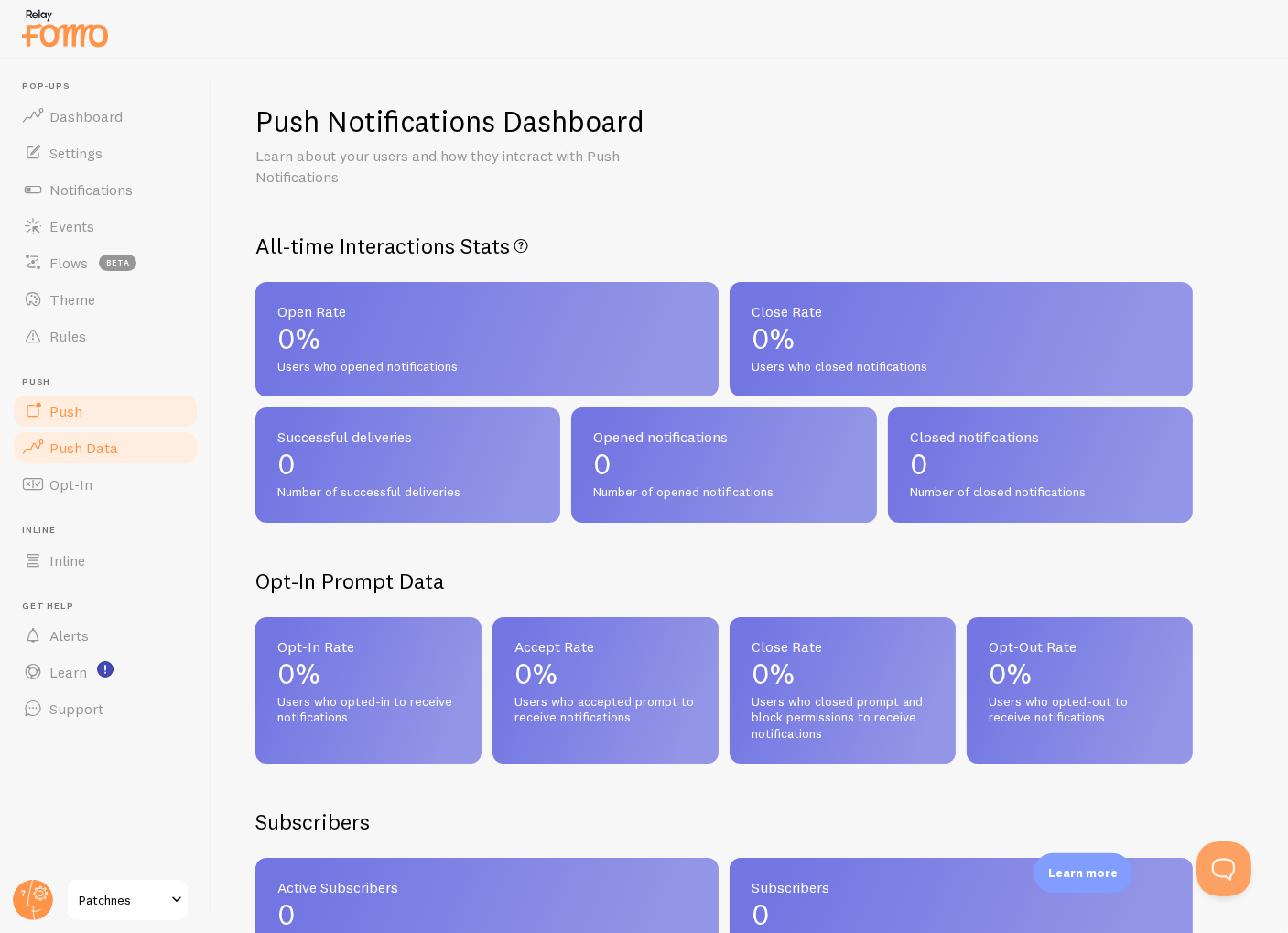
click at [120, 405] on link "Push" at bounding box center [105, 411] width 189 height 37
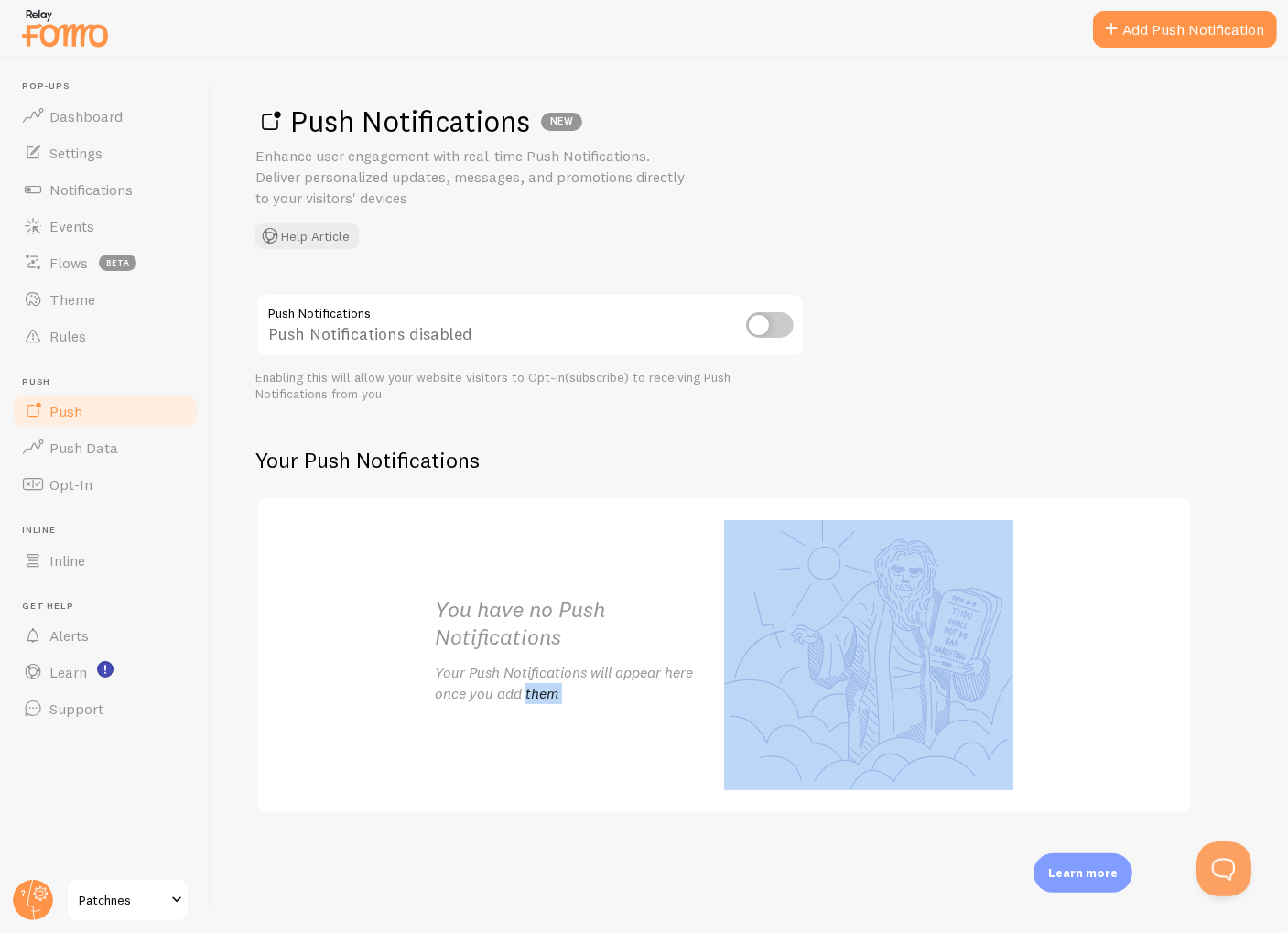
drag, startPoint x: 831, startPoint y: 692, endPoint x: 663, endPoint y: 656, distance: 171.8
click at [663, 656] on div "You have no Push Notifications Your Push Notifications will appear here once yo…" at bounding box center [724, 654] width 622 height 313
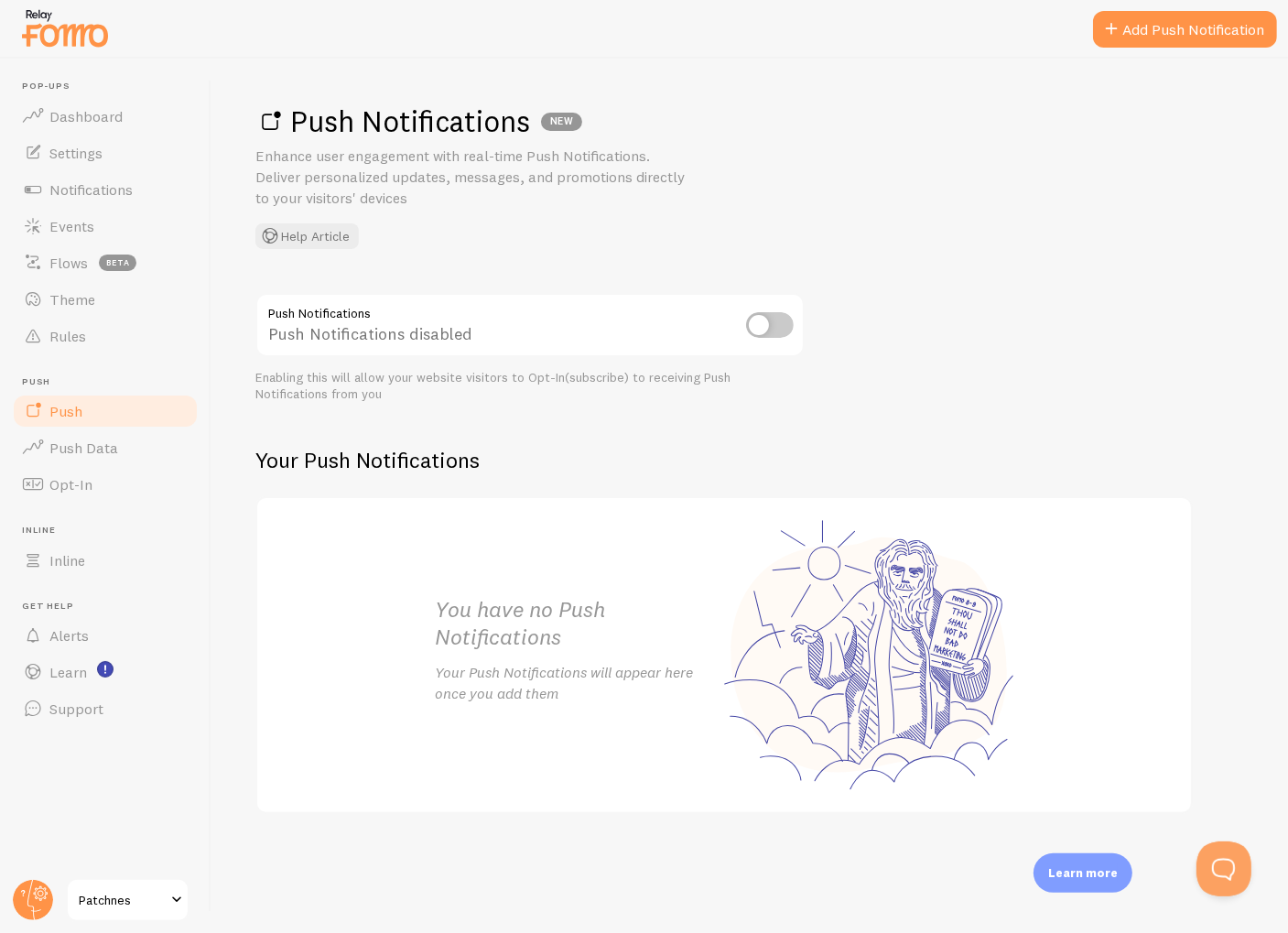
click at [985, 684] on div "You have no Push Notifications Your Push Notifications will appear here once yo…" at bounding box center [724, 654] width 622 height 313
drag, startPoint x: 920, startPoint y: 674, endPoint x: 864, endPoint y: 681, distance: 56.4
click at [864, 681] on div "You have no Push Notifications Your Push Notifications will appear here once yo…" at bounding box center [724, 654] width 622 height 313
click at [1116, 621] on div "You have no Push Notifications Your Push Notifications will appear here once yo…" at bounding box center [724, 654] width 938 height 317
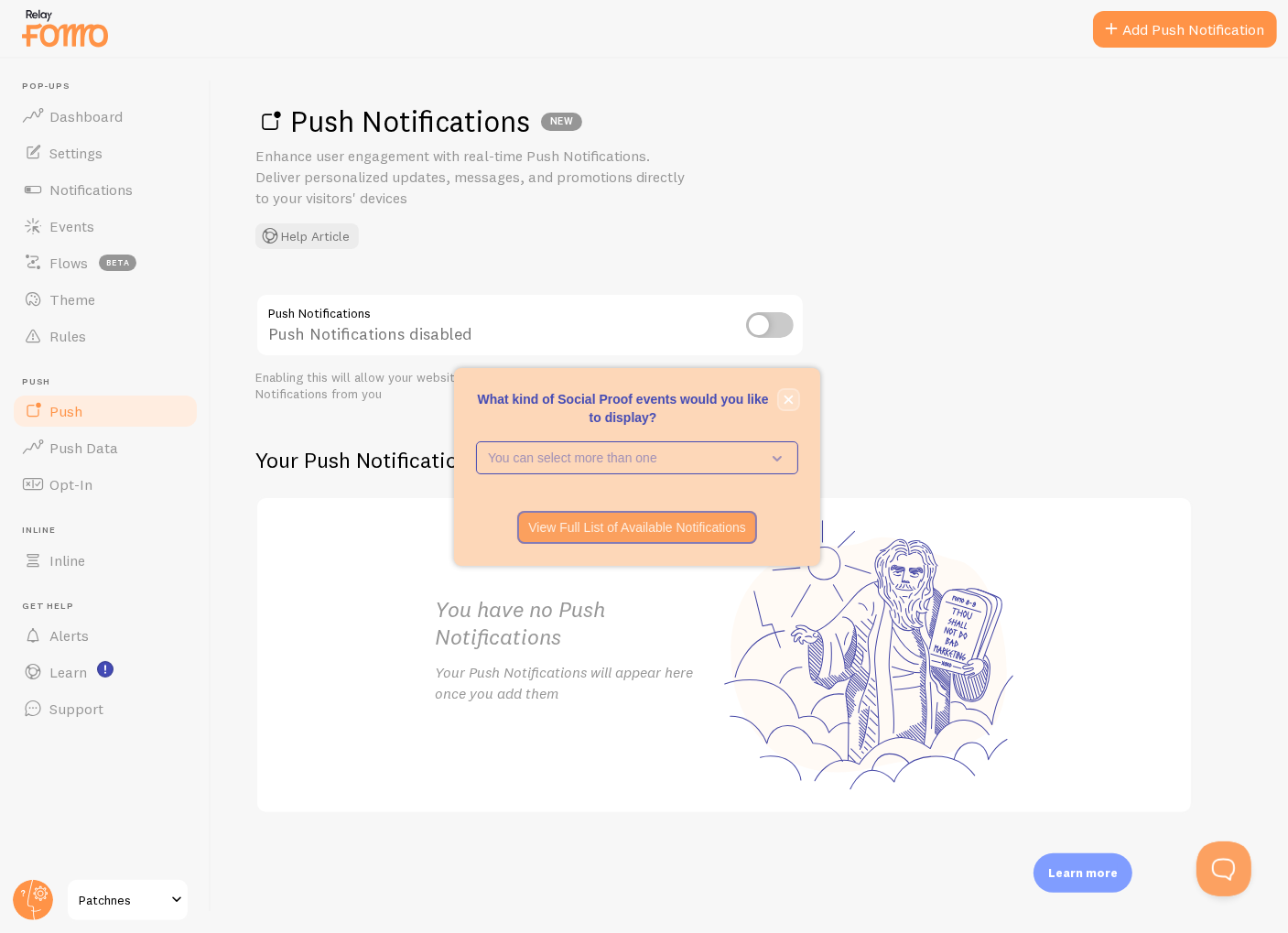
click at [792, 400] on icon "close," at bounding box center [788, 399] width 10 height 10
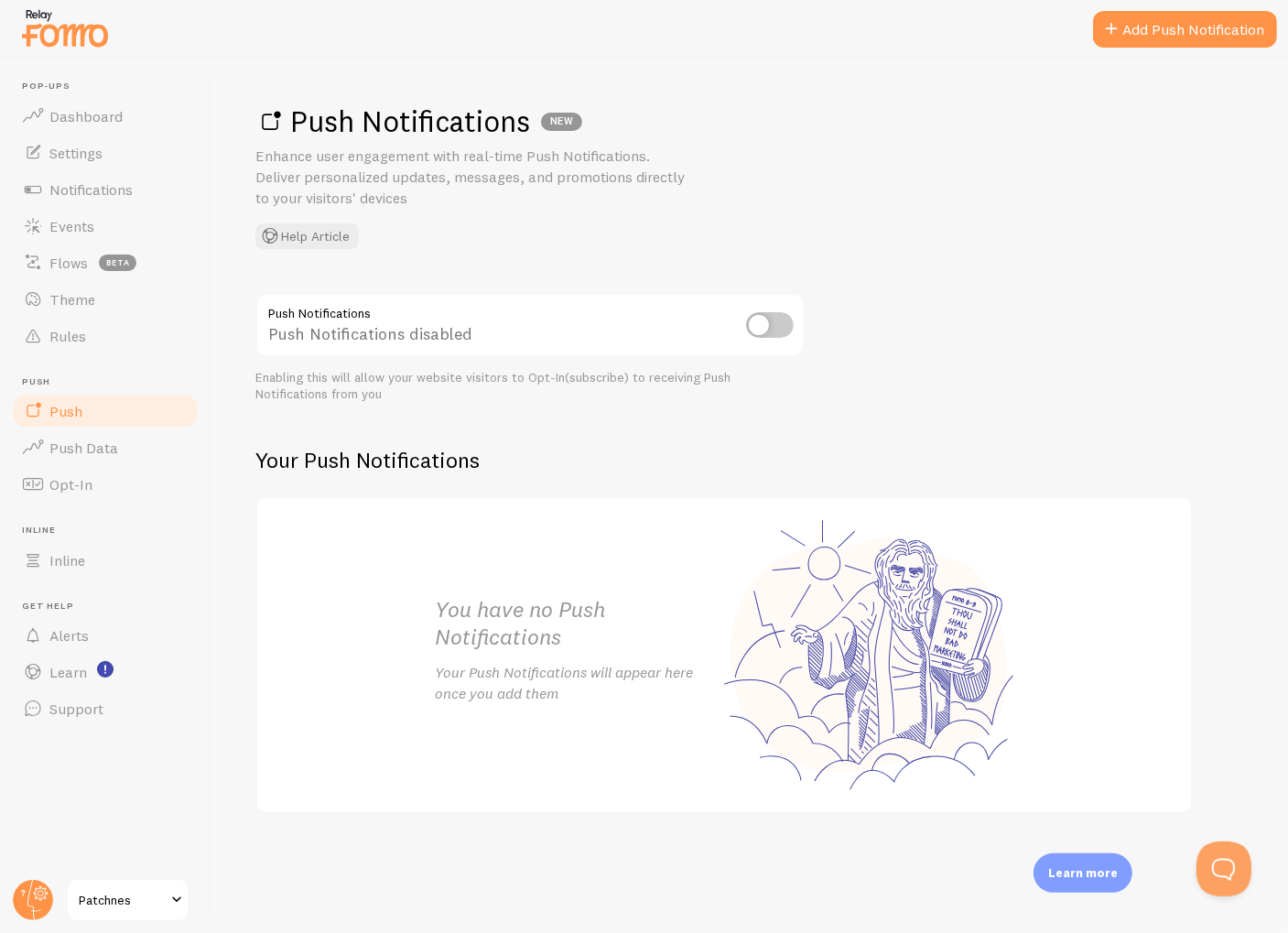
drag, startPoint x: 890, startPoint y: 669, endPoint x: 853, endPoint y: 658, distance: 38.6
click at [853, 658] on div "You have no Push Notifications Your Push Notifications will appear here once yo…" at bounding box center [724, 654] width 622 height 313
drag, startPoint x: 861, startPoint y: 649, endPoint x: 960, endPoint y: 671, distance: 101.4
click at [960, 671] on div "You have no Push Notifications Your Push Notifications will appear here once yo…" at bounding box center [724, 654] width 622 height 313
drag, startPoint x: 872, startPoint y: 693, endPoint x: 1033, endPoint y: 616, distance: 178.5
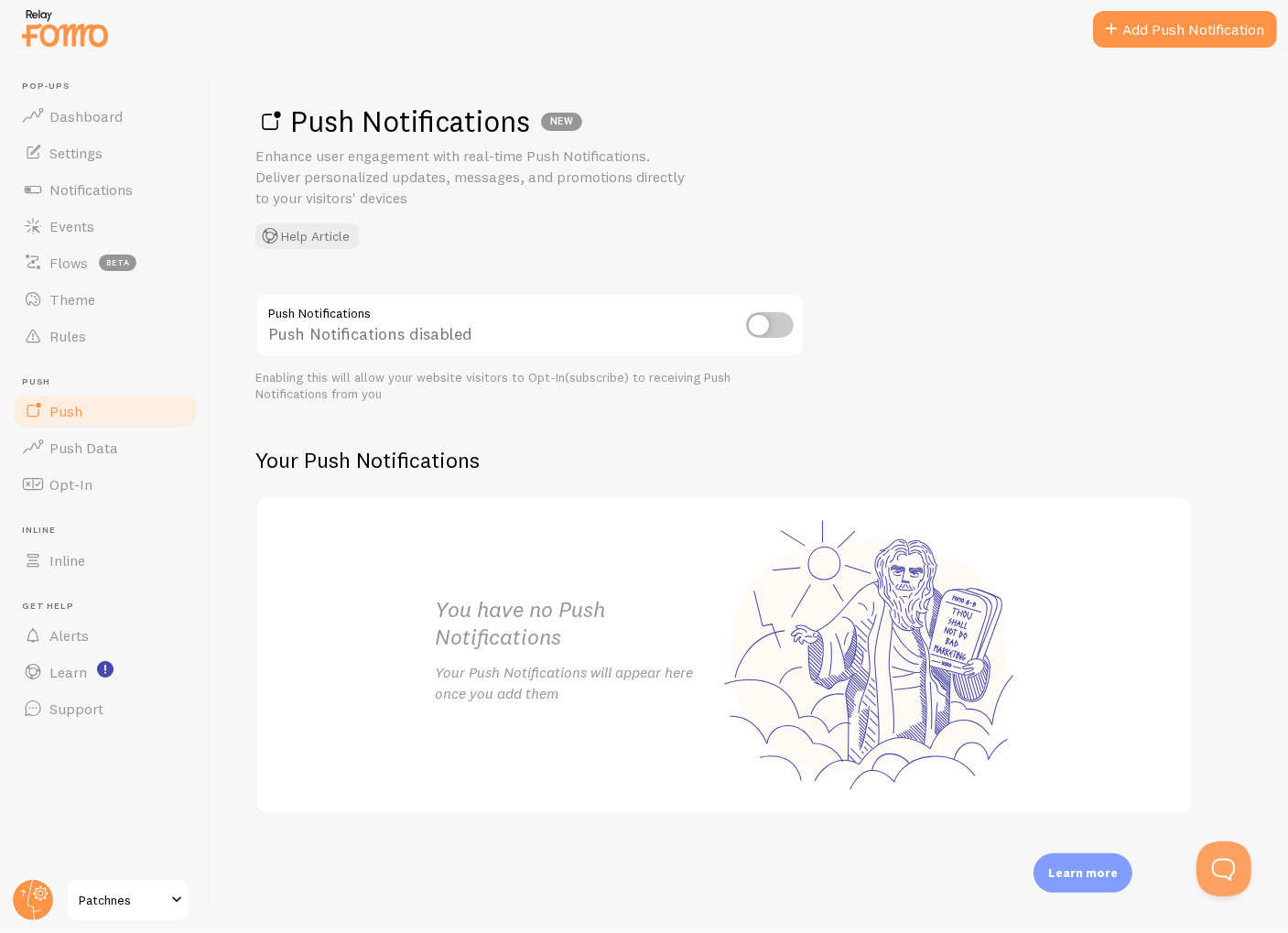
click at [1033, 616] on div "You have no Push Notifications Your Push Notifications will appear here once yo…" at bounding box center [724, 654] width 622 height 313
drag, startPoint x: 898, startPoint y: 661, endPoint x: 564, endPoint y: 652, distance: 334.1
click at [764, 662] on div "You have no Push Notifications Your Push Notifications will appear here once yo…" at bounding box center [724, 654] width 622 height 313
click at [527, 651] on div "You have no Push Notifications Your Push Notifications will appear here once yo…" at bounding box center [579, 655] width 289 height 120
click at [868, 666] on div "You have no Push Notifications Your Push Notifications will appear here once yo…" at bounding box center [724, 654] width 622 height 313
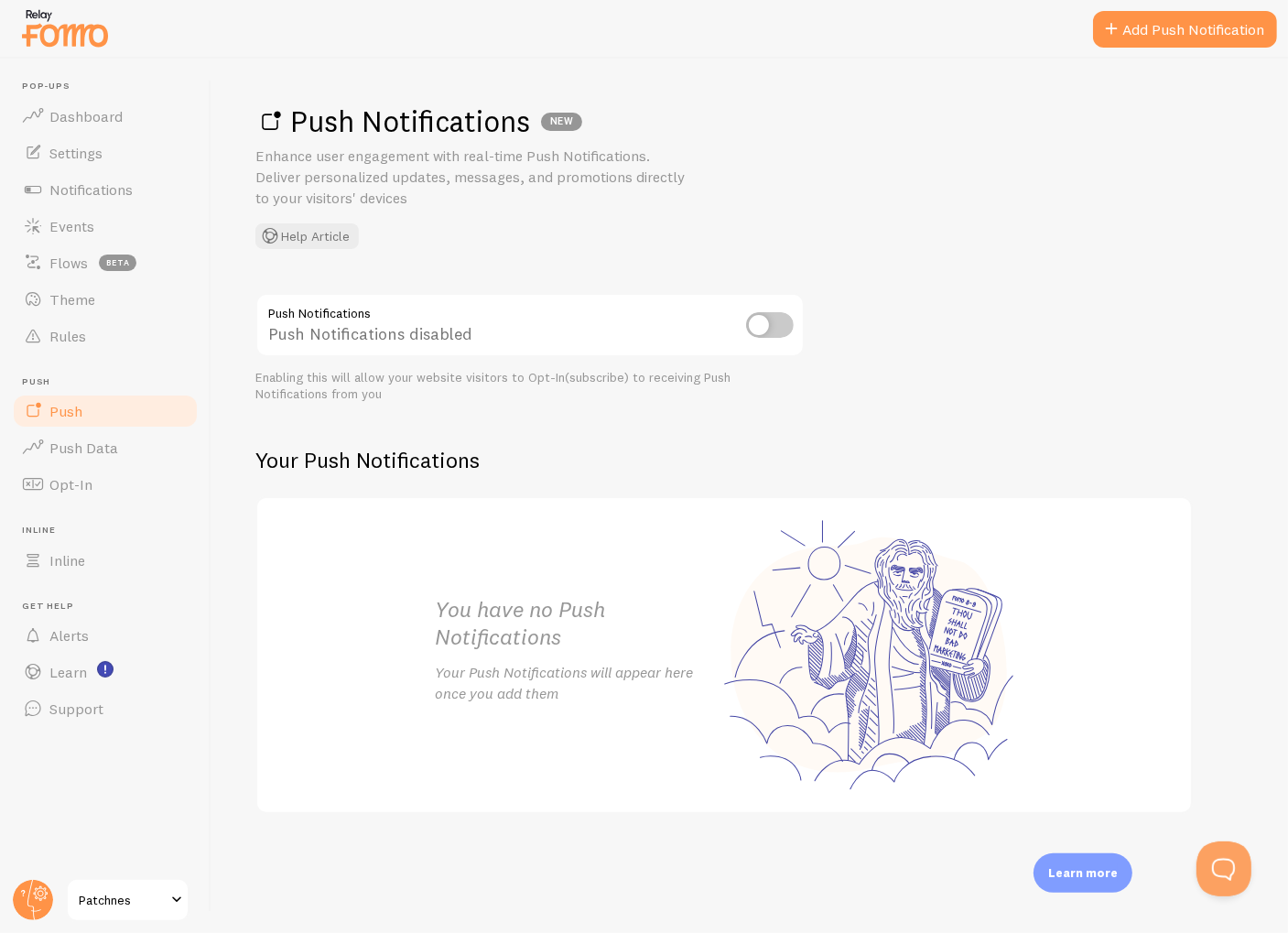
drag, startPoint x: 829, startPoint y: 654, endPoint x: 763, endPoint y: 652, distance: 66.0
click at [763, 652] on div "You have no Push Notifications Your Push Notifications will appear here once yo…" at bounding box center [724, 654] width 622 height 313
click at [872, 649] on div "You have no Push Notifications Your Push Notifications will appear here once yo…" at bounding box center [724, 654] width 622 height 313
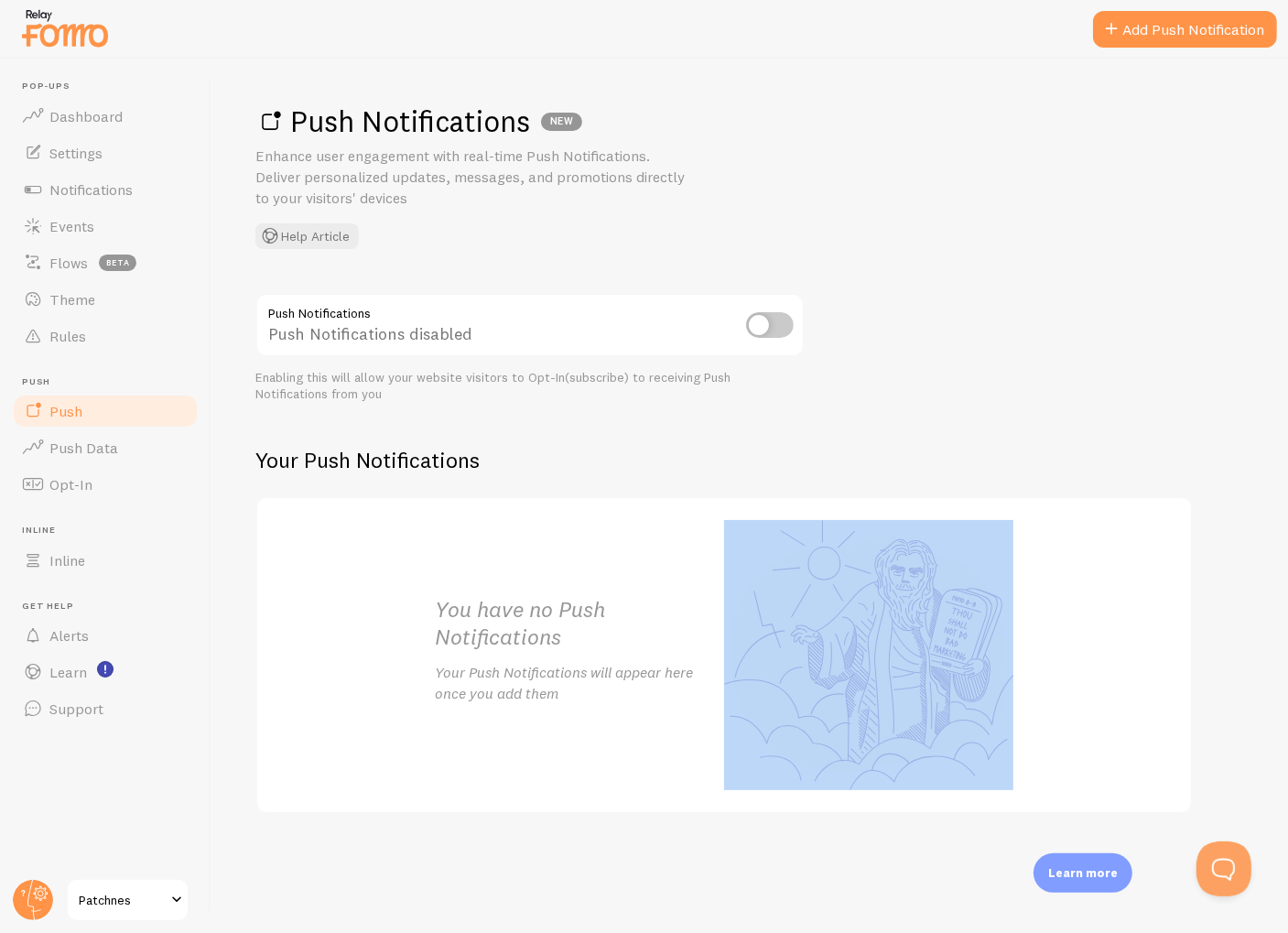
click at [872, 649] on div "You have no Push Notifications Your Push Notifications will appear here once yo…" at bounding box center [724, 654] width 622 height 313
copy div "Duy Nguyen sale@patchnes.com Account Sites Learn What's New 4"
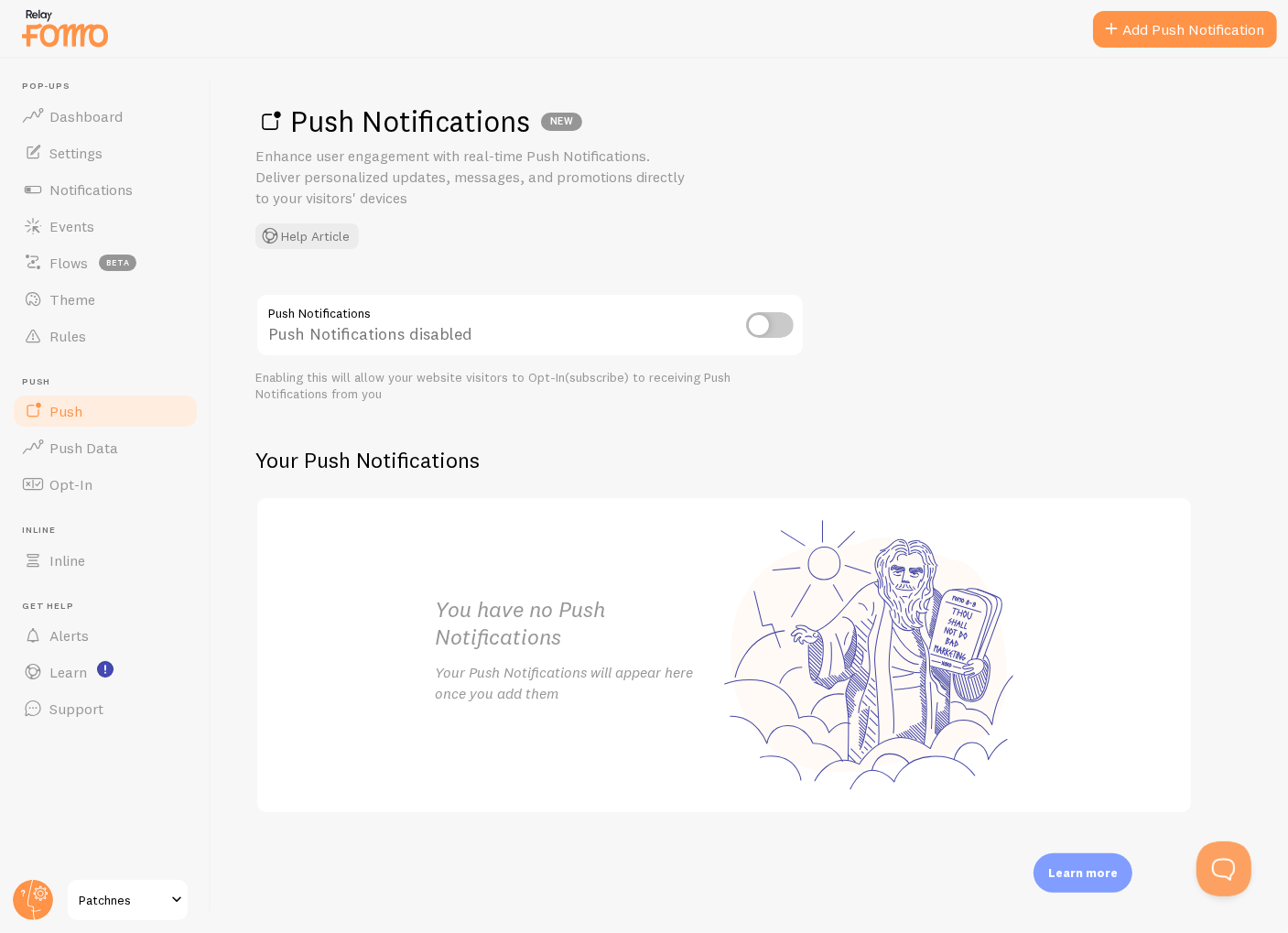
click at [435, 683] on p "Your Push Notifications will appear here once you add them" at bounding box center [579, 683] width 289 height 42
click at [87, 448] on span "Push Data" at bounding box center [83, 448] width 69 height 18
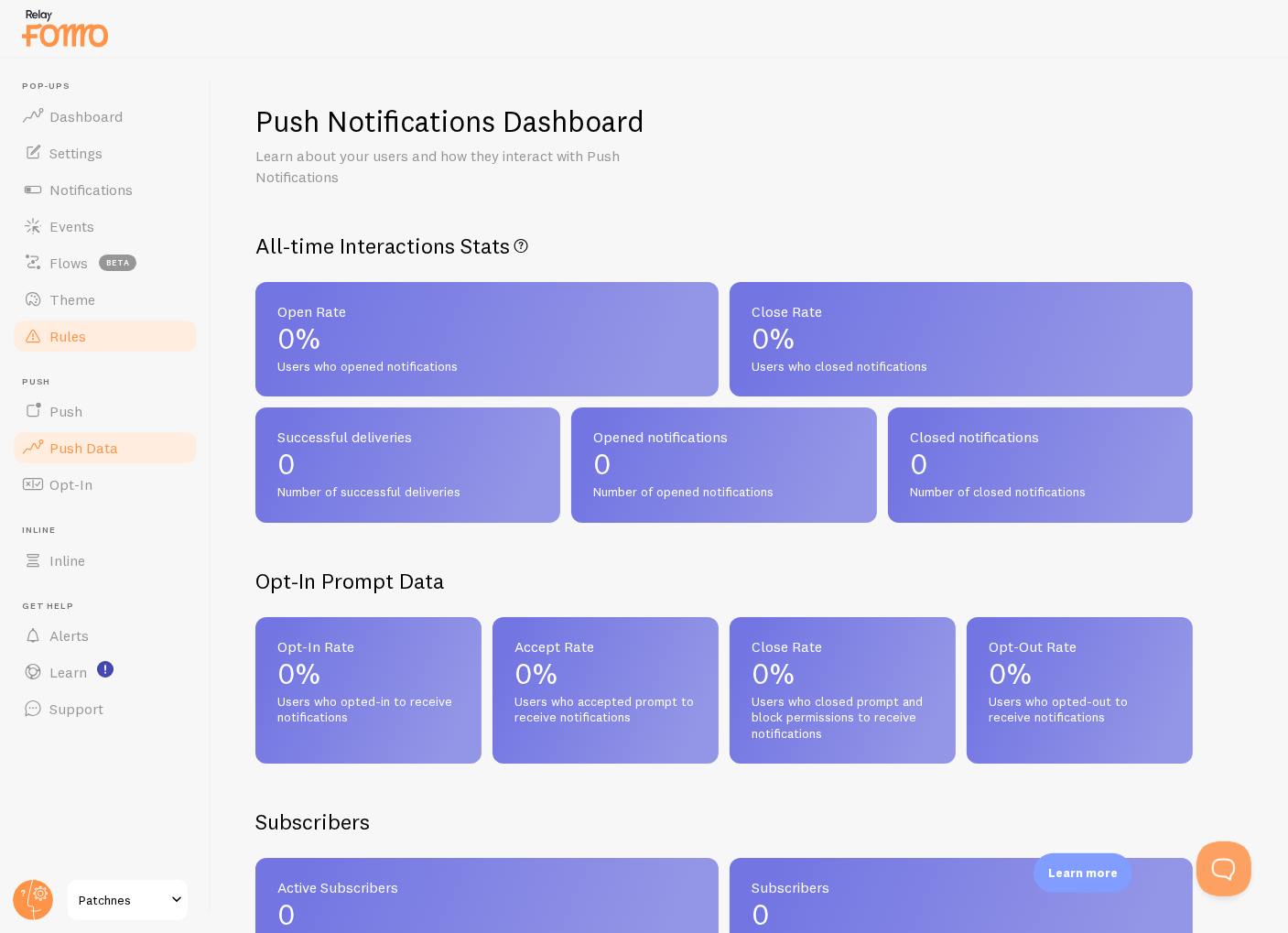
click at [96, 345] on link "Rules" at bounding box center [105, 336] width 189 height 37
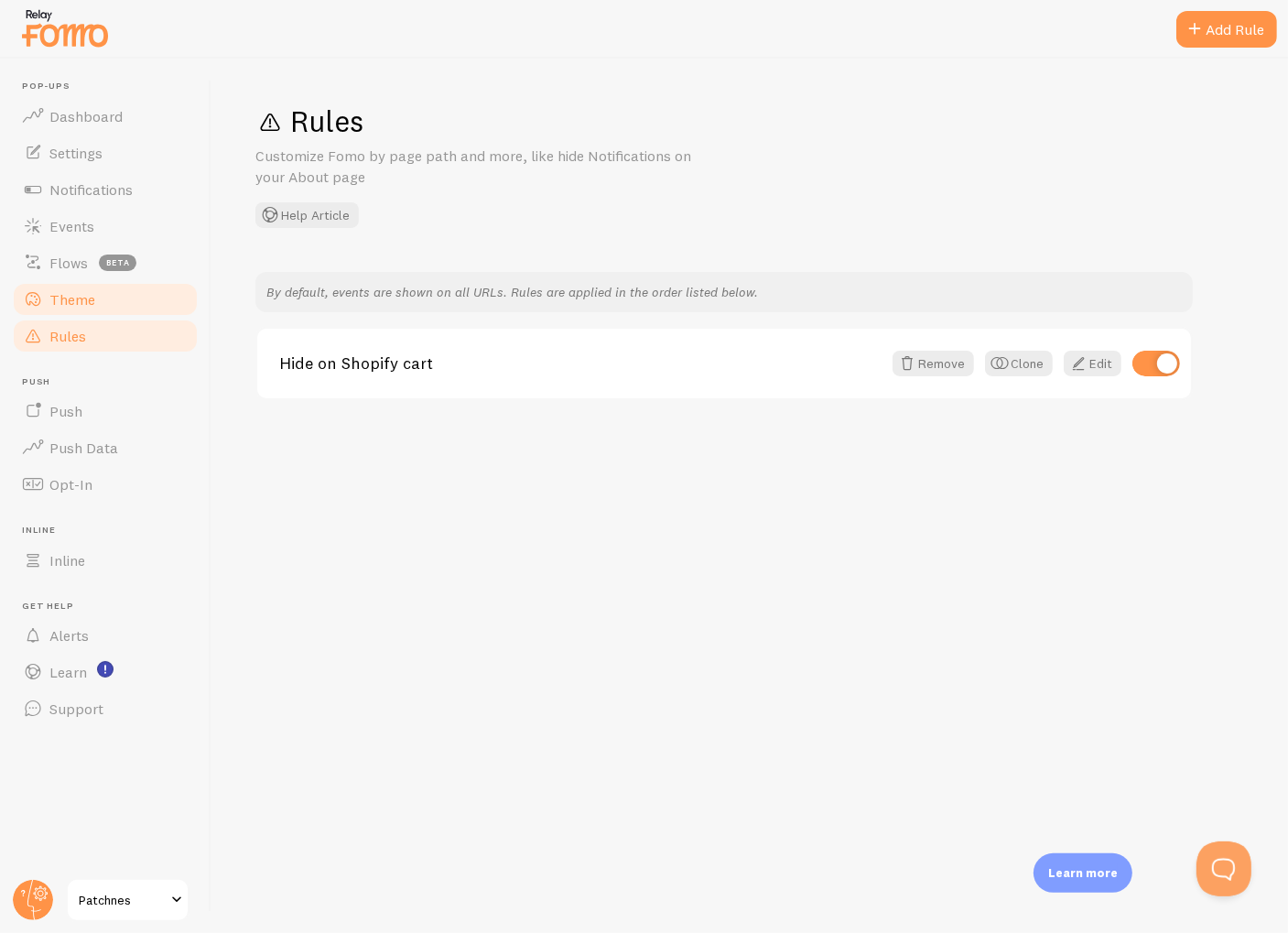
click at [94, 311] on link "Theme" at bounding box center [105, 299] width 189 height 37
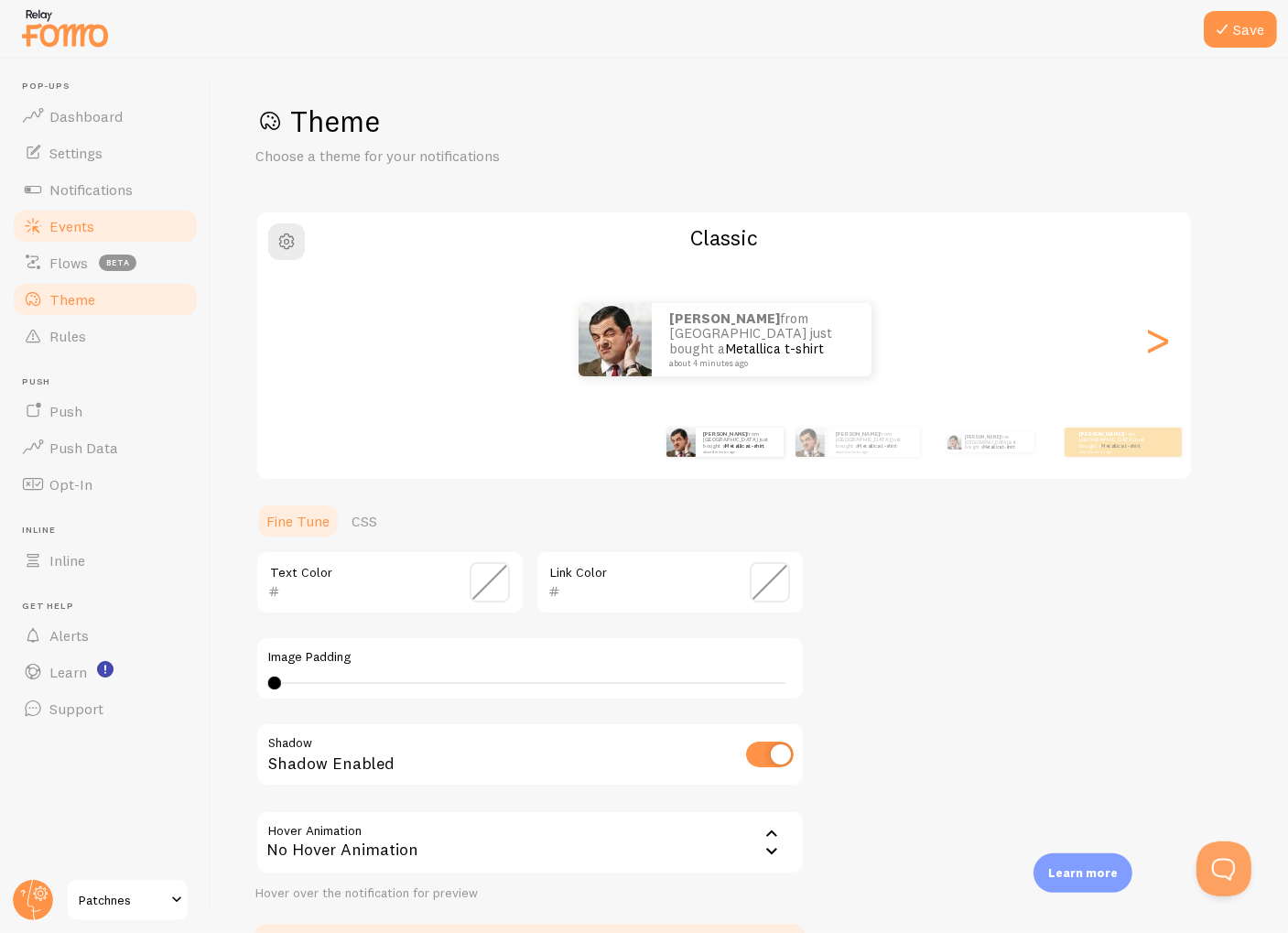
click at [124, 228] on link "Events" at bounding box center [105, 226] width 189 height 37
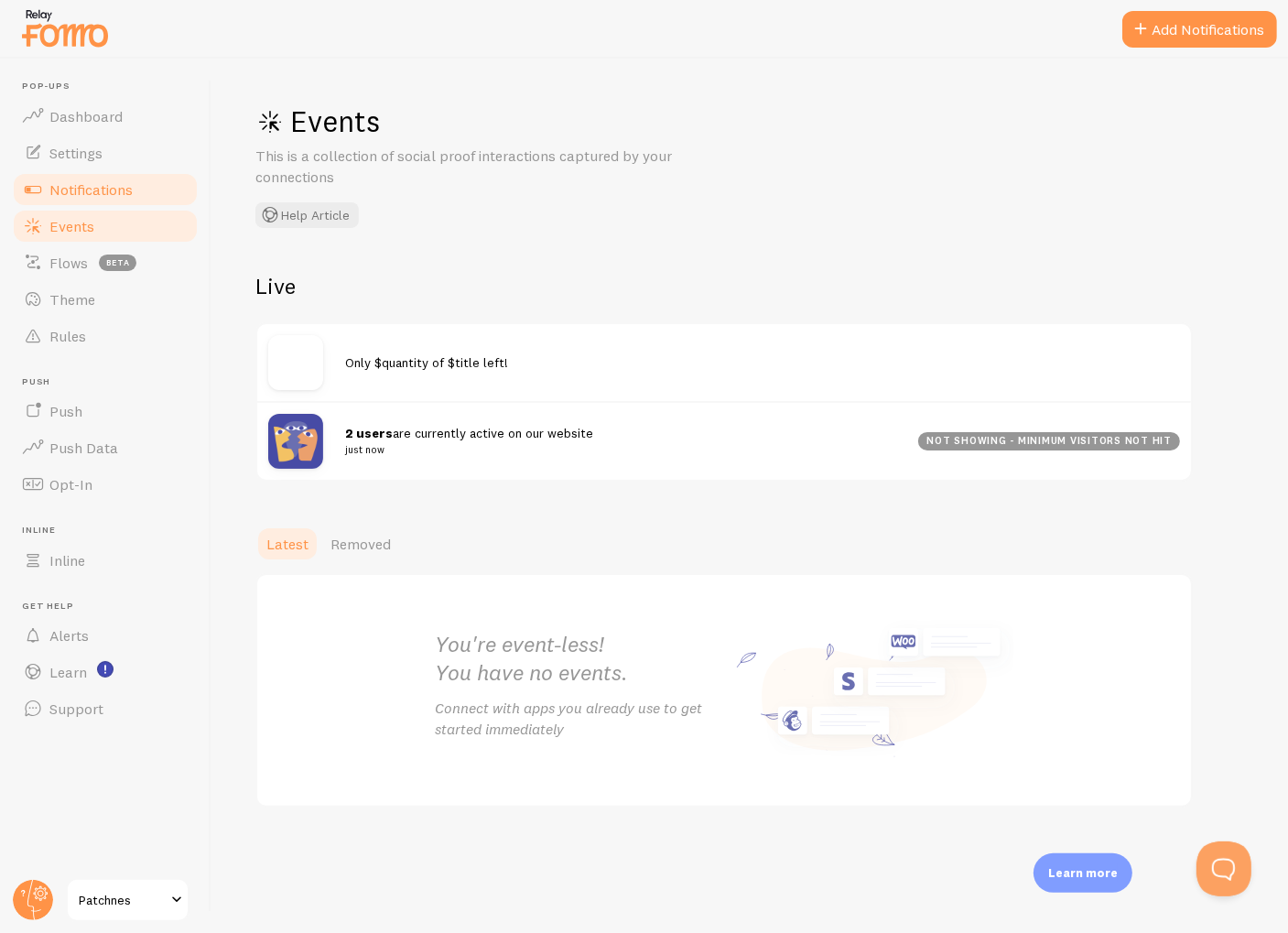
click at [135, 199] on link "Notifications" at bounding box center [105, 190] width 189 height 37
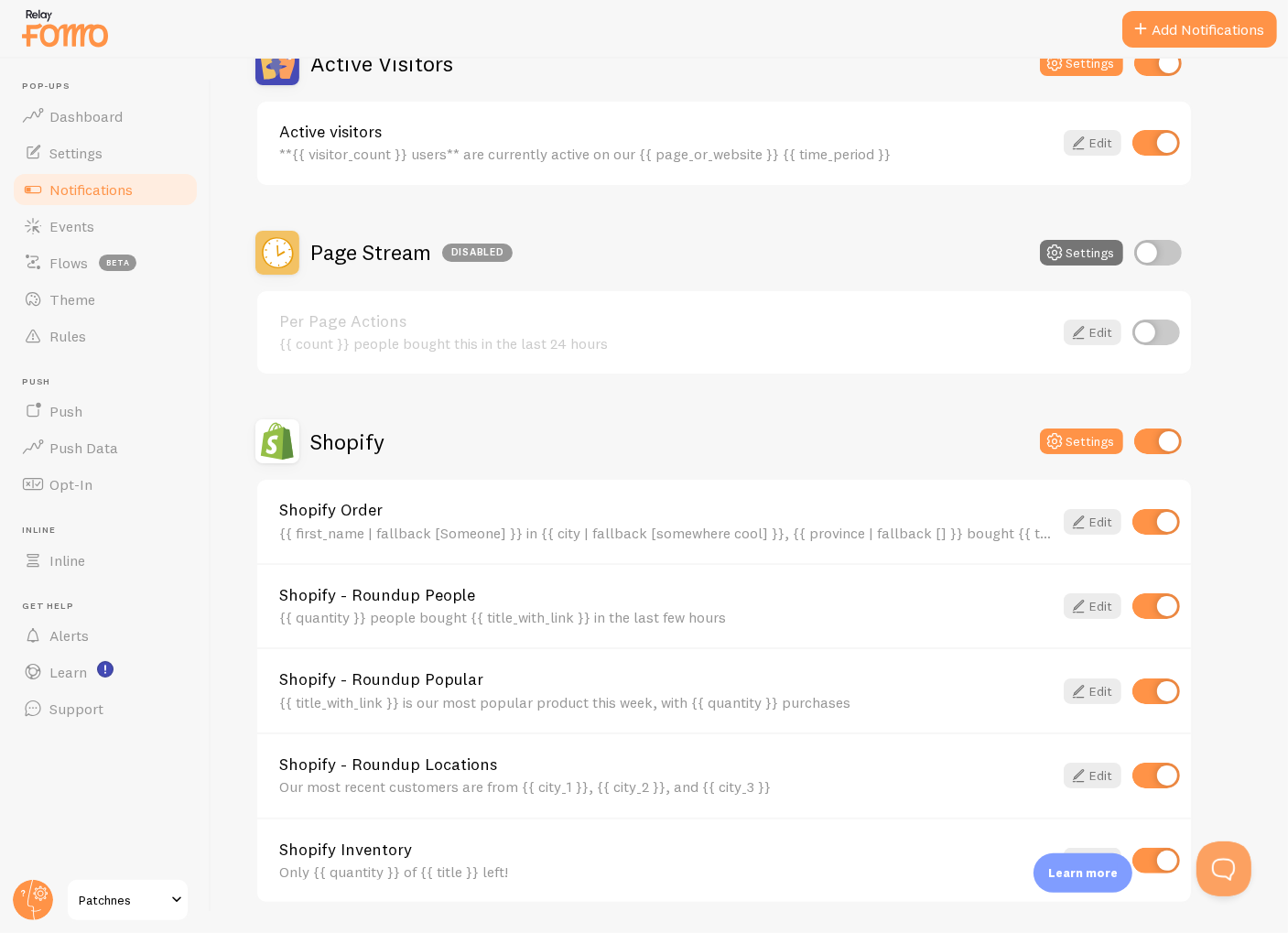
scroll to position [725, 0]
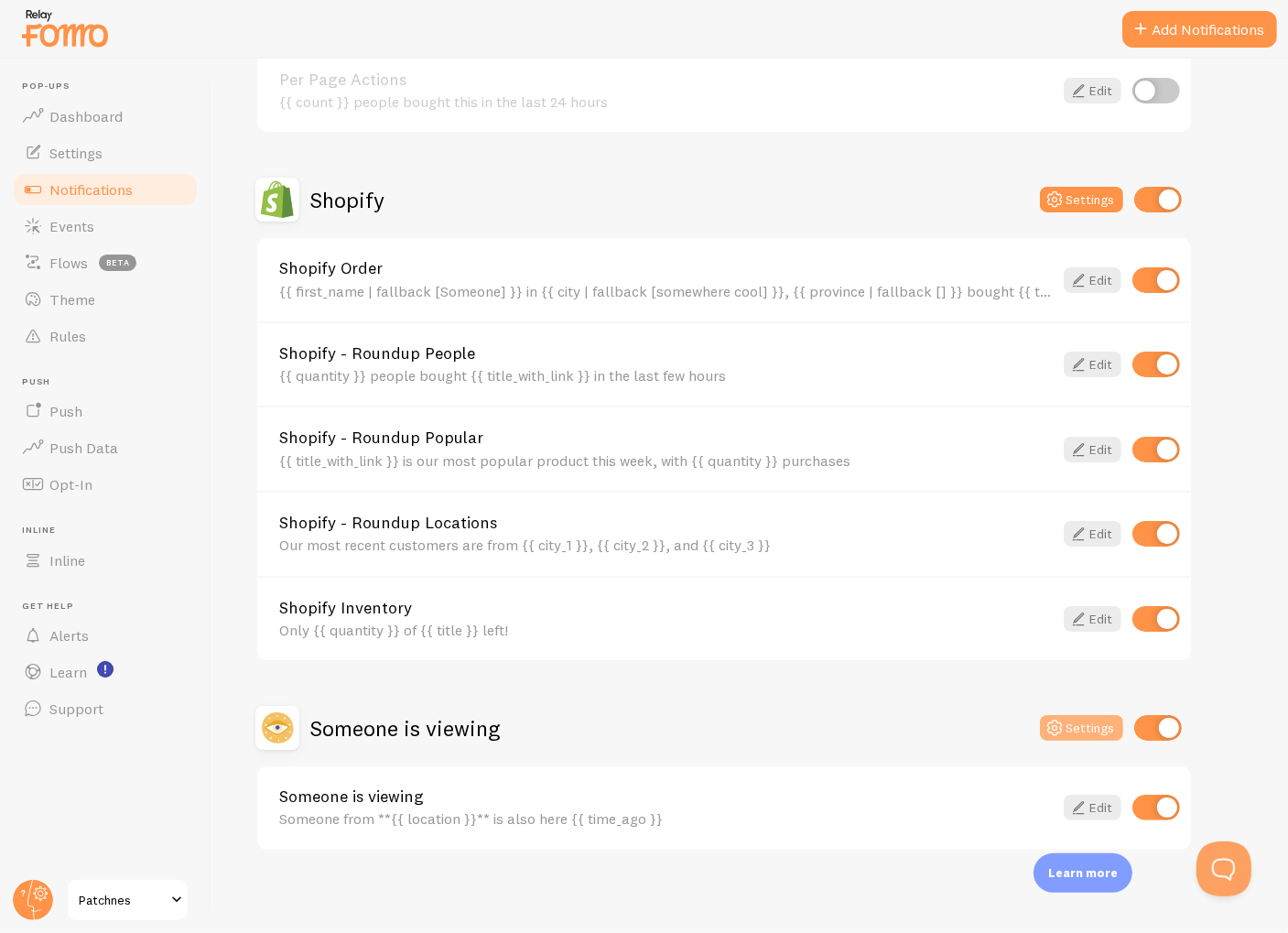
click at [1083, 725] on button "Settings" at bounding box center [1081, 728] width 83 height 26
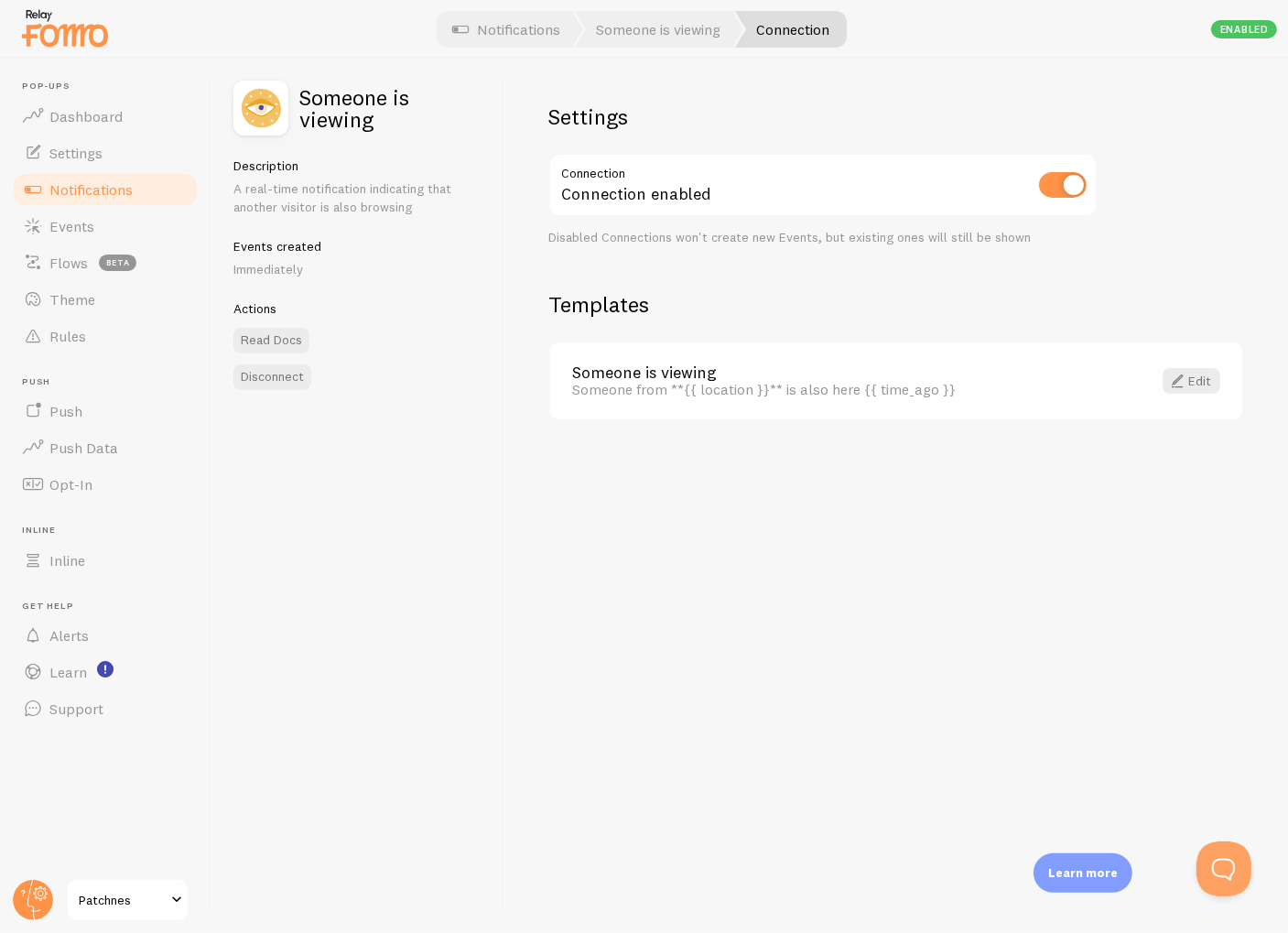
click at [167, 900] on span at bounding box center [177, 900] width 22 height 22
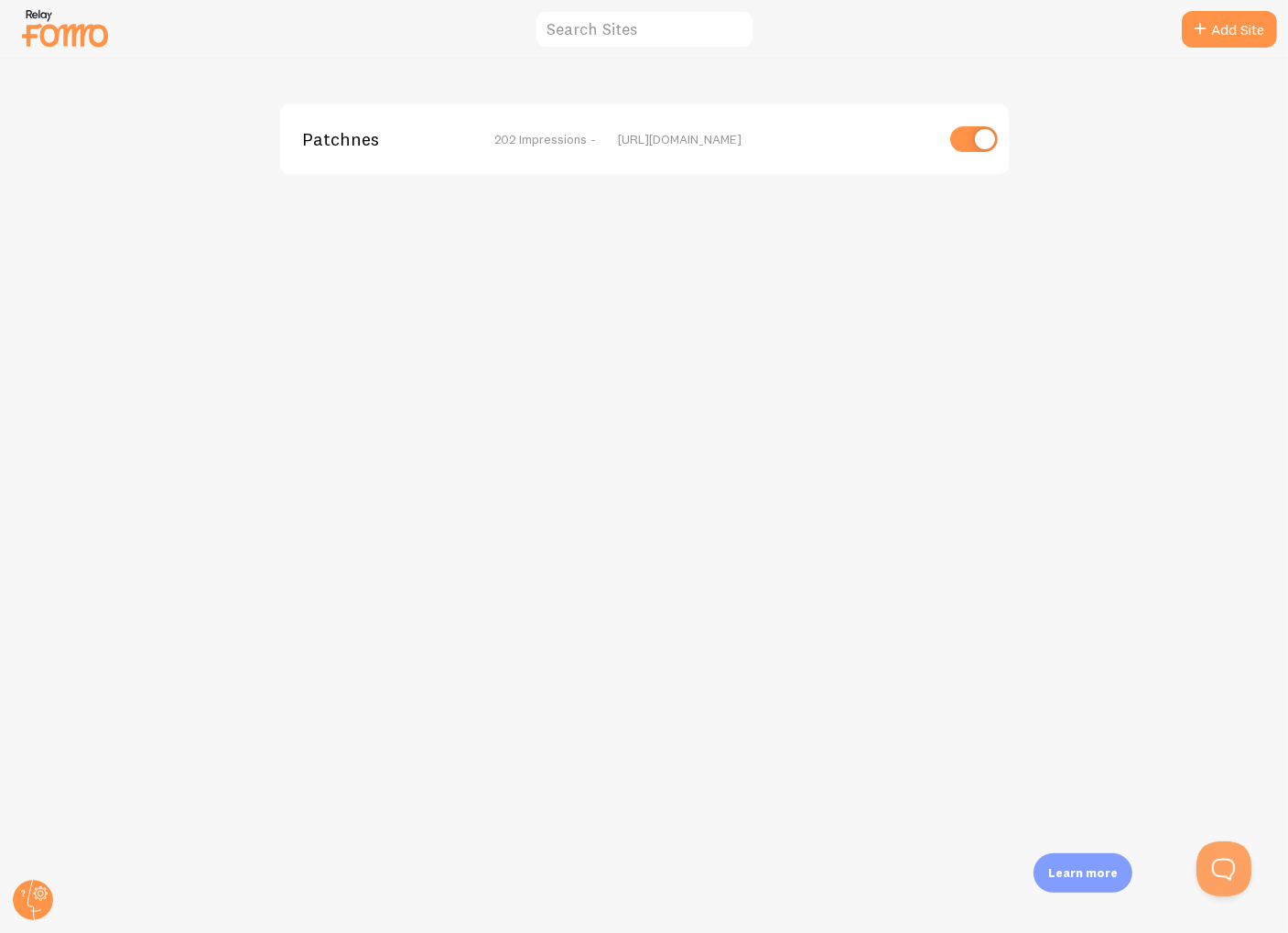
click at [535, 141] on span "202 Impressions -" at bounding box center [545, 139] width 102 height 17
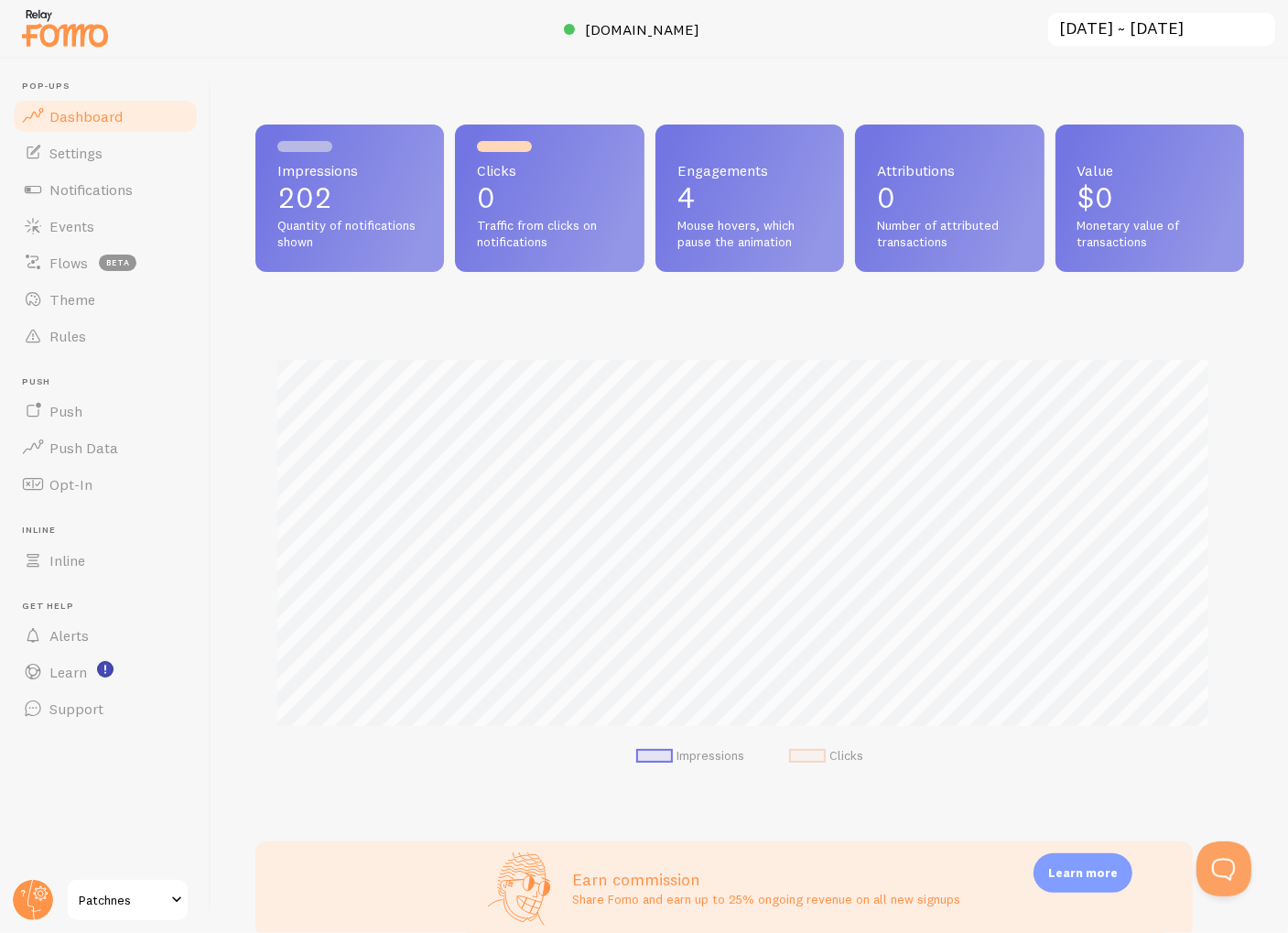
scroll to position [481, 974]
click at [110, 305] on link "Theme" at bounding box center [105, 299] width 189 height 37
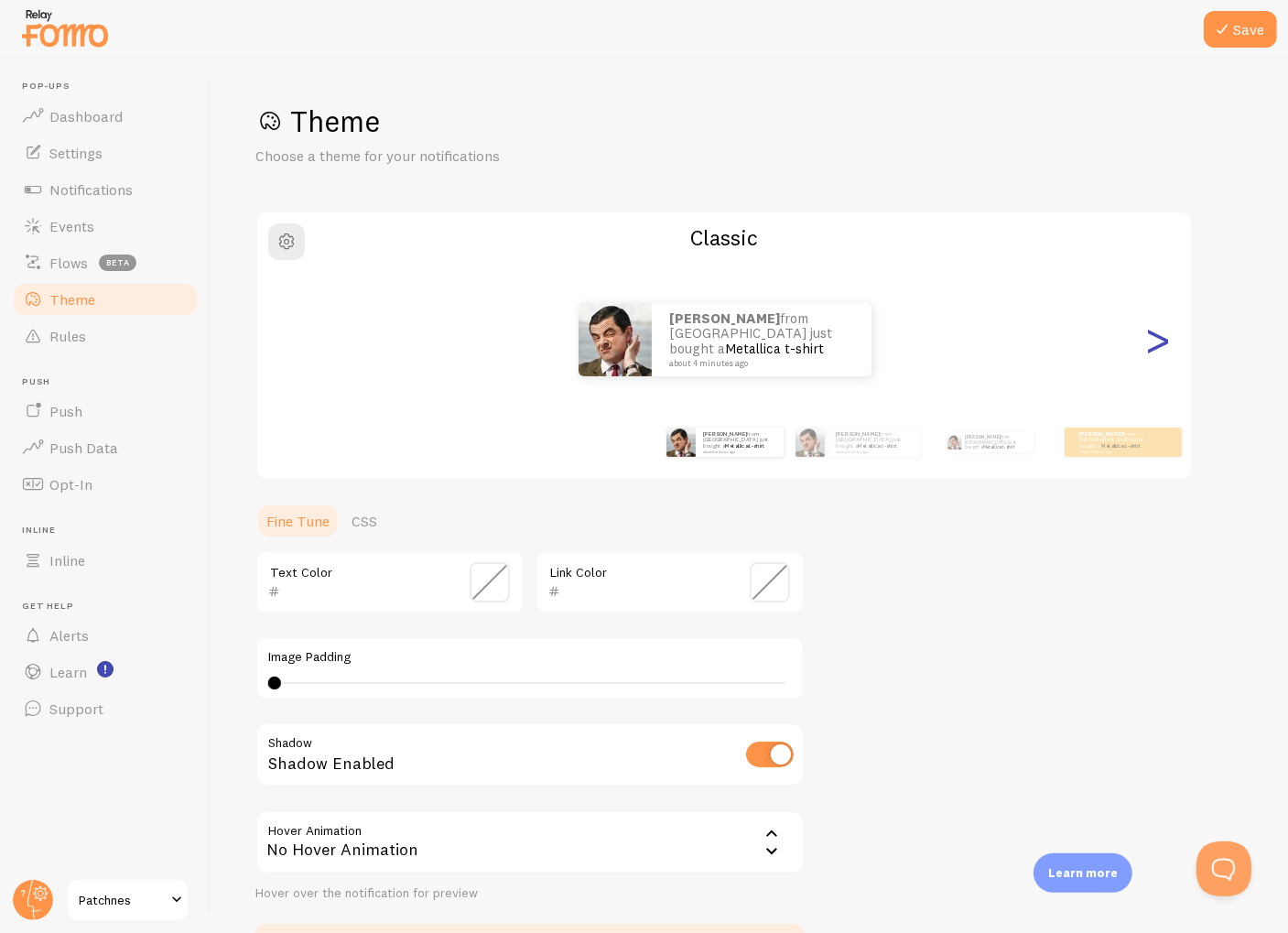
click at [1152, 345] on div ">" at bounding box center [1158, 339] width 22 height 132
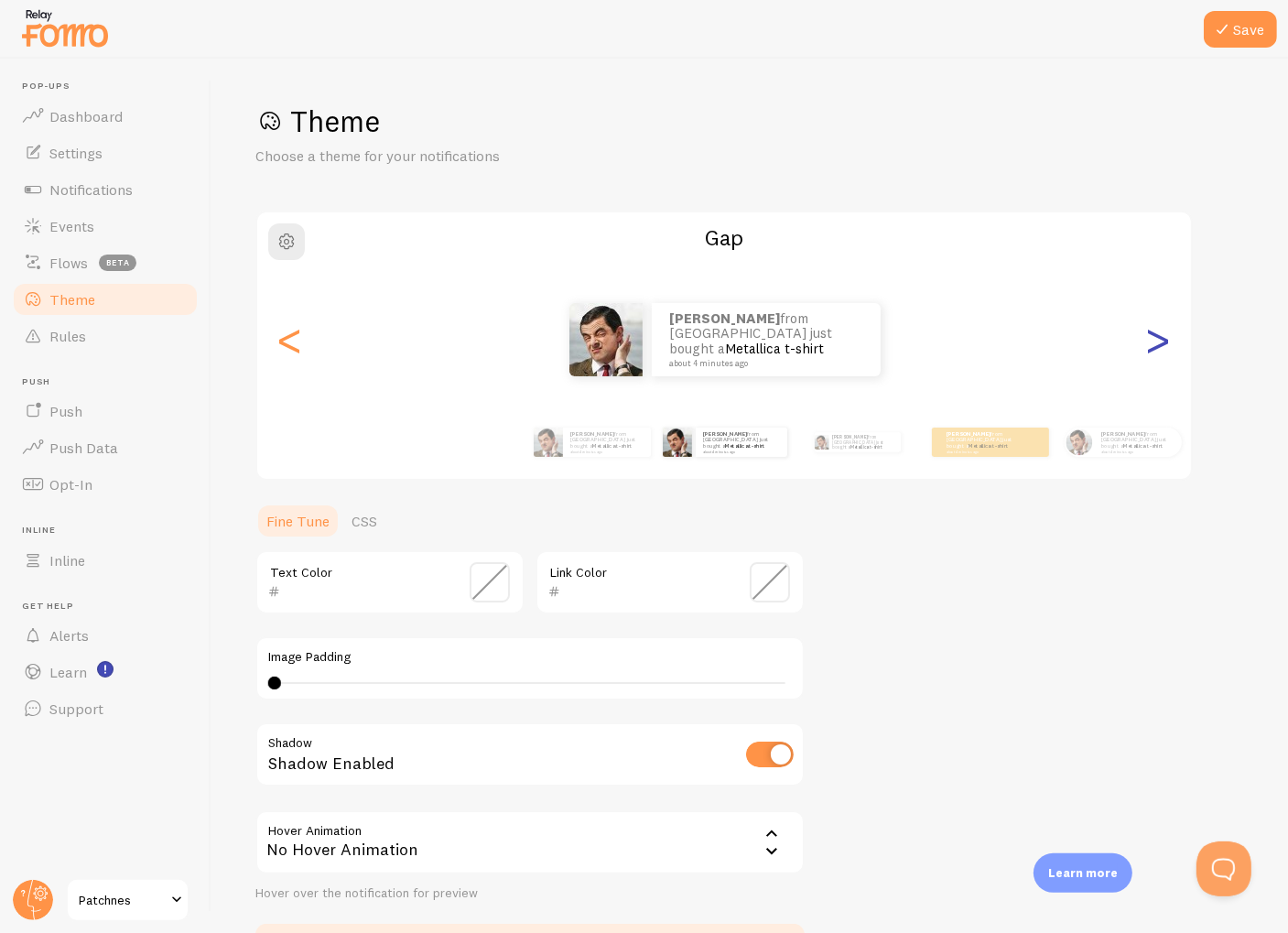
click at [1152, 344] on div ">" at bounding box center [1158, 339] width 22 height 132
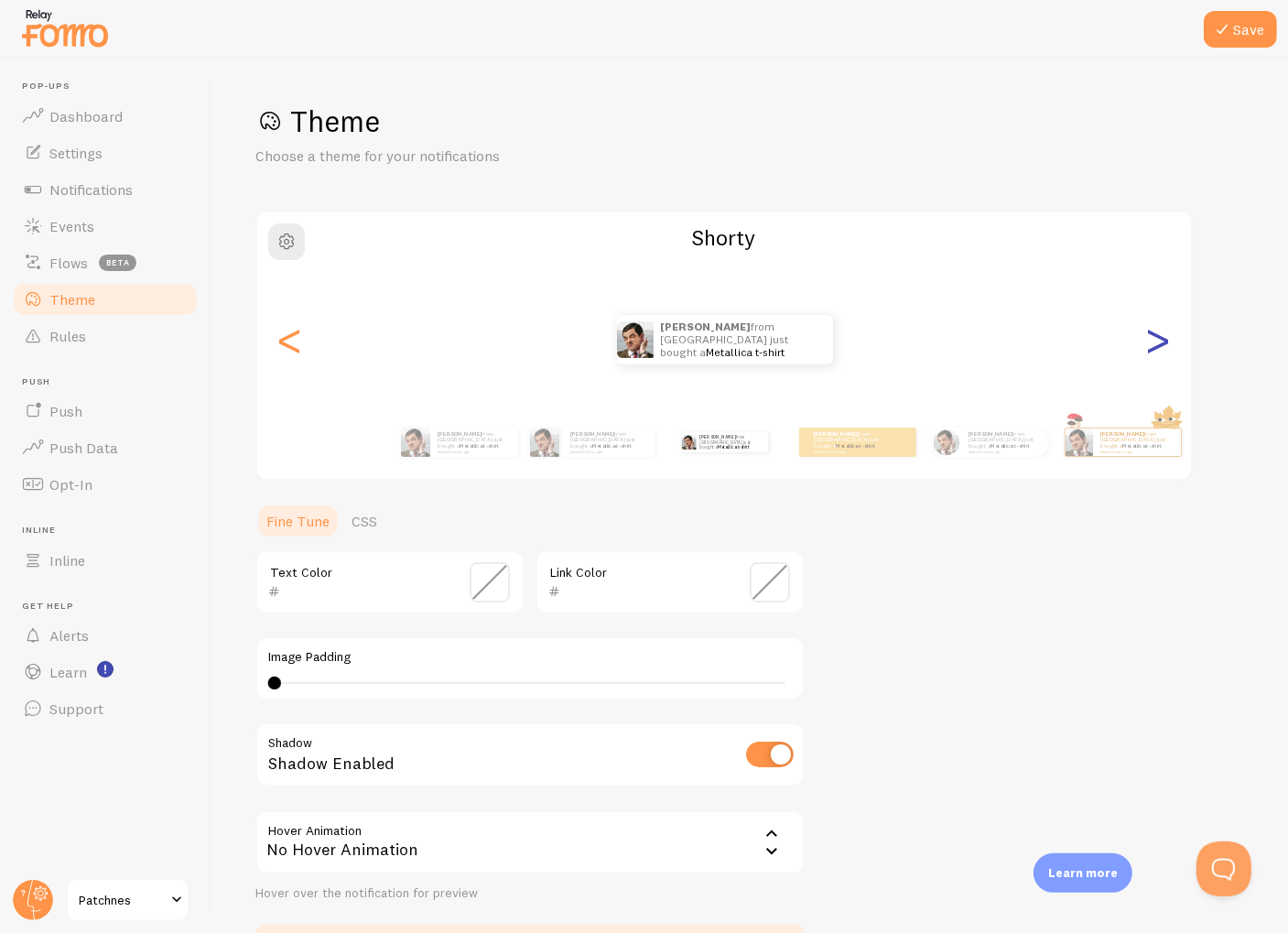
click at [1152, 344] on div ">" at bounding box center [1158, 339] width 22 height 132
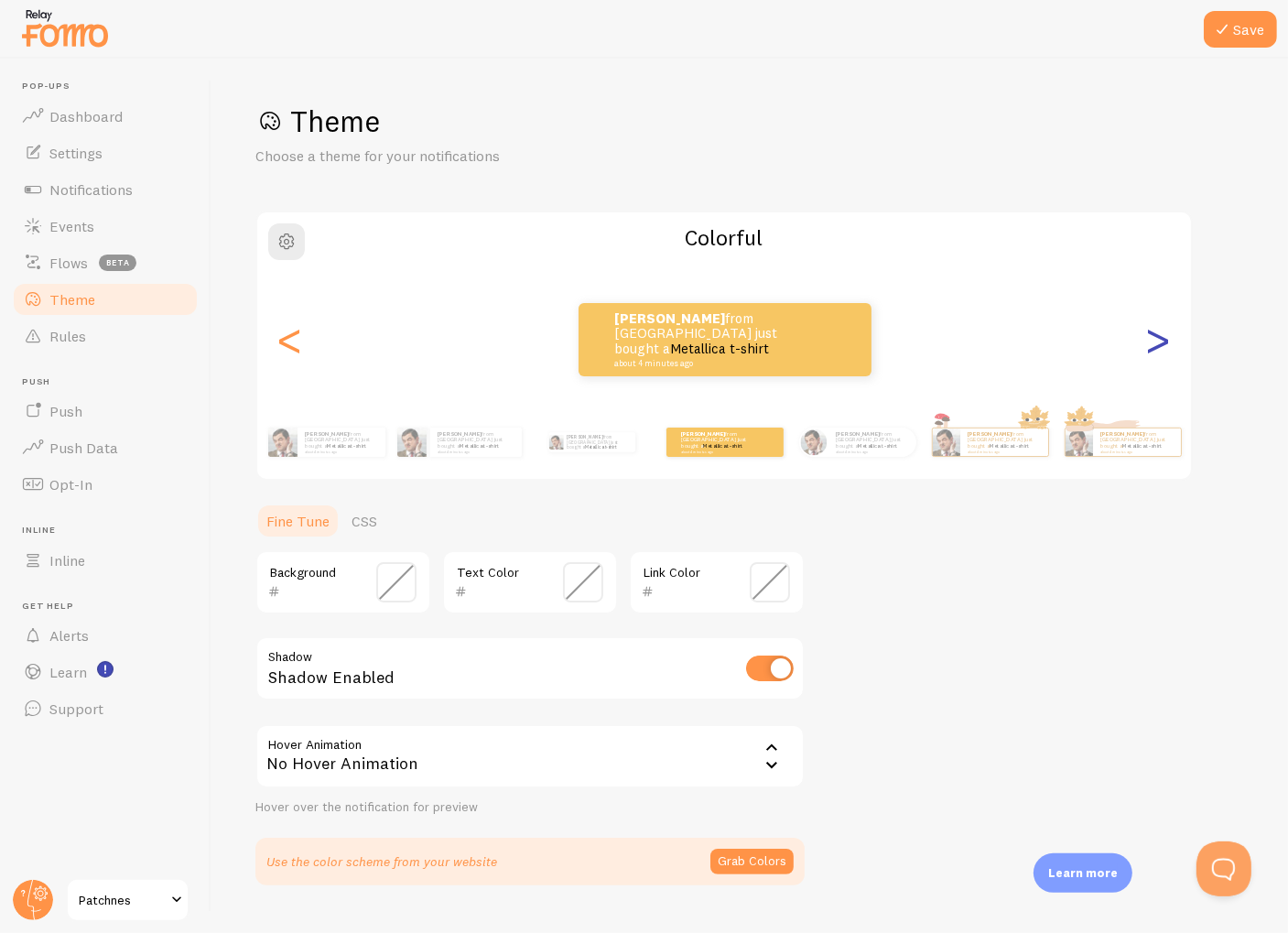
click at [1152, 344] on div ">" at bounding box center [1158, 339] width 22 height 132
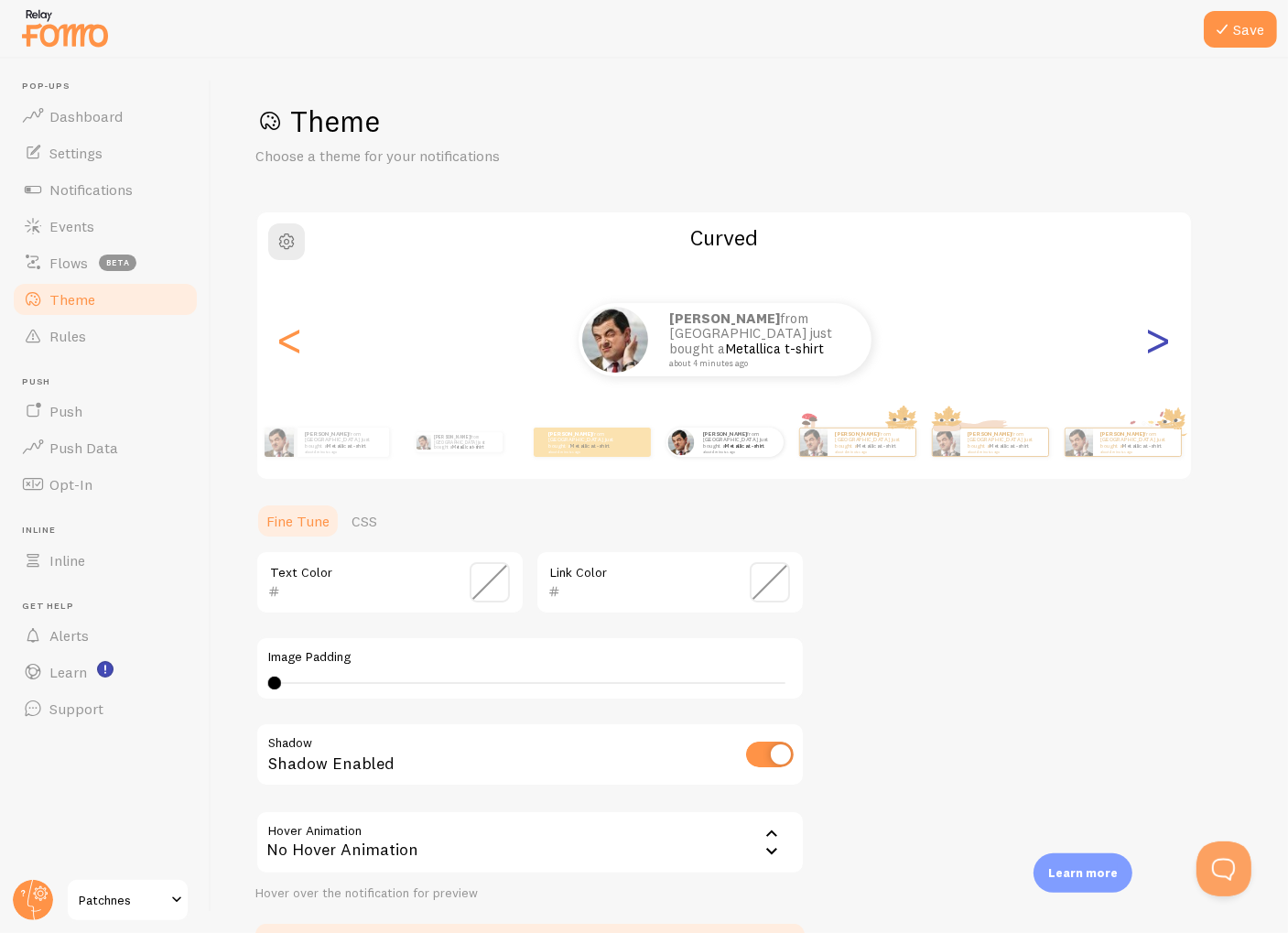
click at [1152, 344] on div ">" at bounding box center [1158, 339] width 22 height 132
type input "0"
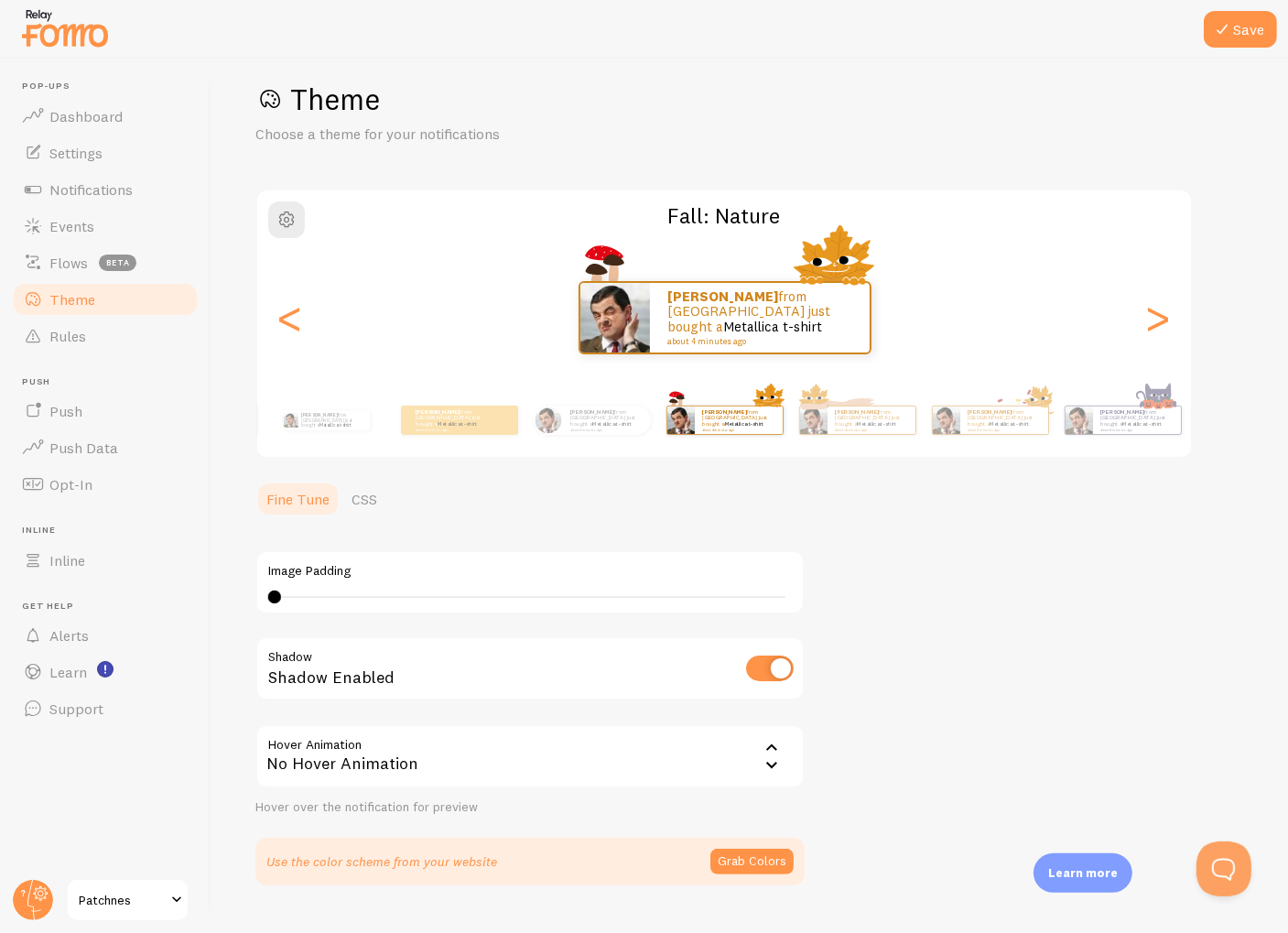
scroll to position [61, 0]
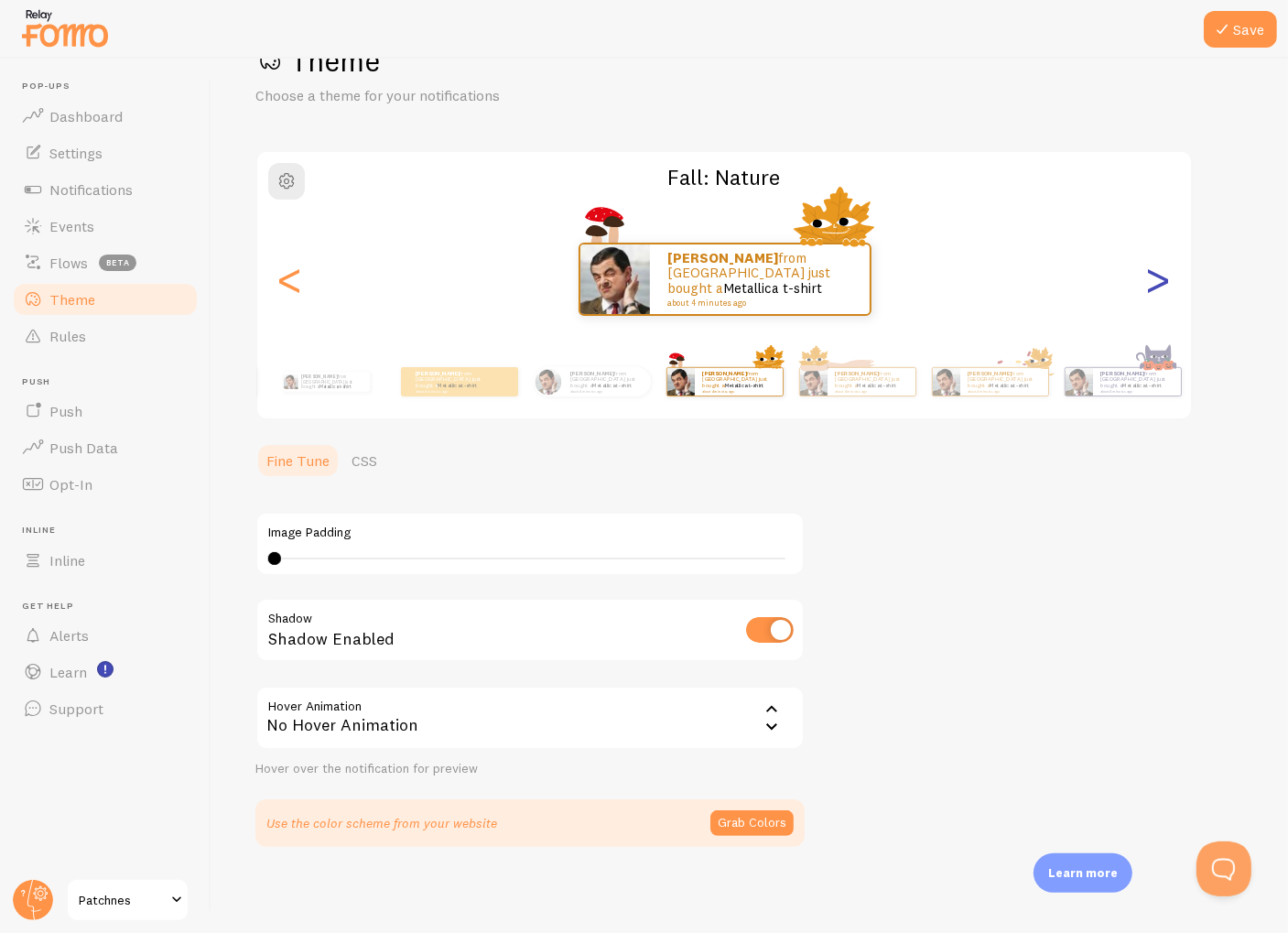
click at [1160, 301] on div ">" at bounding box center [1158, 279] width 22 height 132
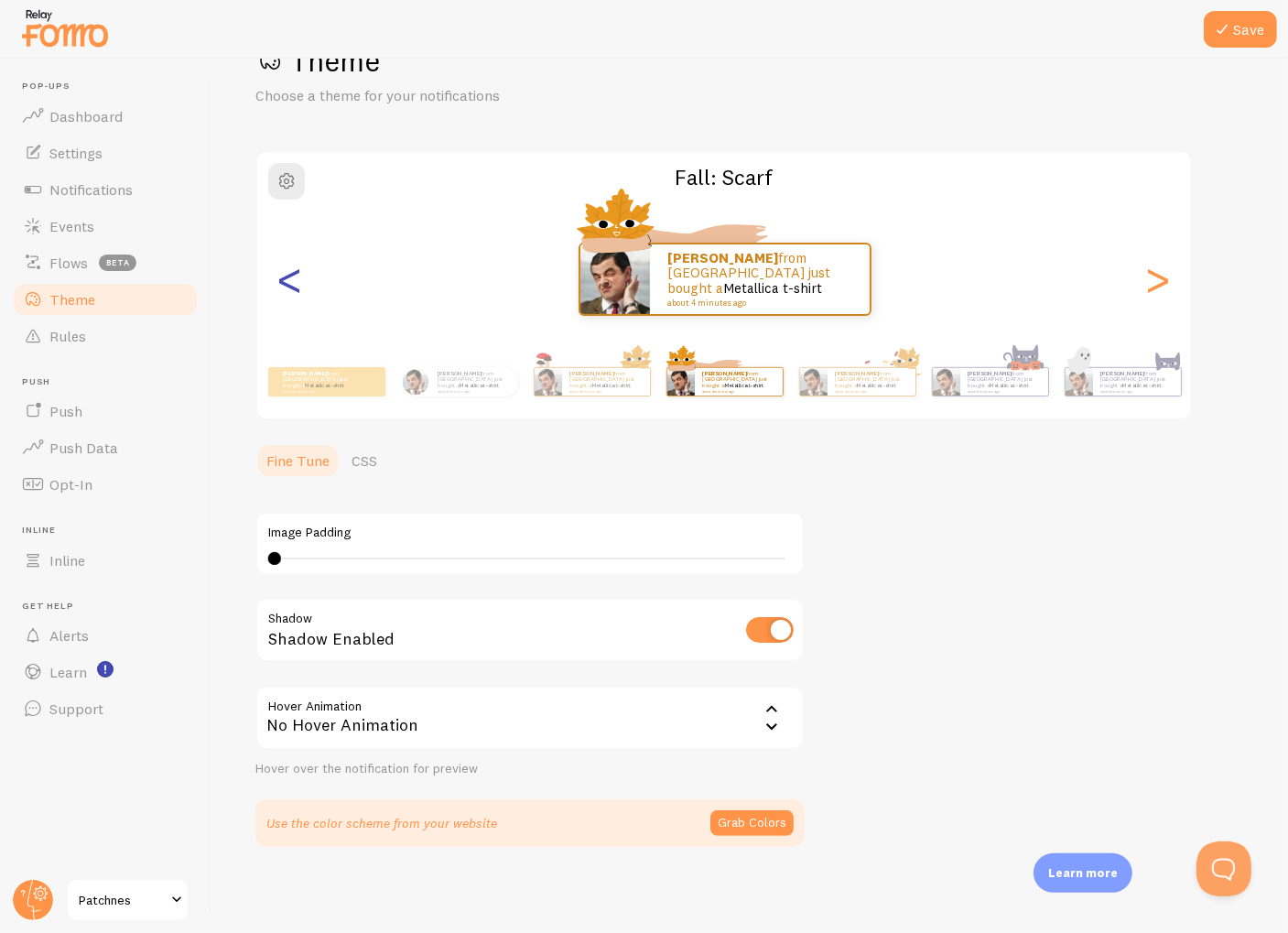
click at [294, 310] on div "<" at bounding box center [290, 279] width 22 height 132
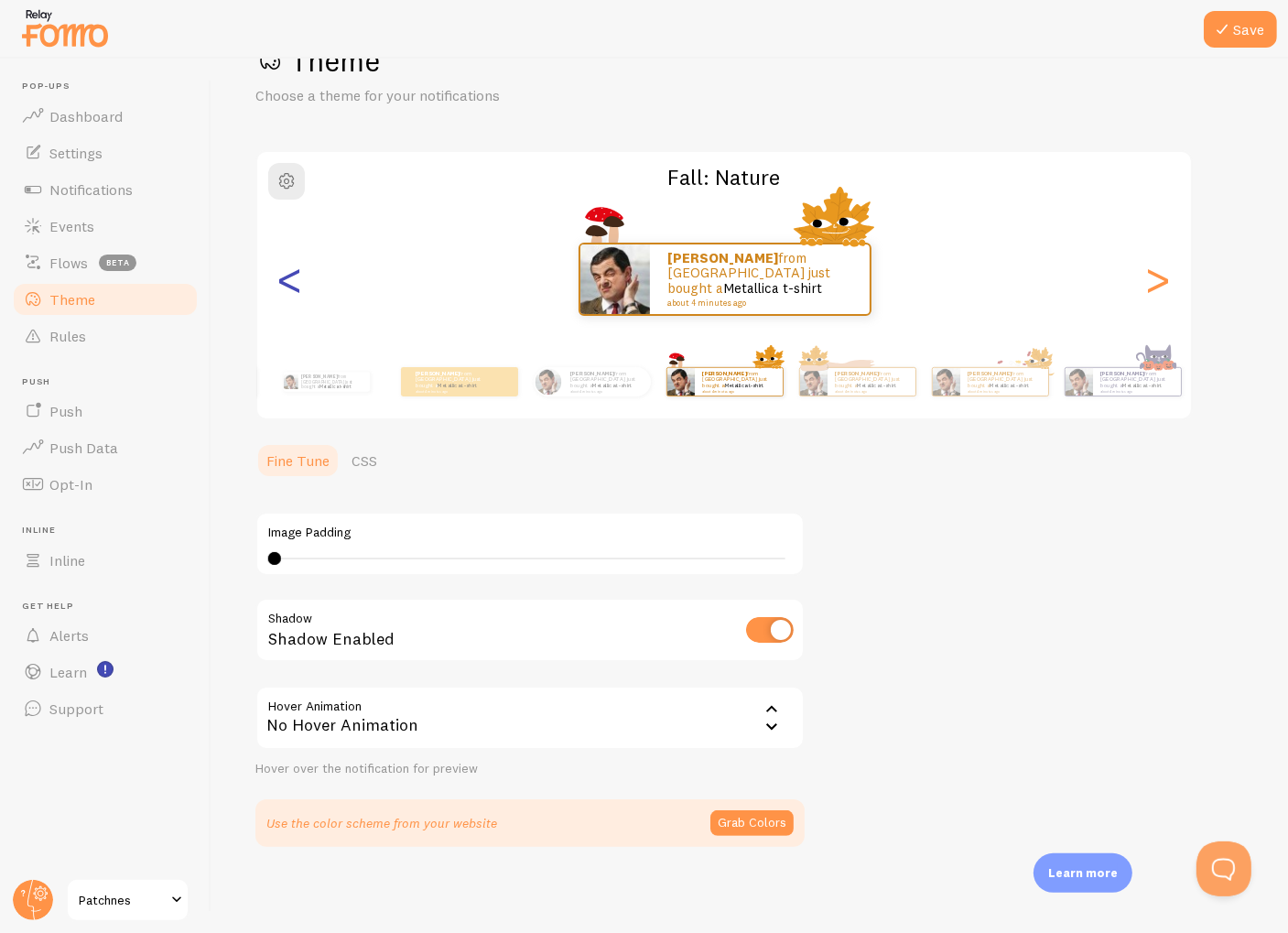
click at [294, 297] on div "<" at bounding box center [290, 279] width 22 height 132
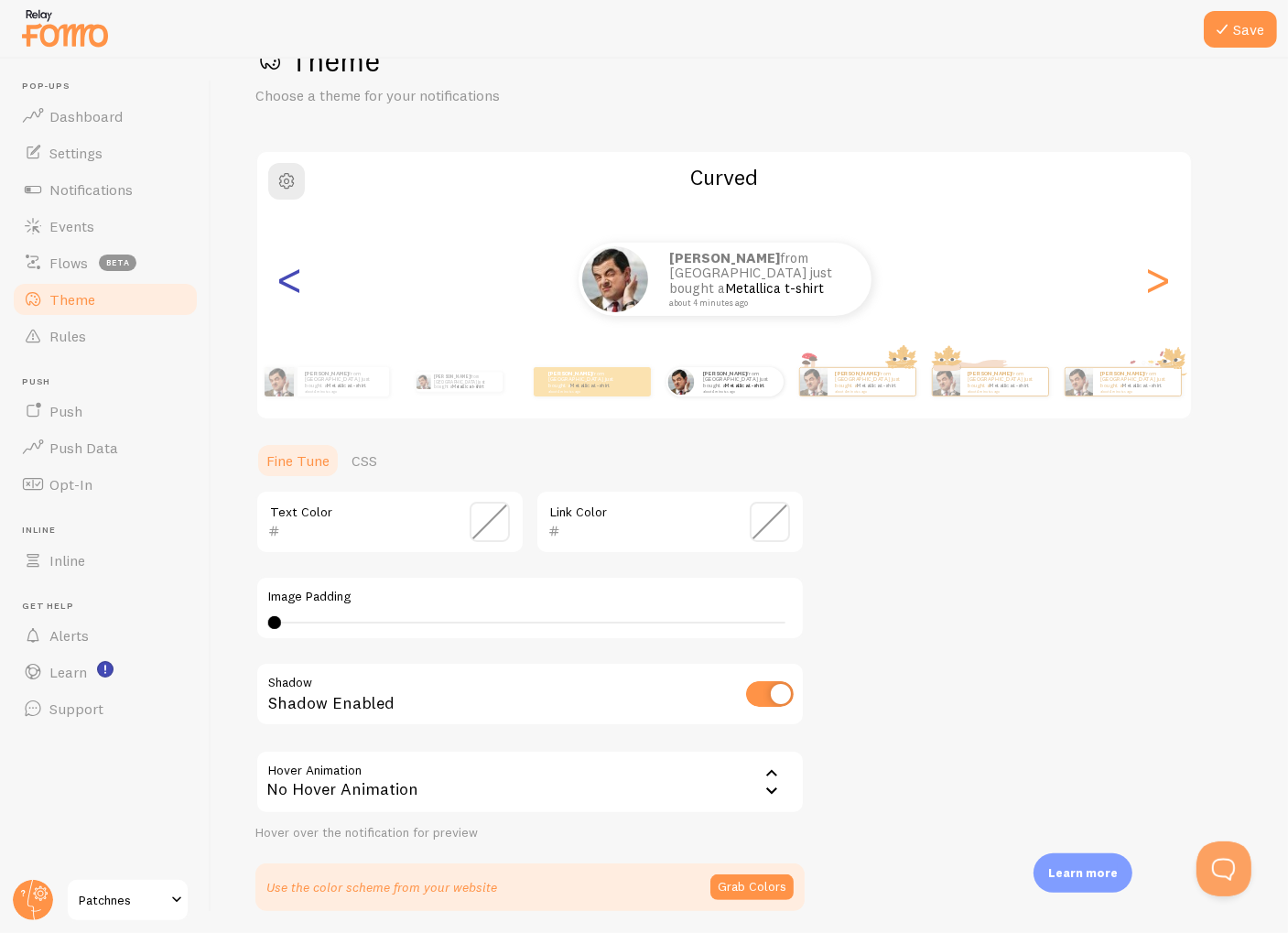
click at [294, 297] on div "<" at bounding box center [290, 279] width 22 height 132
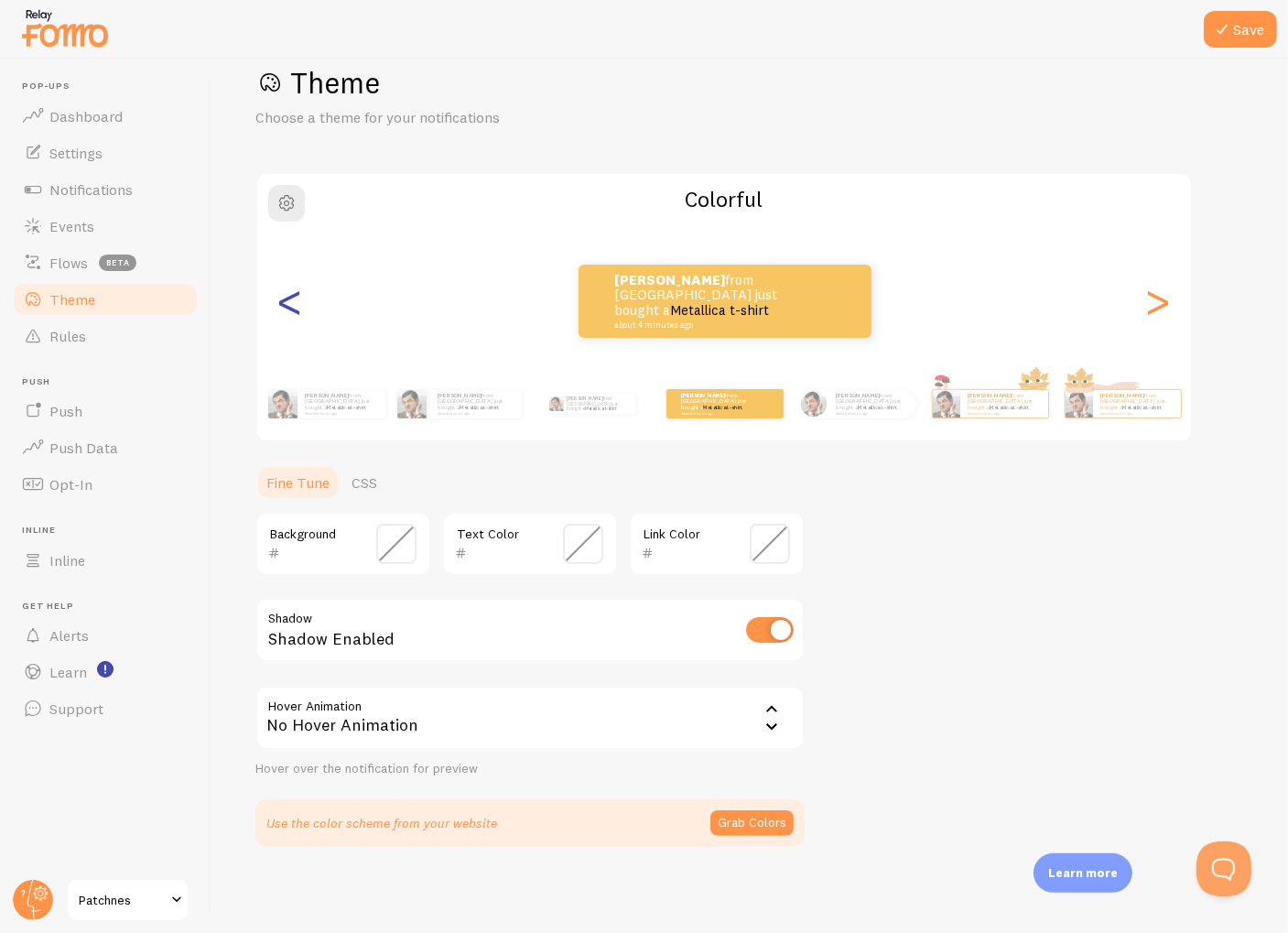
click at [294, 297] on div "<" at bounding box center [290, 301] width 22 height 132
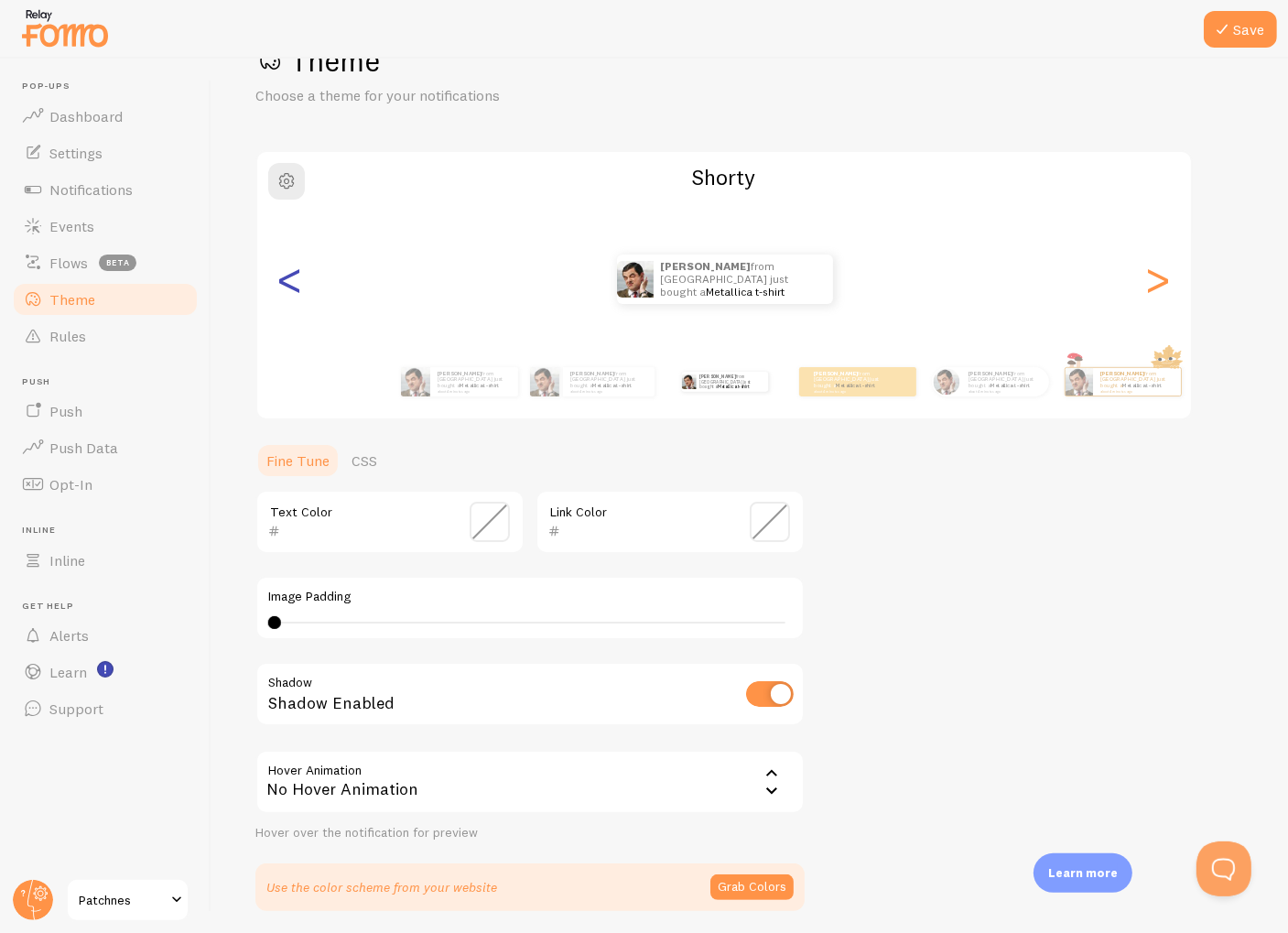
click at [294, 297] on div "<" at bounding box center [290, 279] width 22 height 132
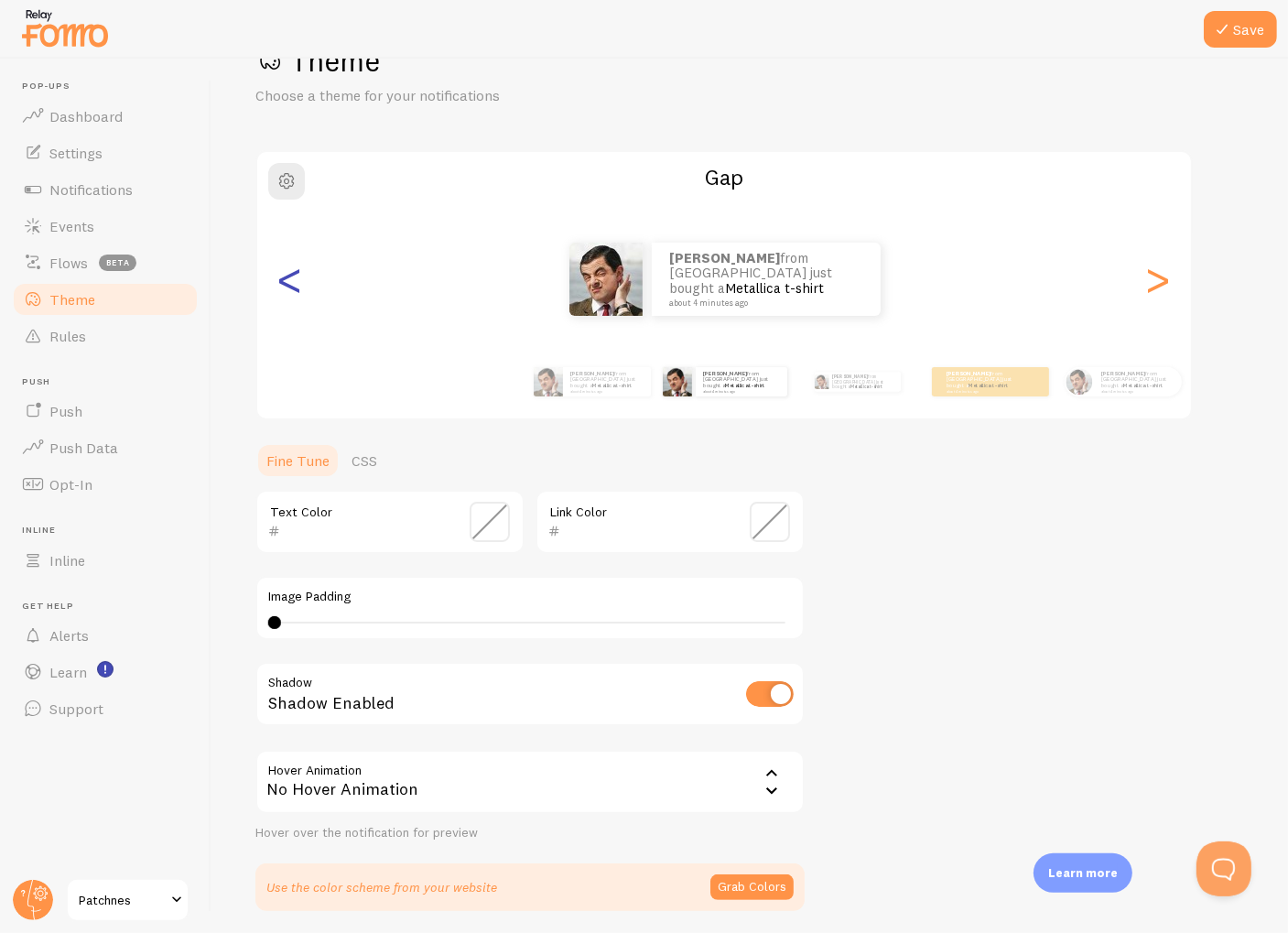
click at [294, 297] on div "<" at bounding box center [290, 279] width 22 height 132
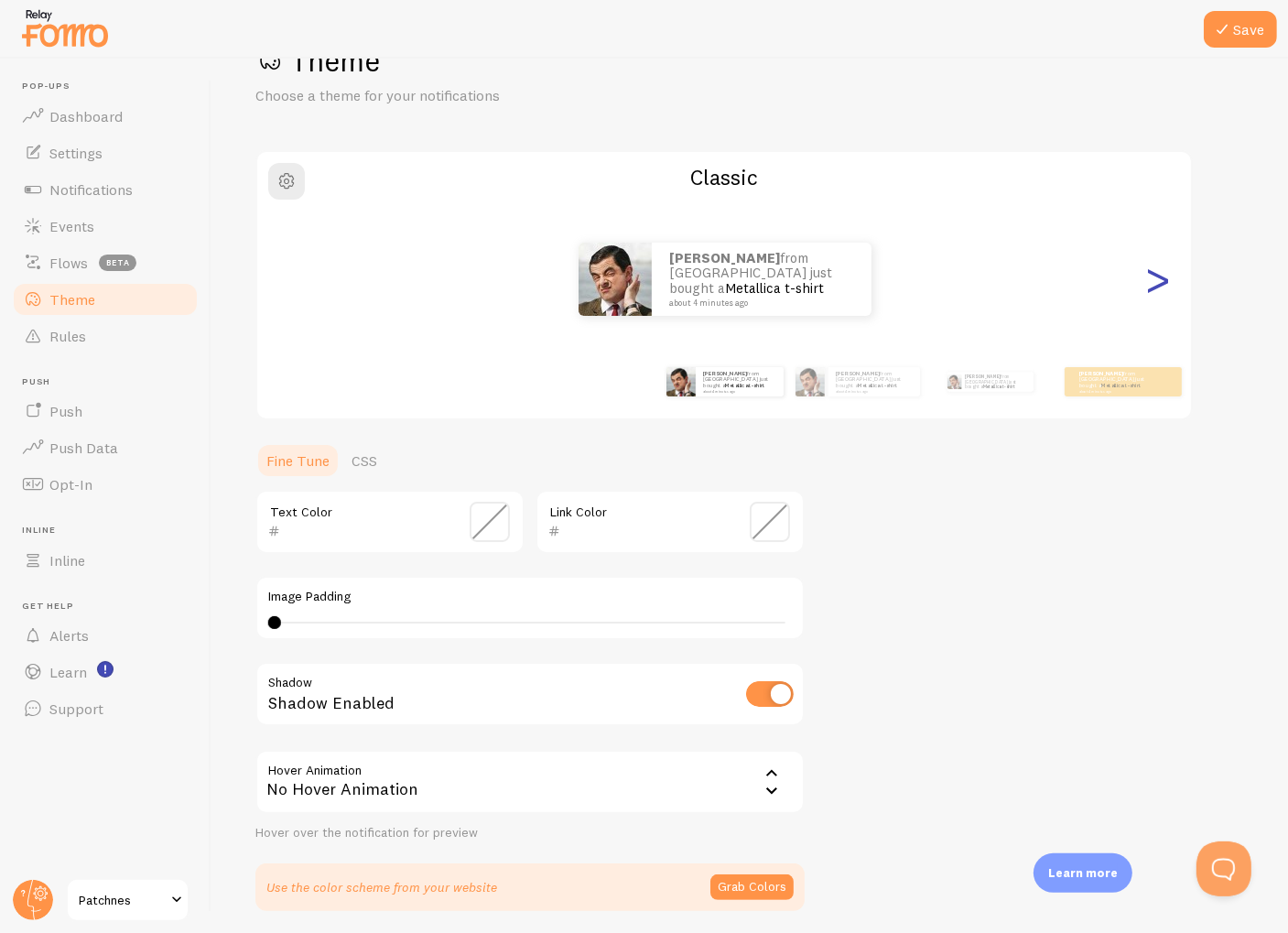
click at [1168, 286] on div ">" at bounding box center [1158, 279] width 22 height 132
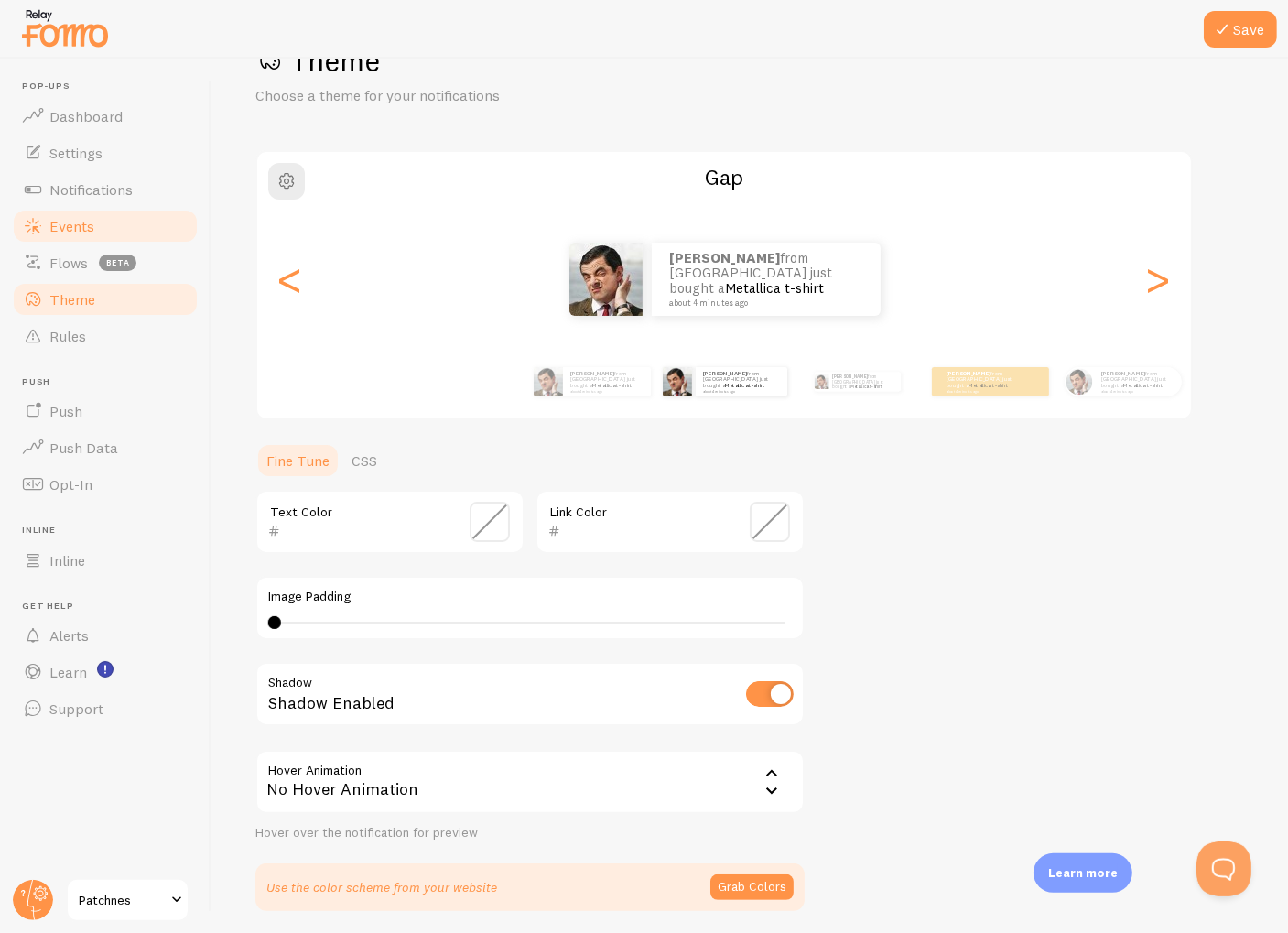
click at [87, 232] on span "Events" at bounding box center [72, 226] width 45 height 18
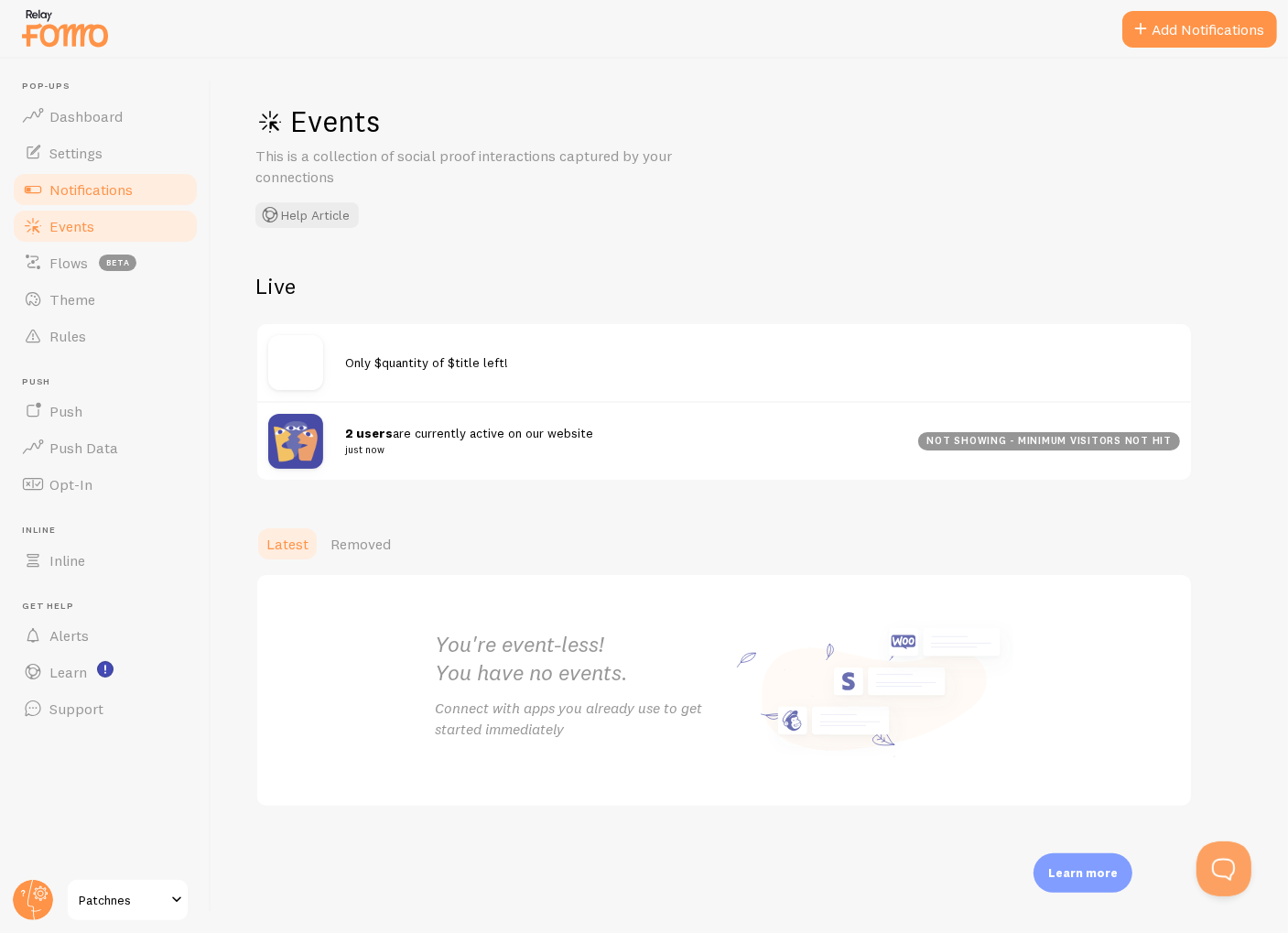
click at [102, 189] on span "Notifications" at bounding box center [91, 190] width 83 height 18
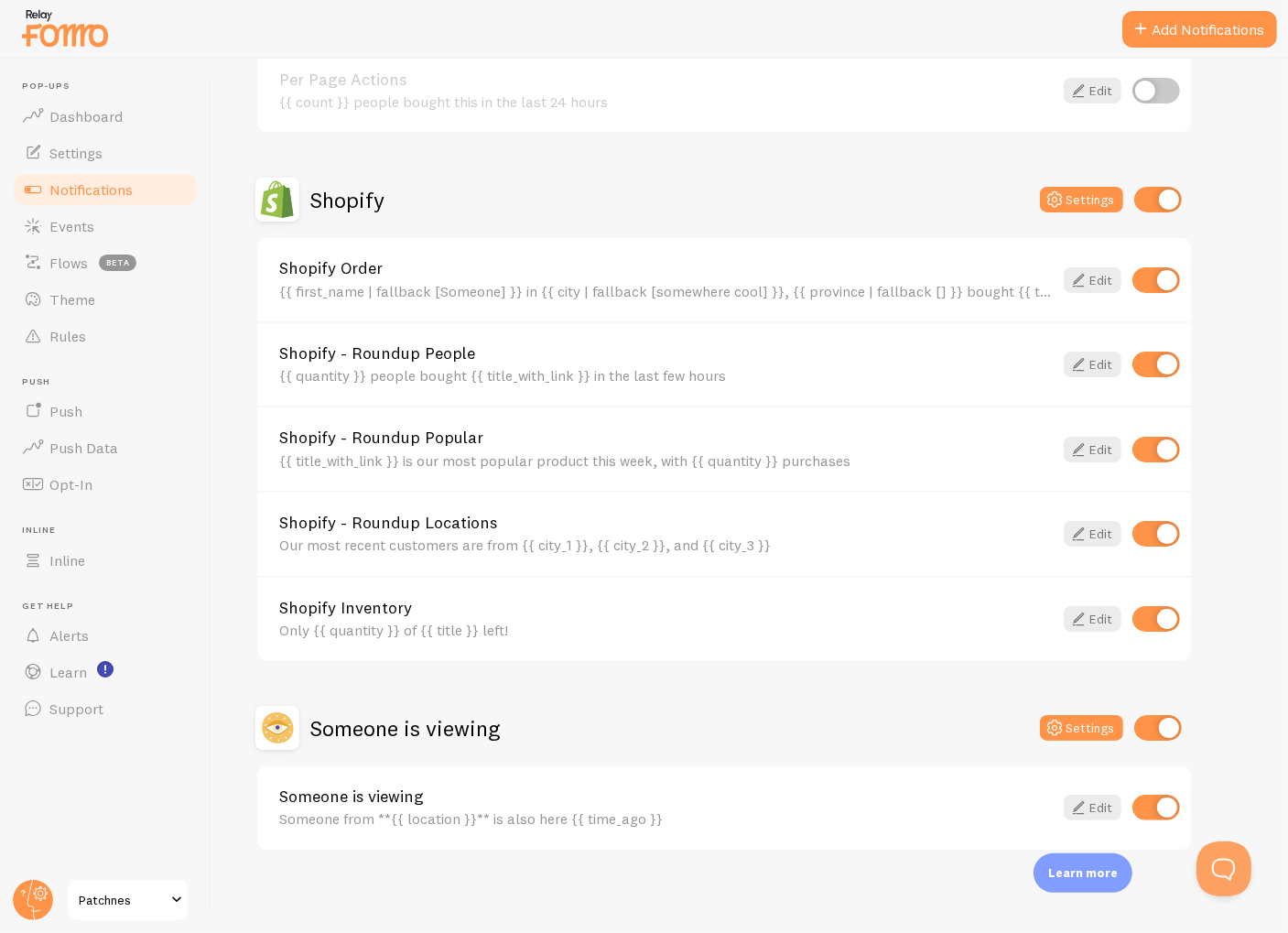
scroll to position [450, 0]
